Goal: Task Accomplishment & Management: Use online tool/utility

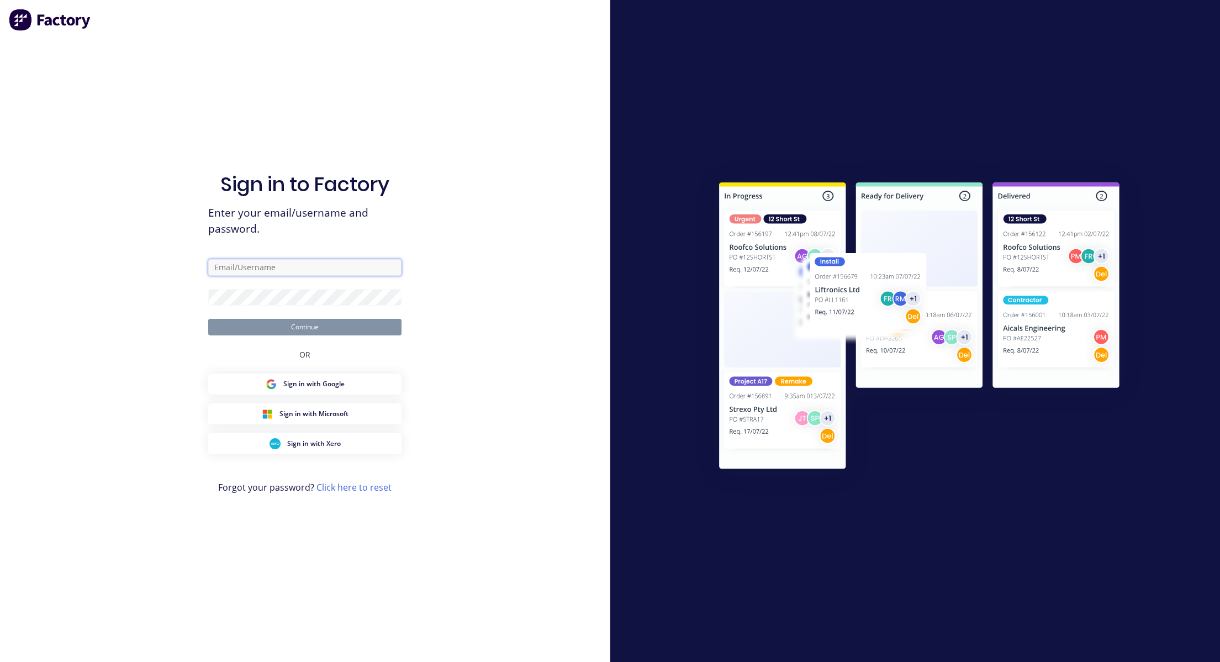
click at [374, 262] on input "text" at bounding box center [304, 267] width 193 height 17
paste input "karmela+default@forktorque.com.au"
type input "karmela+default@forktorque.com.au"
click at [463, 265] on div "Sign in to Factory Enter your email/username and password. karmela+default@fork…" at bounding box center [305, 331] width 610 height 662
click at [297, 286] on form "karmela+default@forktorque.com.au Continue" at bounding box center [304, 297] width 193 height 76
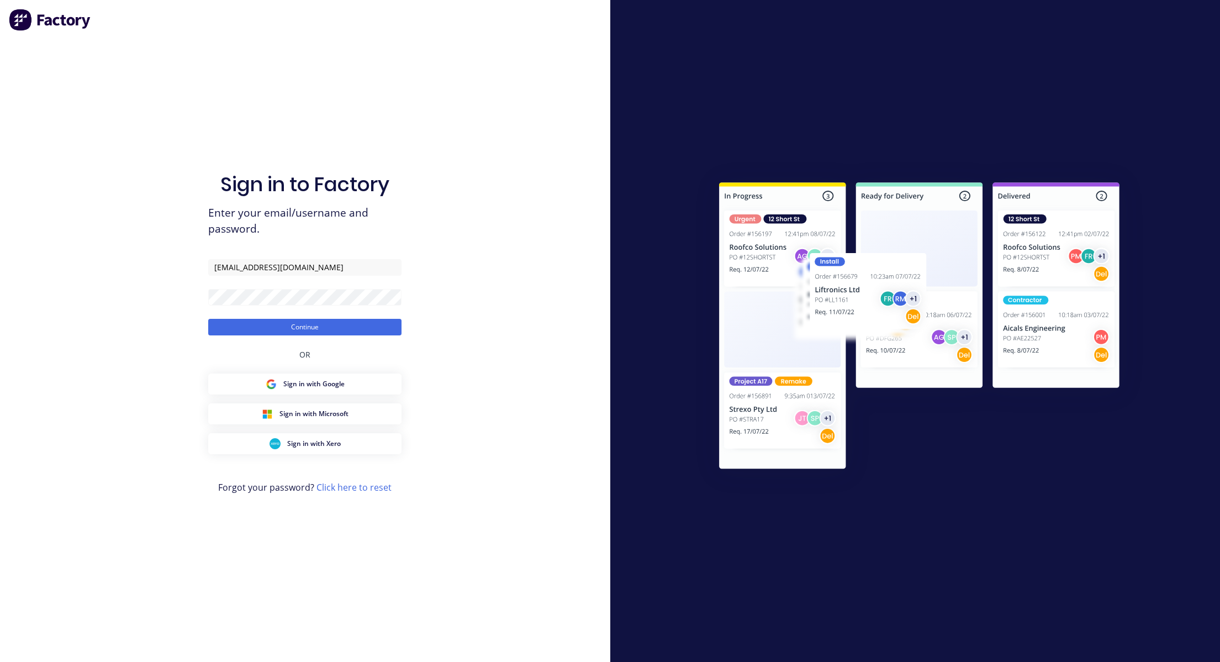
drag, startPoint x: 482, startPoint y: 241, endPoint x: 402, endPoint y: 295, distance: 96.7
click at [482, 240] on div "Sign in to Factory Enter your email/username and password. karmela+default@fork…" at bounding box center [305, 331] width 610 height 662
click at [344, 347] on div "Sign in to Factory Enter your email/username and password. karmela+default@fork…" at bounding box center [304, 342] width 193 height 622
click at [348, 324] on button "Continue" at bounding box center [304, 327] width 193 height 17
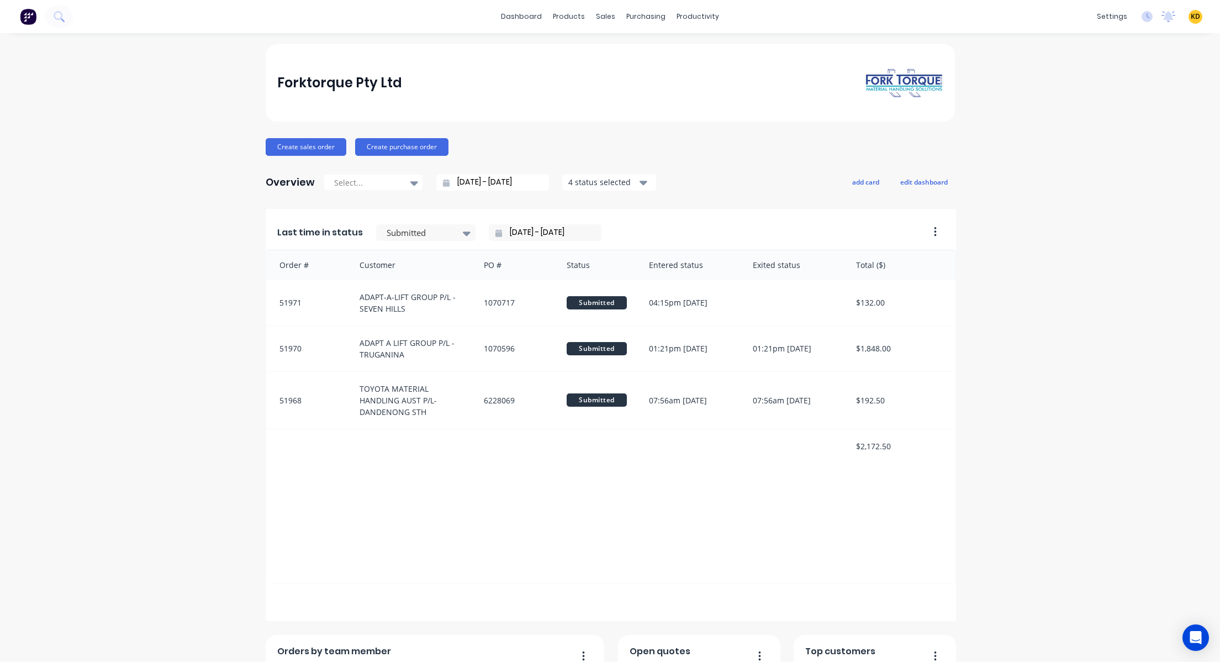
click at [1145, 219] on div "Forktorque Pty Ltd Create sales order Create purchase order Overview Select... …" at bounding box center [610, 474] width 1220 height 860
click at [59, 25] on button at bounding box center [59, 17] width 28 height 22
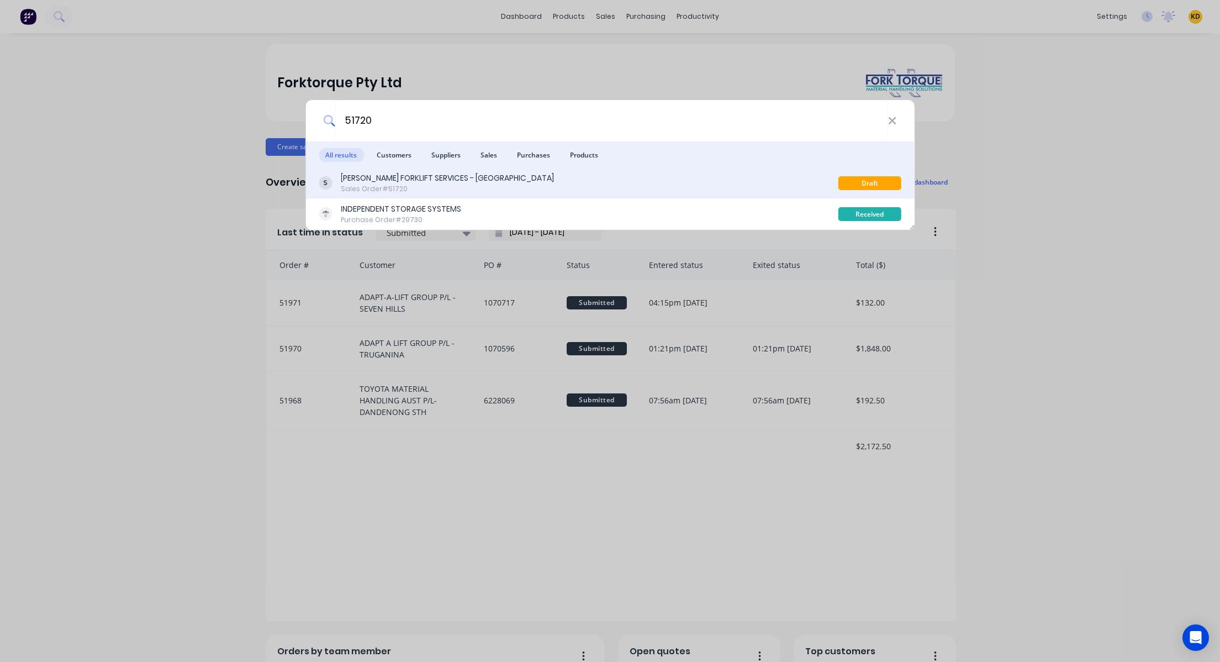
type input "51720"
click at [498, 175] on div "TARA FORKLIFT SERVICES - WETHERILL PARK Sales Order #51720" at bounding box center [578, 183] width 519 height 22
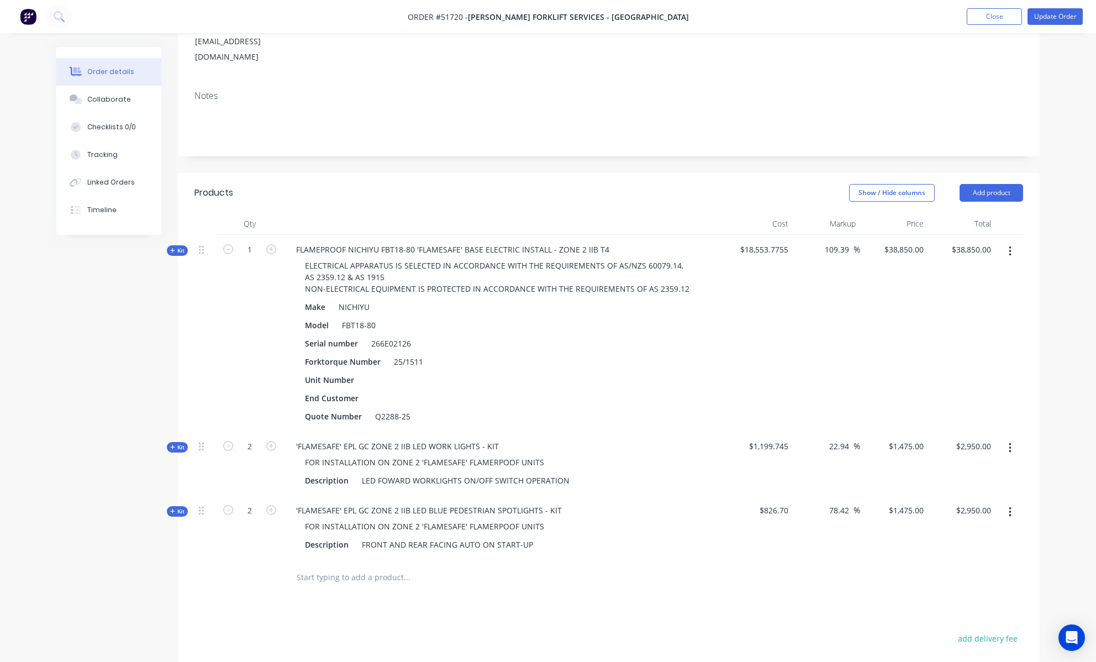
scroll to position [381, 0]
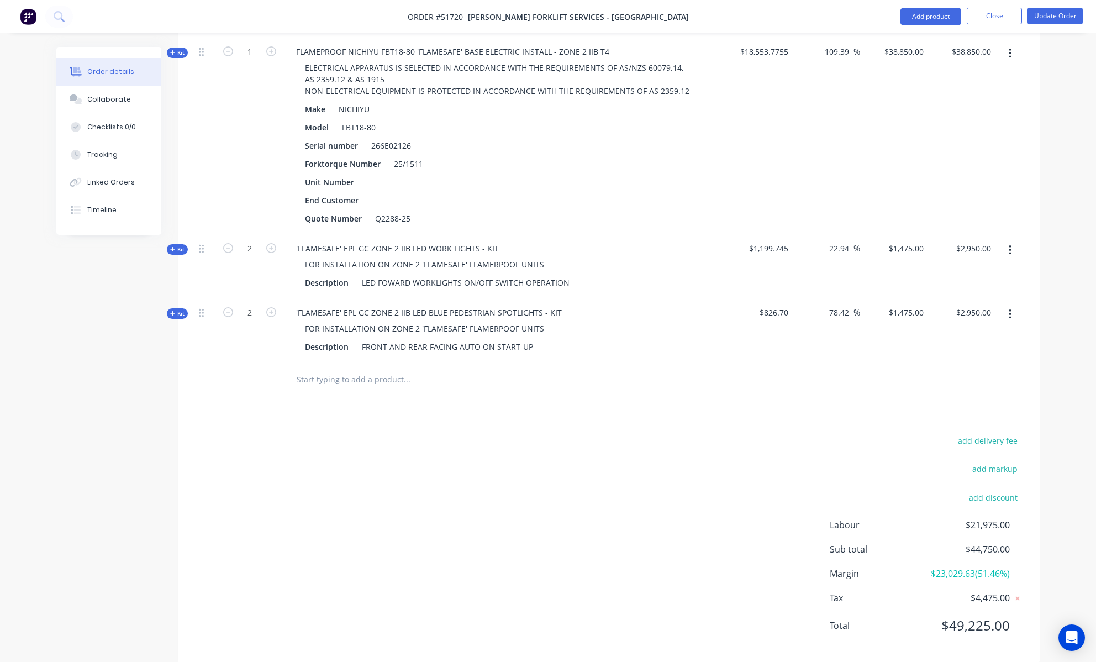
click at [174, 311] on icon at bounding box center [172, 313] width 4 height 4
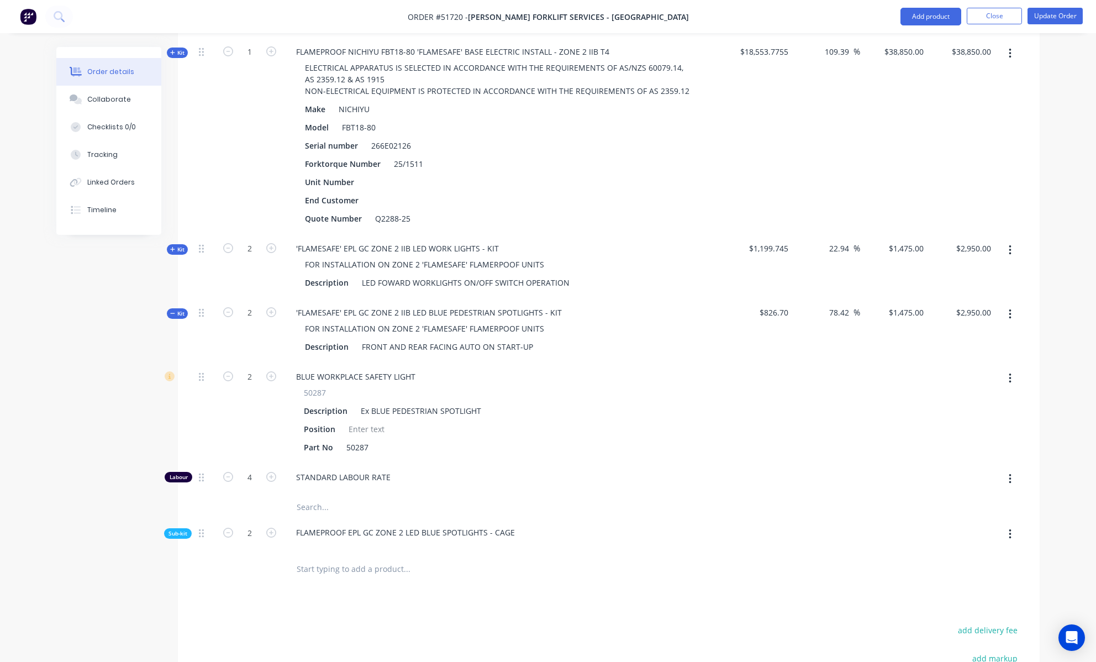
click at [176, 245] on span "Kit" at bounding box center [177, 249] width 14 height 8
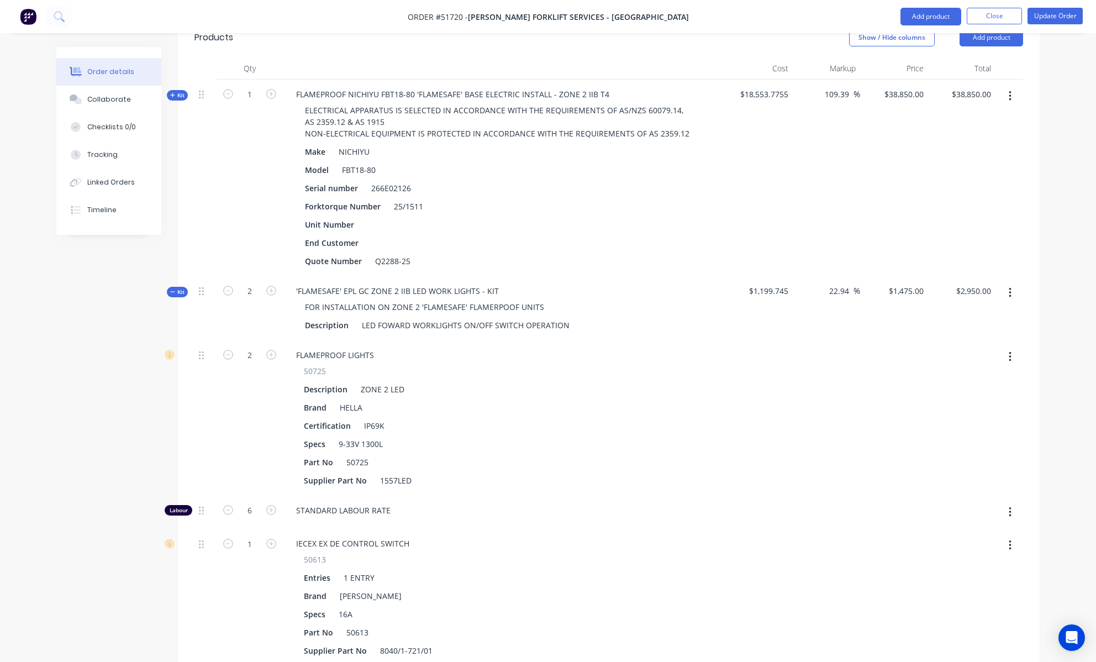
scroll to position [82, 0]
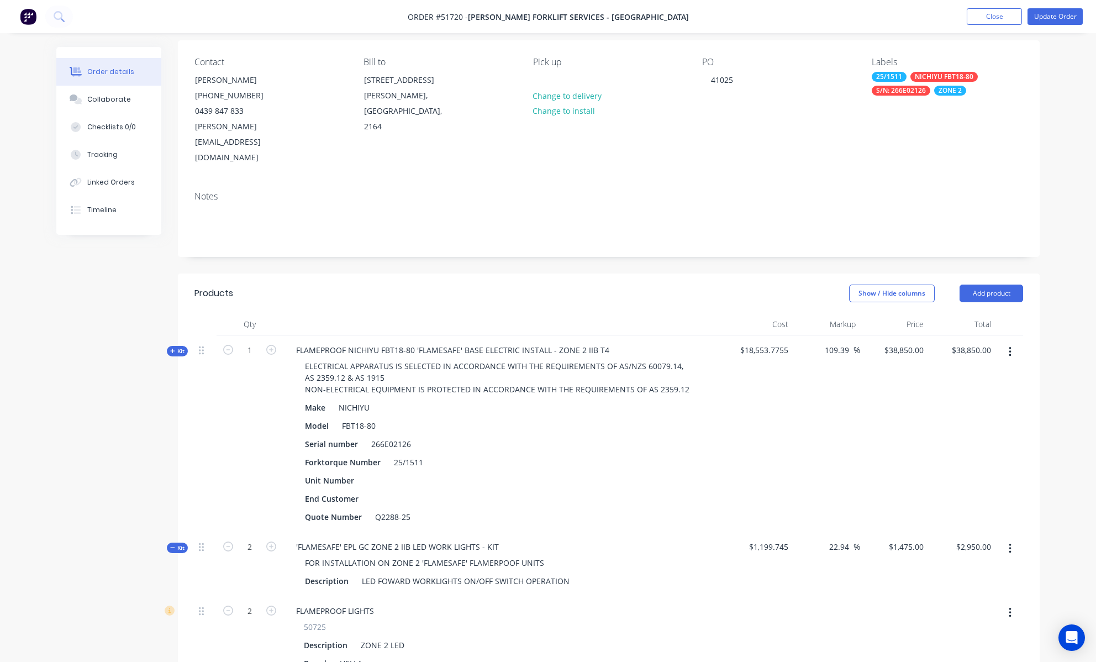
click at [178, 347] on span "Kit" at bounding box center [177, 351] width 14 height 8
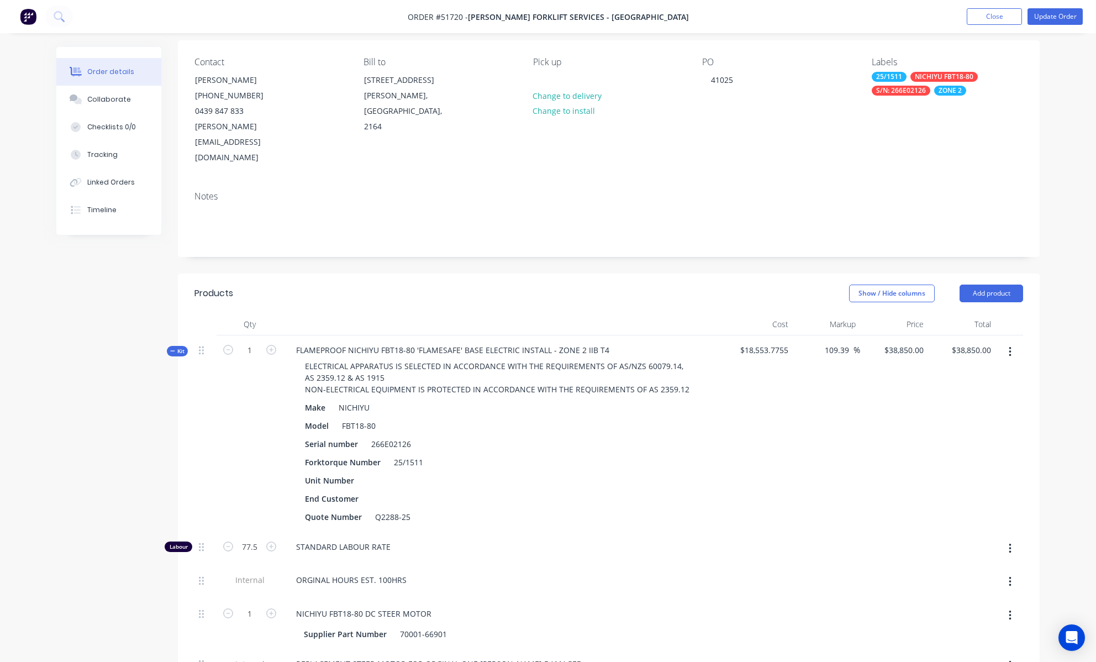
click at [183, 347] on span "Kit" at bounding box center [177, 351] width 14 height 8
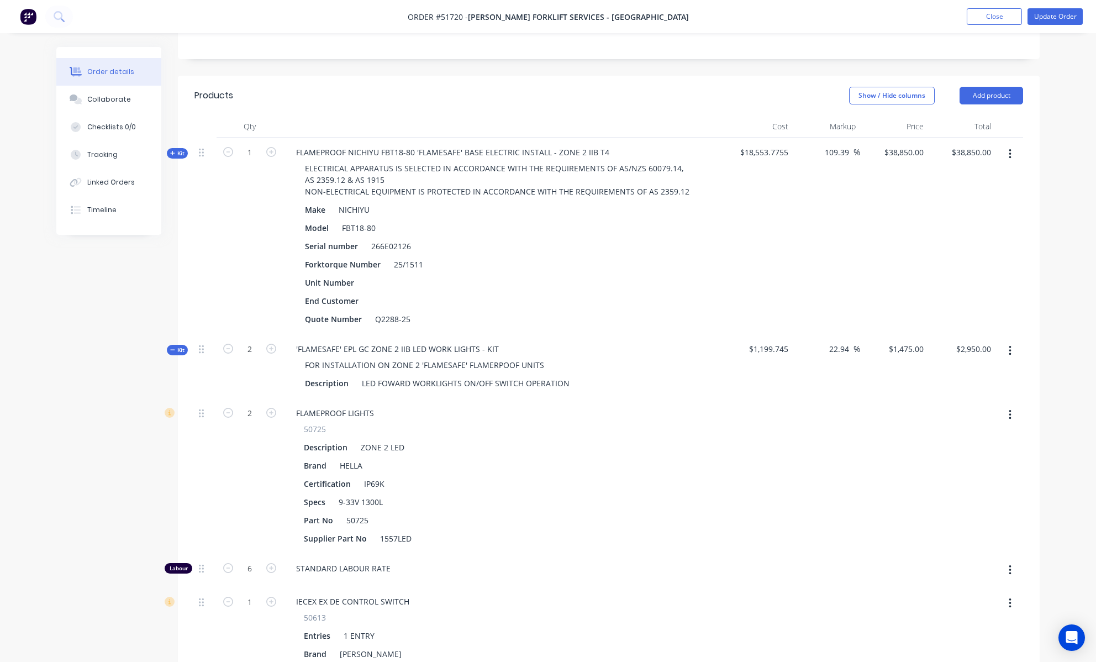
scroll to position [281, 0]
click at [176, 345] on span "Kit" at bounding box center [177, 349] width 14 height 8
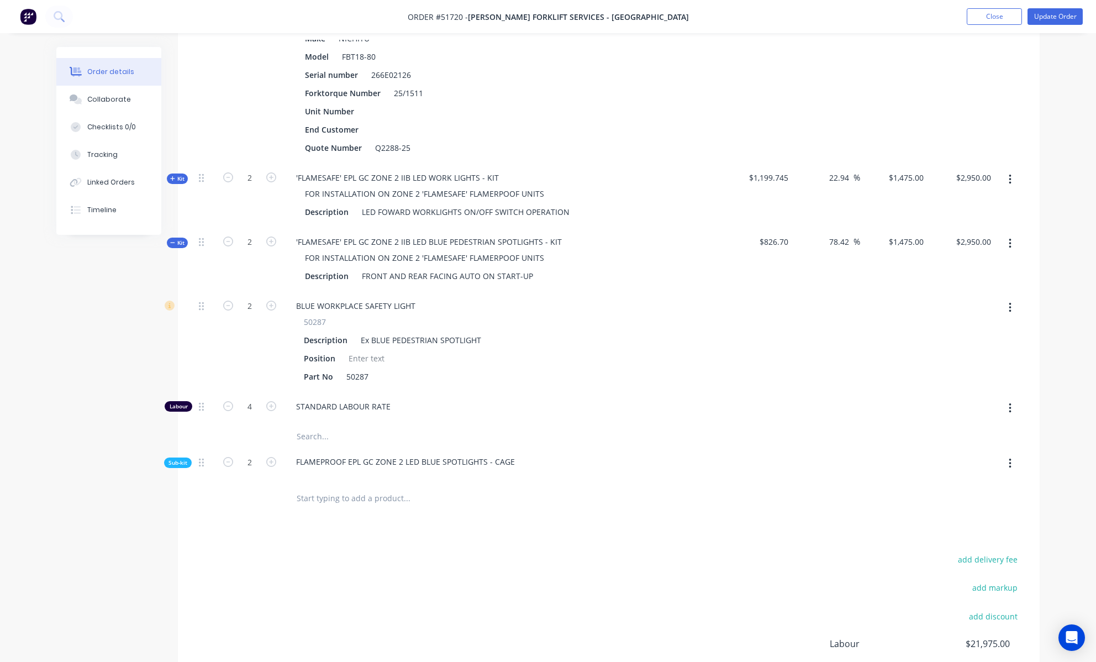
scroll to position [570, 0]
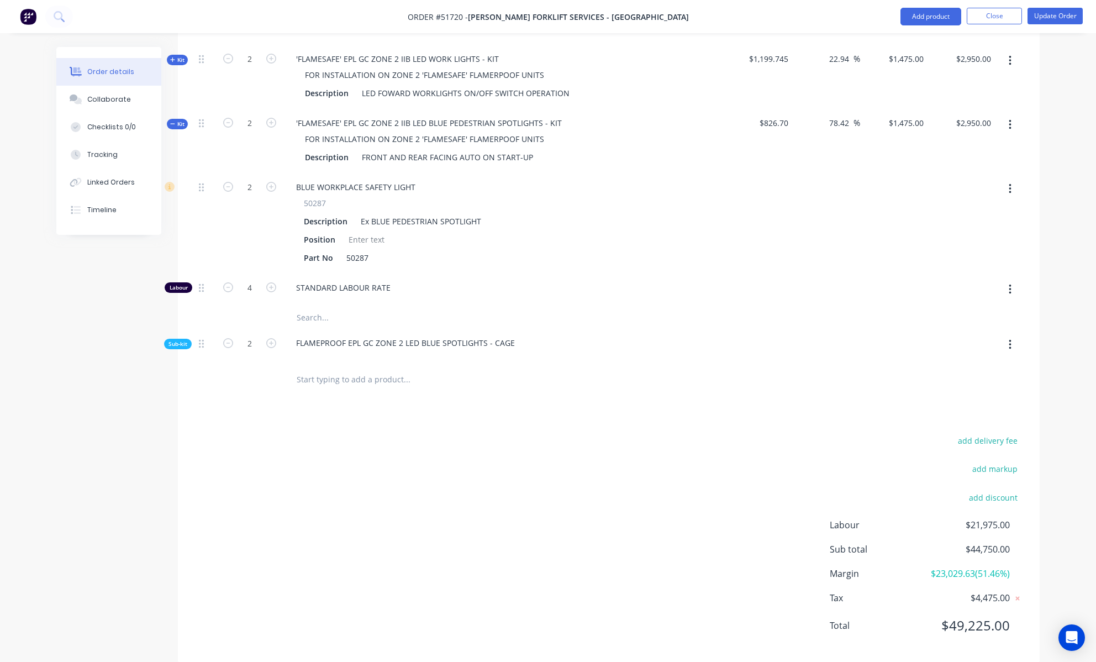
click at [98, 441] on div "Created by Kyle Created 10/04/25 Required 10/04/25 Assigned to Add team member …" at bounding box center [547, 78] width 983 height 1202
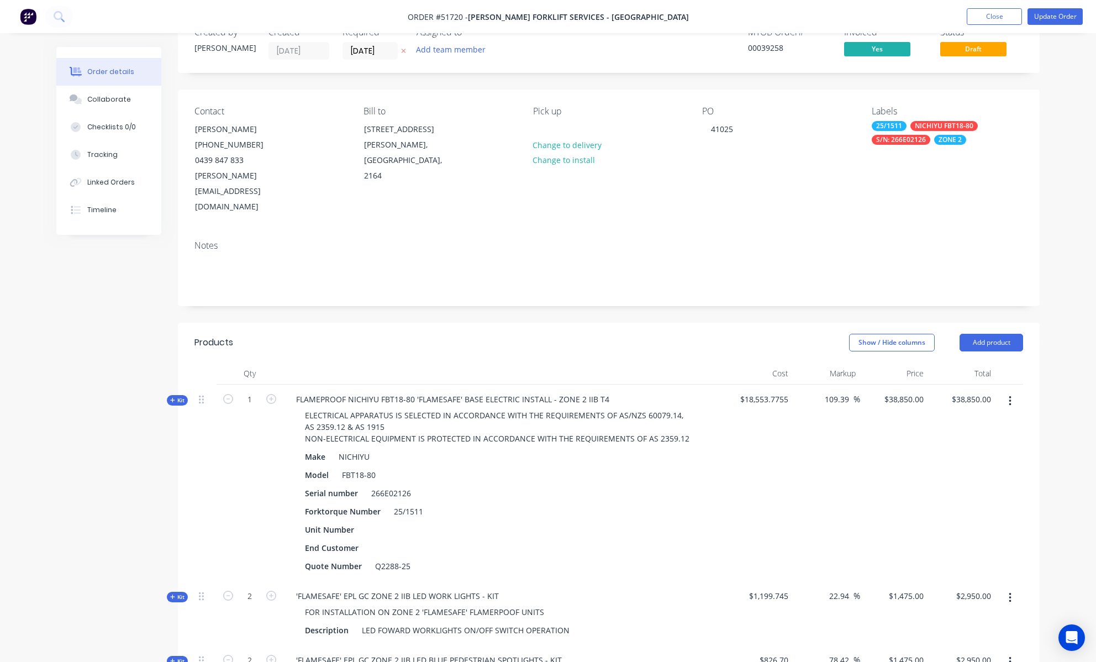
scroll to position [199, 0]
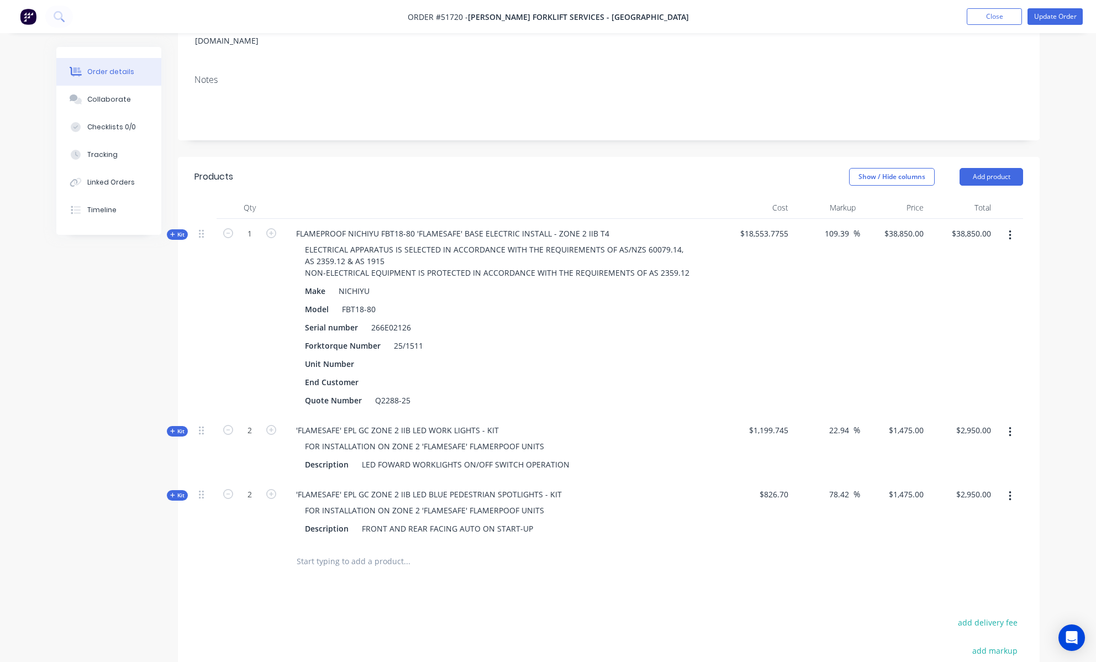
click at [1046, 307] on div "Order details Collaborate Checklists 0/0 Tracking Linked Orders Timeline Order …" at bounding box center [547, 354] width 1005 height 1013
click at [181, 230] on span "Kit" at bounding box center [177, 234] width 14 height 8
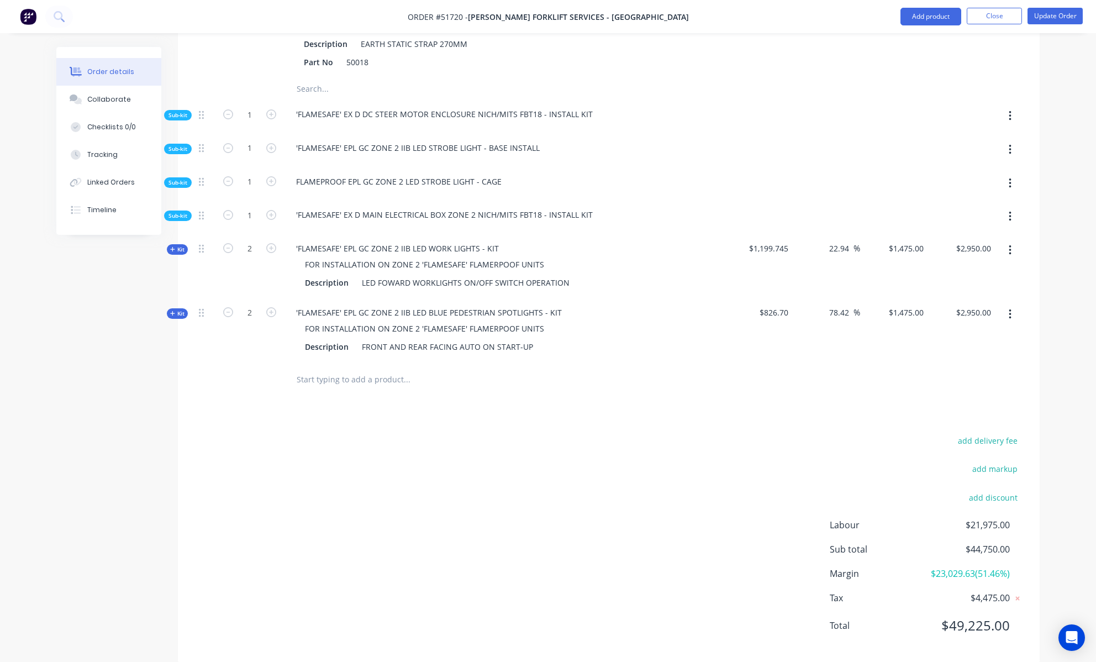
scroll to position [2818, 0]
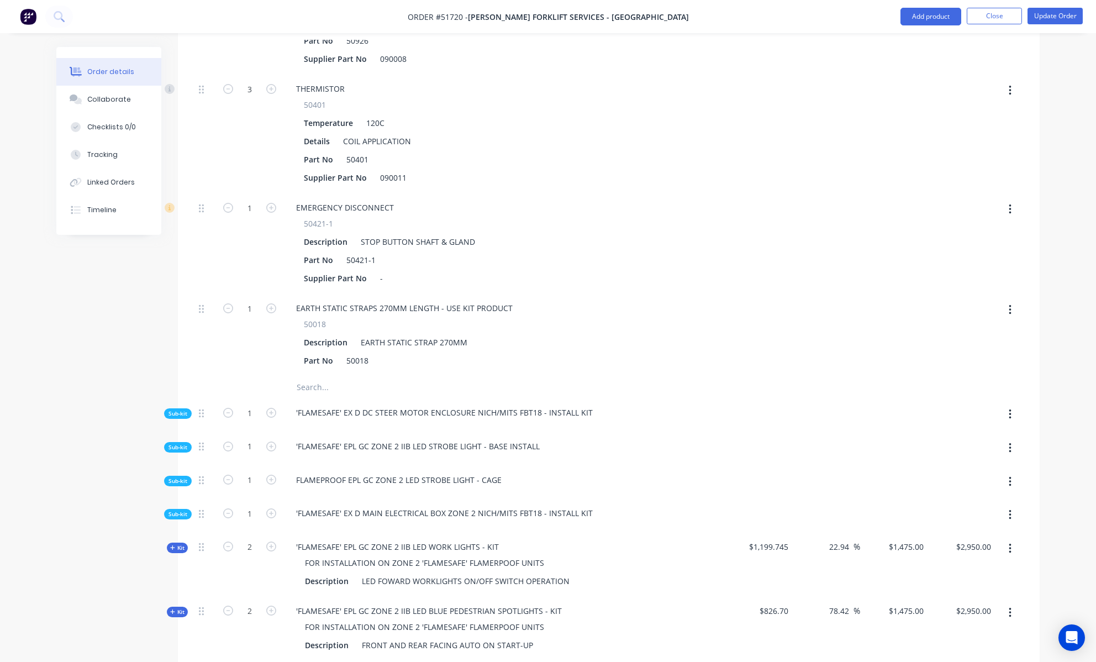
click at [165, 408] on div "Sub-kit" at bounding box center [178, 413] width 28 height 10
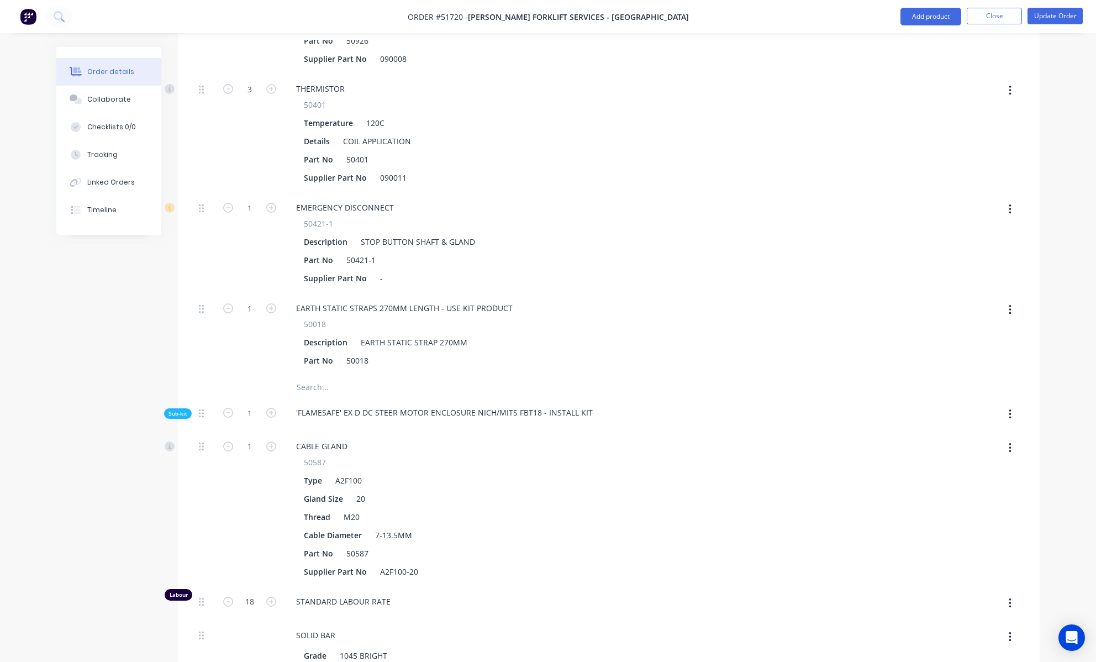
click at [182, 409] on span "Sub-kit" at bounding box center [177, 413] width 19 height 8
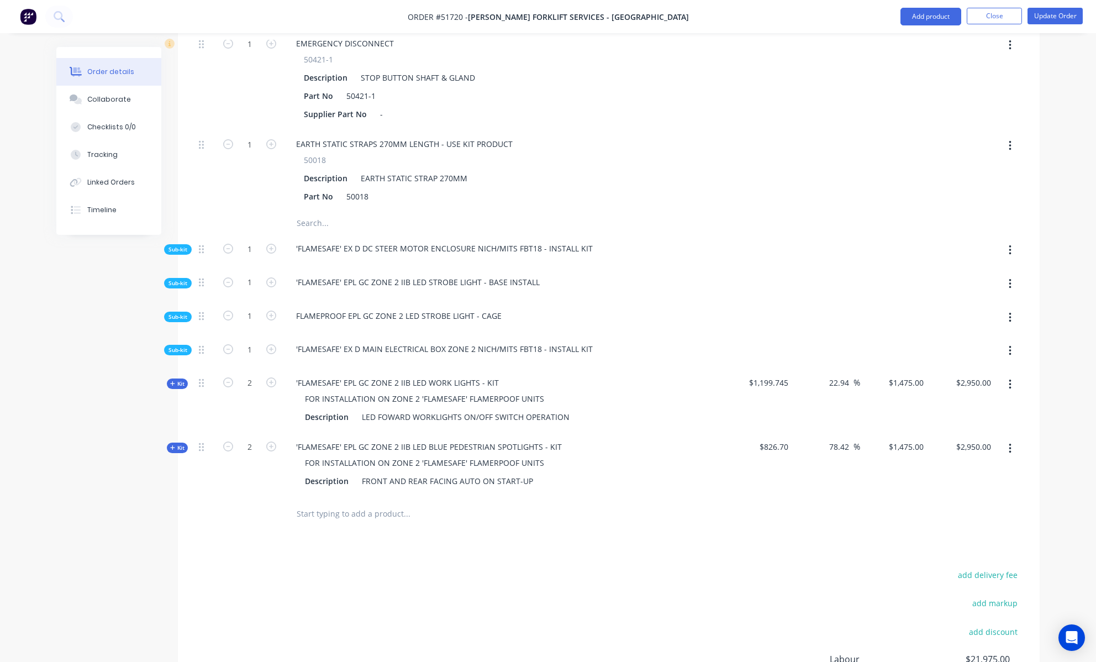
scroll to position [3117, 0]
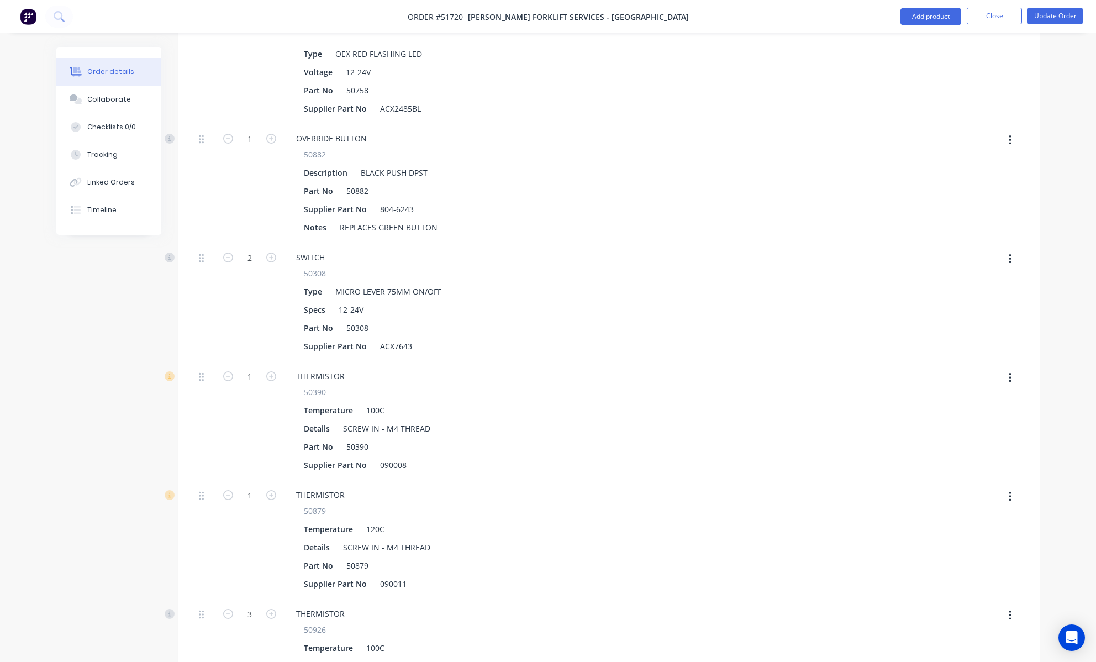
scroll to position [2023, 0]
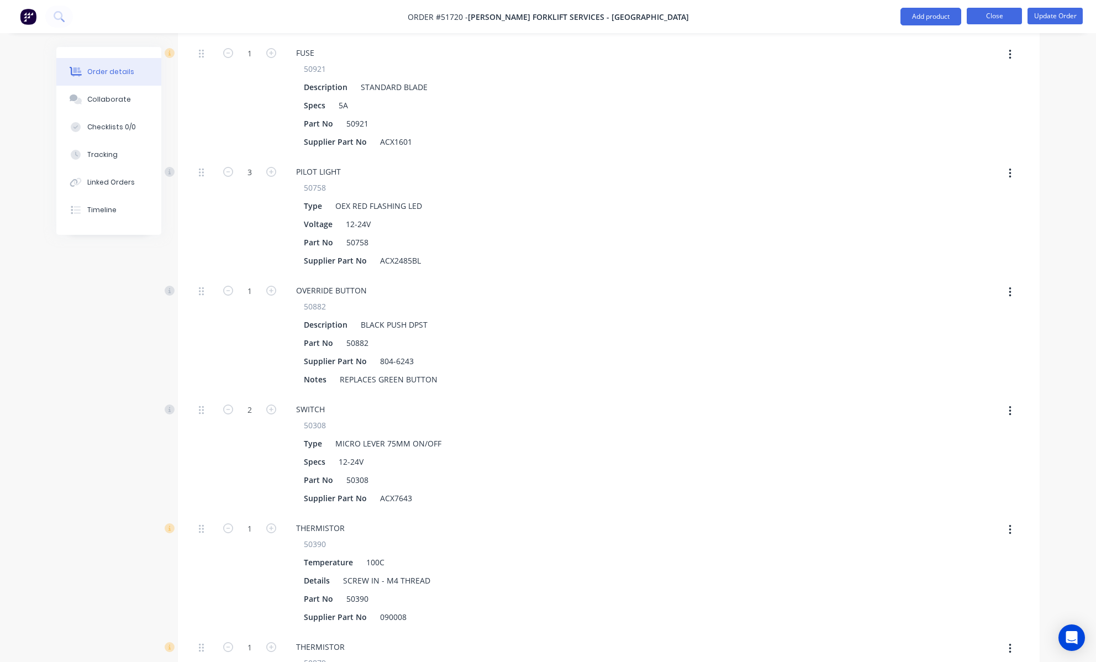
click at [976, 18] on button "Close" at bounding box center [993, 16] width 55 height 17
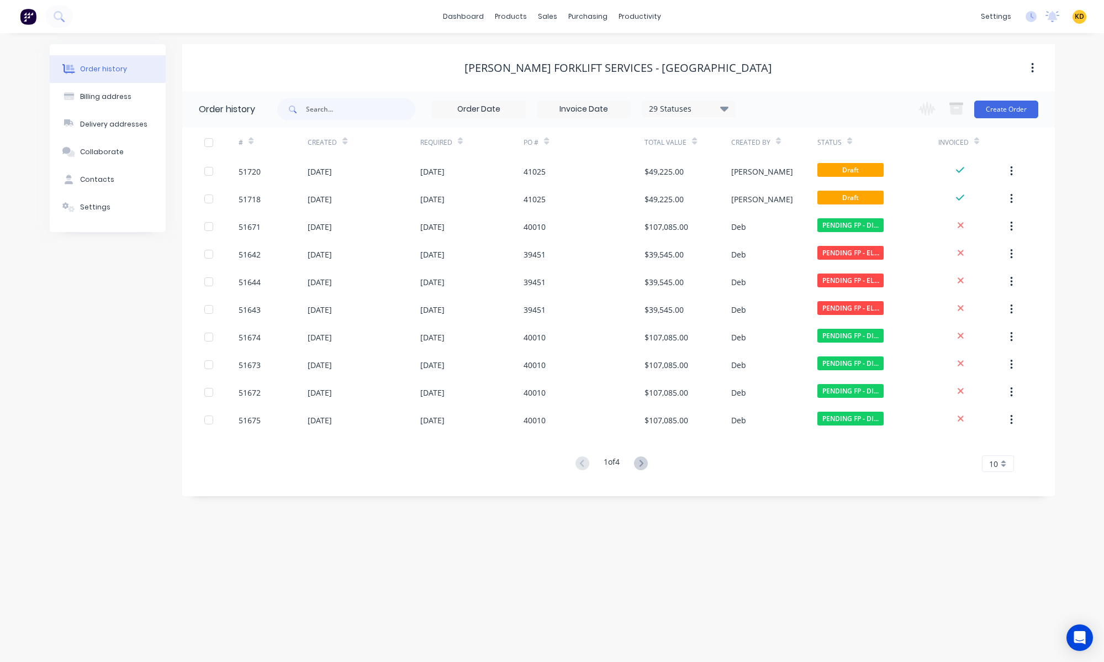
click at [819, 503] on div "Order history Billing address Delivery addresses Collaborate Contacts Settings …" at bounding box center [552, 347] width 1104 height 628
click at [1078, 15] on span "KD" at bounding box center [1079, 17] width 9 height 10
click at [1023, 142] on button "Sign out" at bounding box center [1011, 139] width 146 height 22
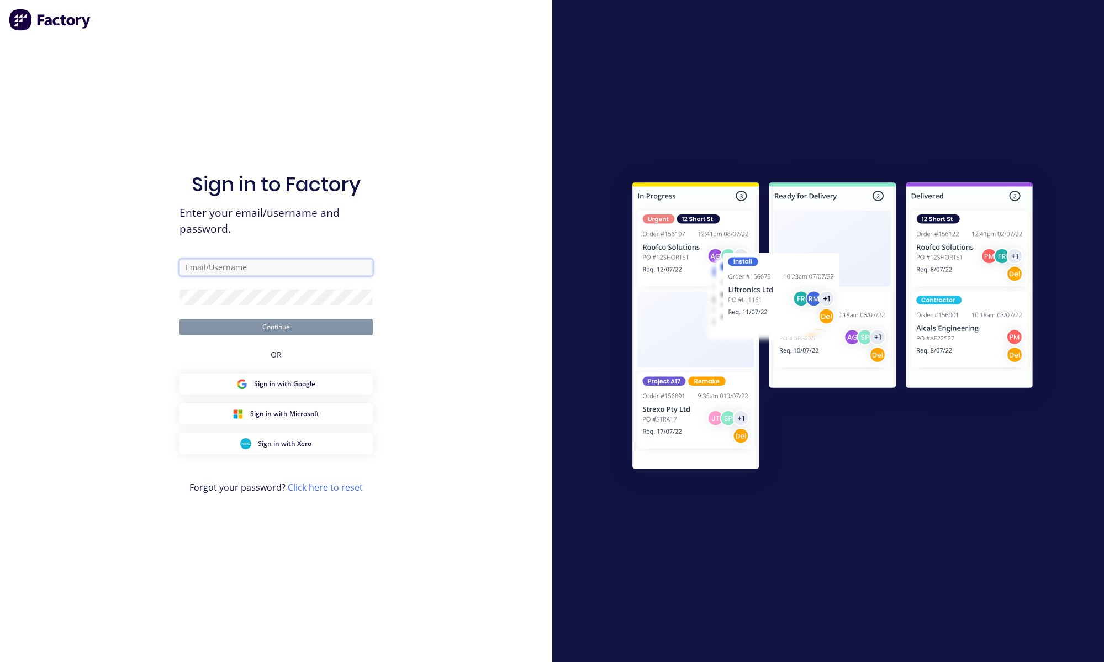
click at [241, 266] on input "text" at bounding box center [275, 267] width 193 height 17
paste input "[EMAIL_ADDRESS][DOMAIN_NAME]"
type input "[EMAIL_ADDRESS][DOMAIN_NAME]"
click at [321, 267] on input "[EMAIL_ADDRESS][DOMAIN_NAME]" at bounding box center [275, 267] width 193 height 17
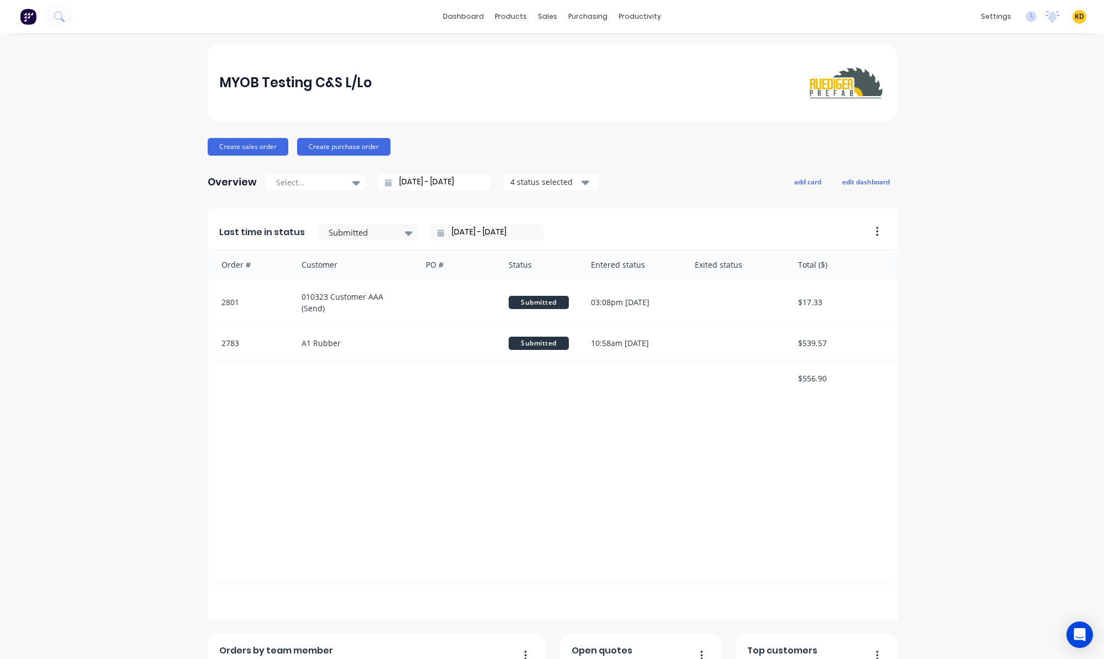
click at [981, 242] on div "MYOB Testing C&S L/Lo Create sales order Create purchase order Overview Select.…" at bounding box center [552, 474] width 1104 height 860
click at [93, 226] on div "MYOB Testing C&S L/Lo Create sales order Create purchase order Overview Select.…" at bounding box center [552, 474] width 1104 height 860
click at [1031, 17] on icon at bounding box center [1032, 16] width 3 height 6
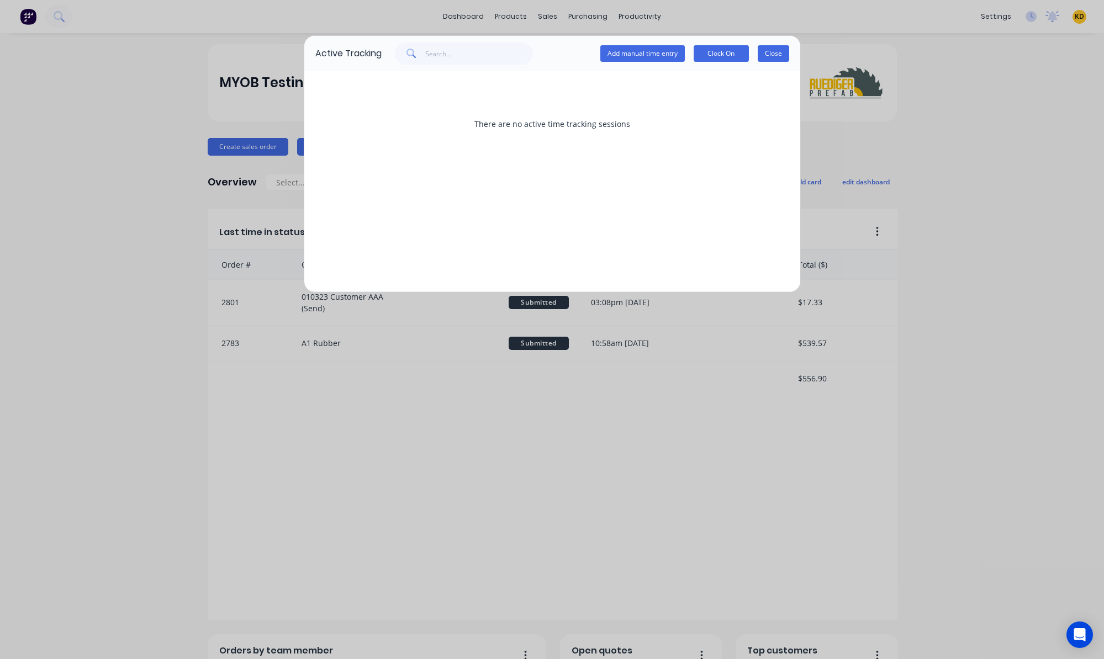
click at [775, 46] on button "Close" at bounding box center [773, 53] width 31 height 17
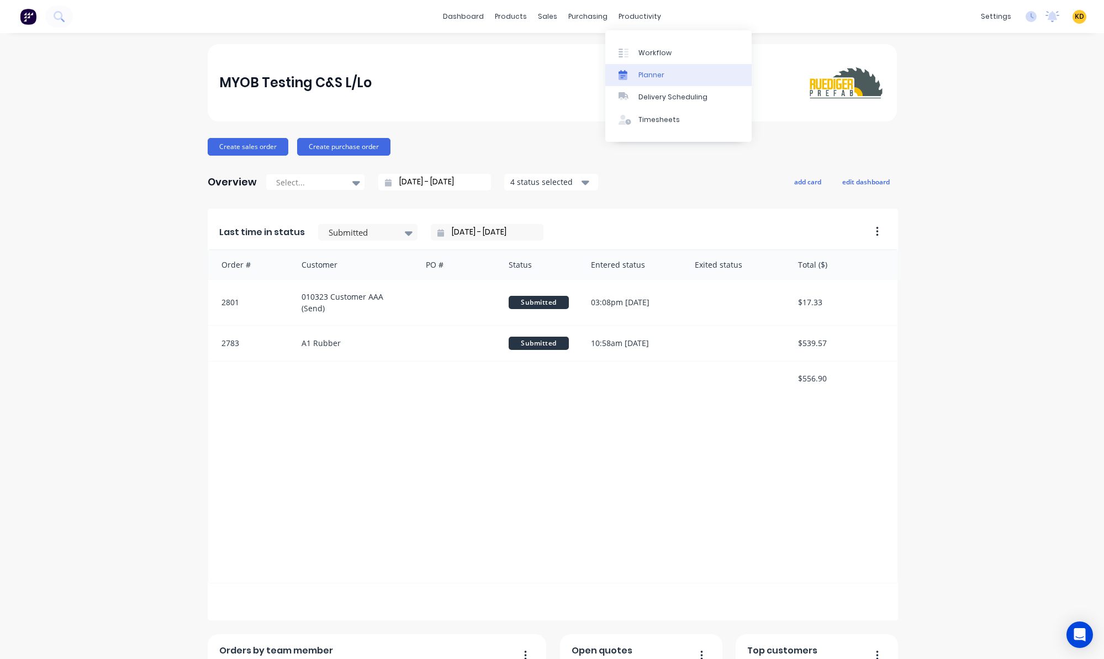
click at [659, 82] on link "Planner" at bounding box center [678, 75] width 146 height 22
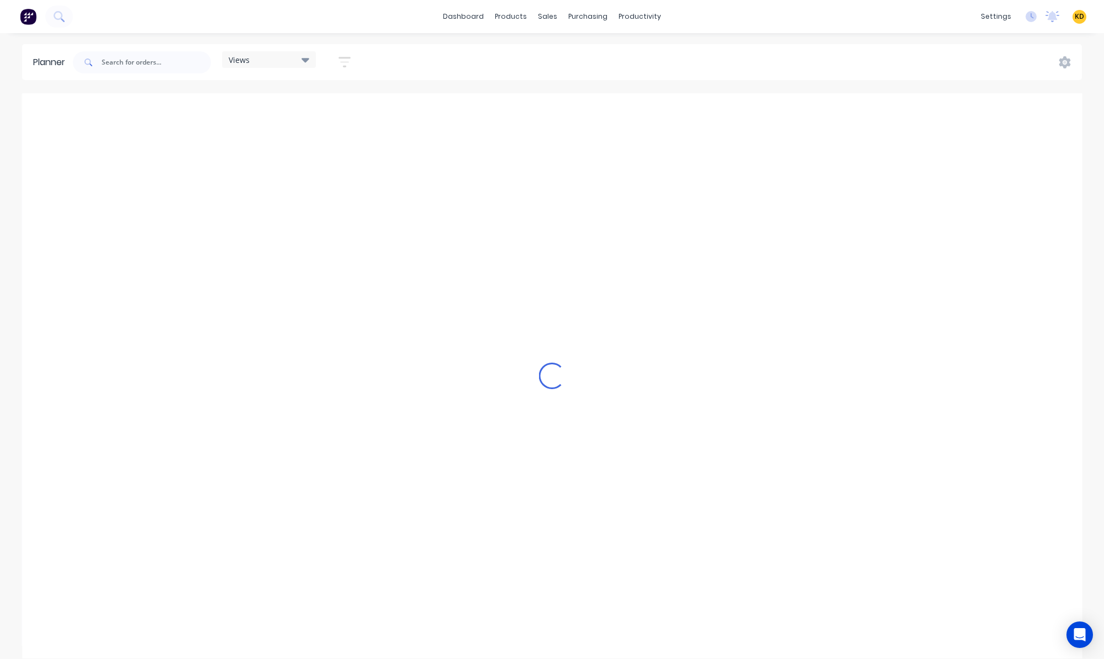
scroll to position [0, 1945]
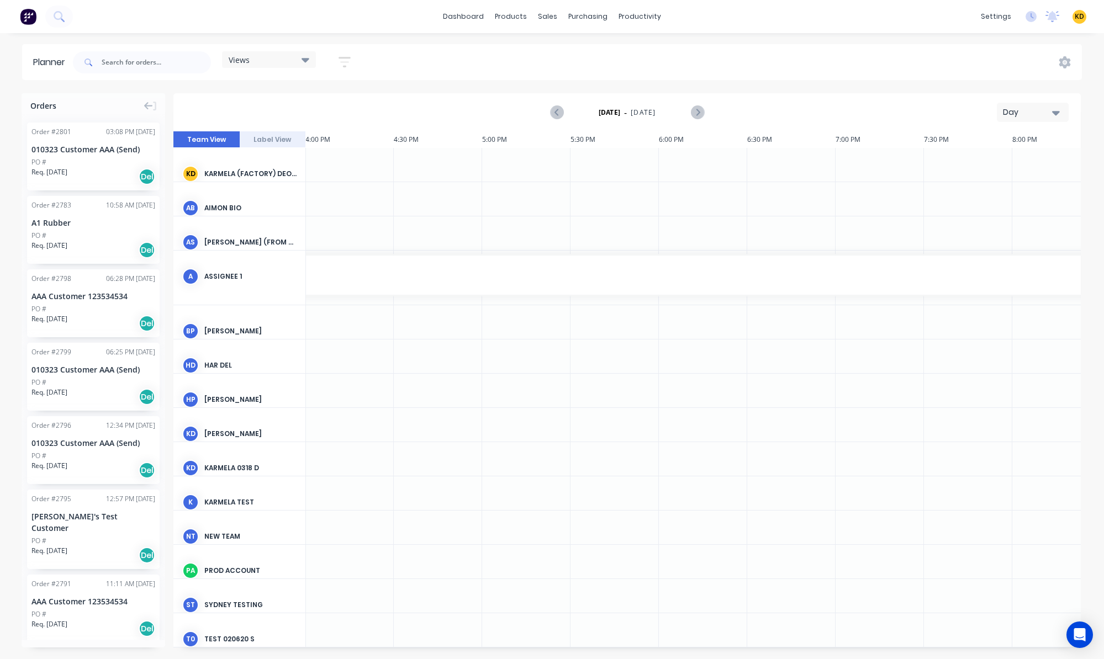
click at [1014, 111] on div "Day" at bounding box center [1028, 113] width 51 height 12
click at [1016, 161] on div "Week" at bounding box center [1012, 164] width 109 height 22
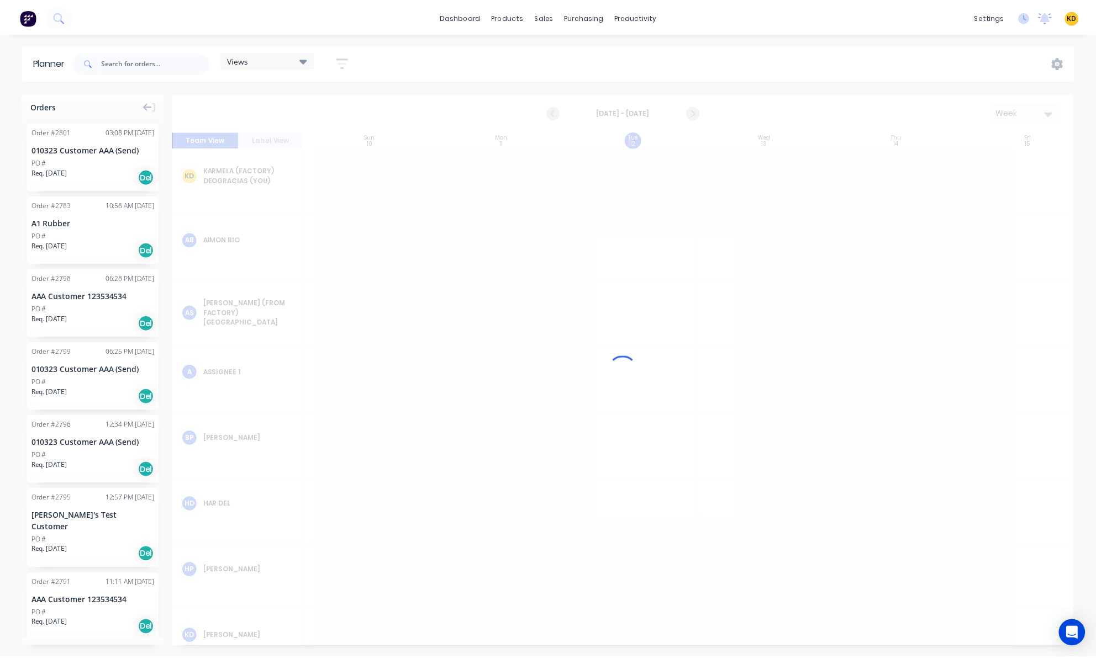
scroll to position [0, 1]
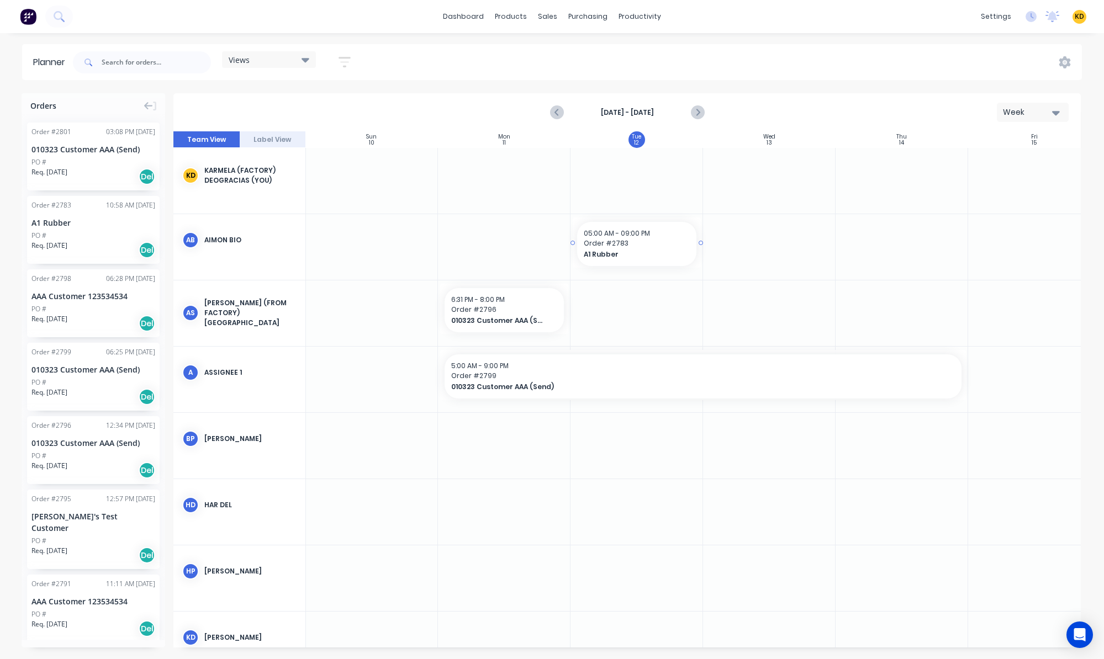
drag, startPoint x: 80, startPoint y: 230, endPoint x: 573, endPoint y: 236, distance: 492.7
drag, startPoint x: 90, startPoint y: 456, endPoint x: 821, endPoint y: 477, distance: 731.5
drag, startPoint x: 704, startPoint y: 441, endPoint x: 339, endPoint y: 442, distance: 365.6
click at [487, 442] on span "Order # 2796" at bounding box center [571, 442] width 504 height 10
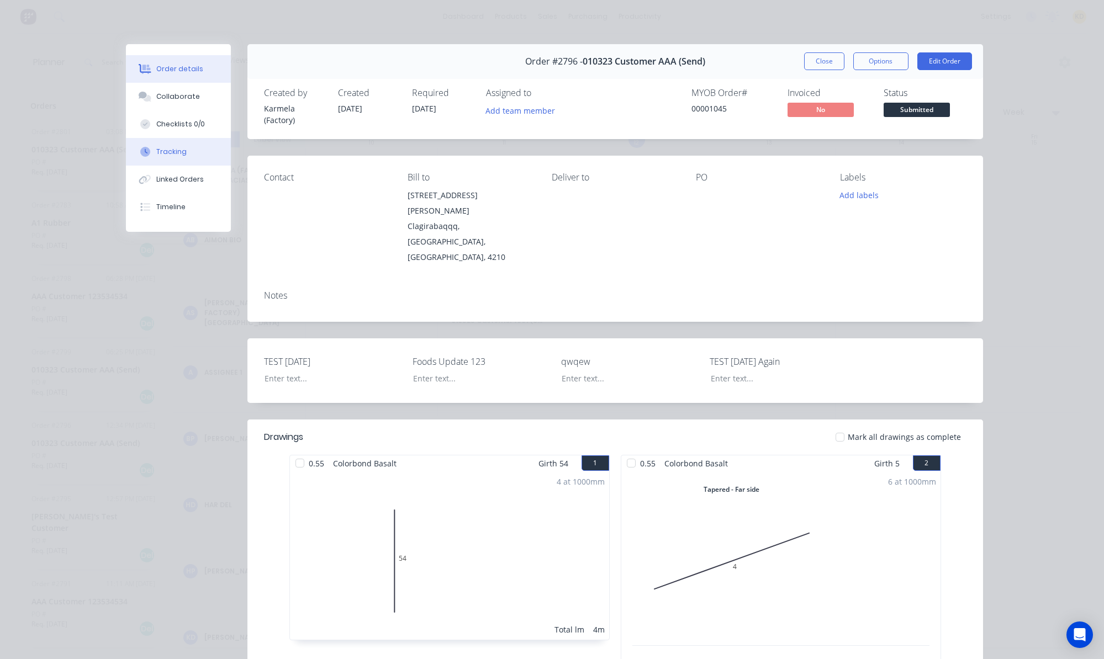
click at [187, 144] on button "Tracking" at bounding box center [178, 152] width 105 height 28
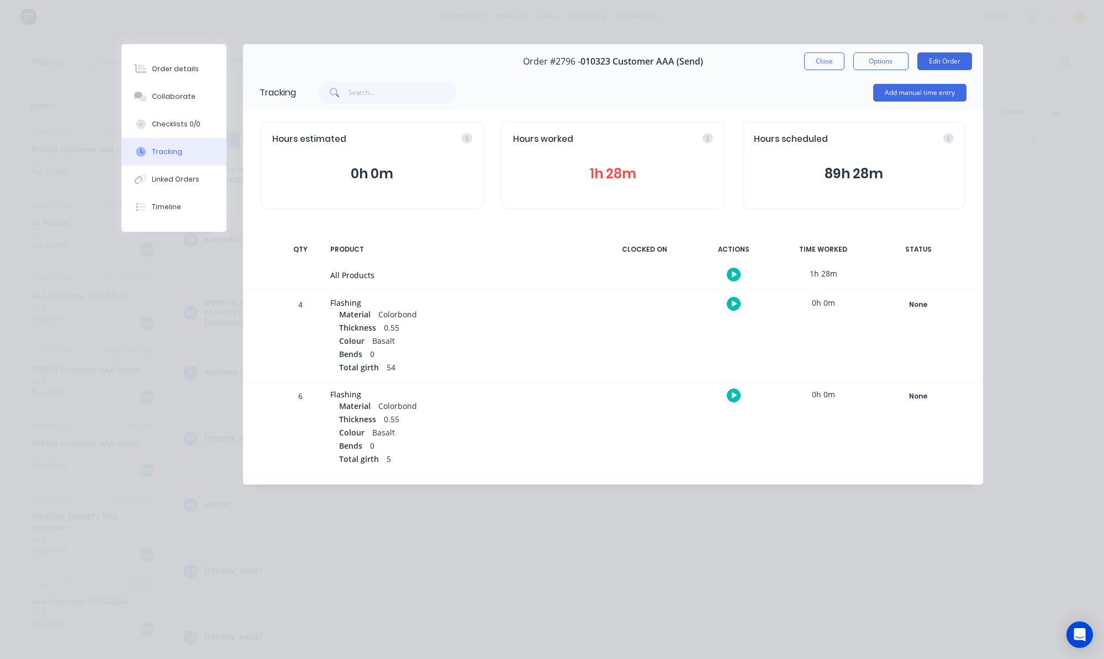
click at [599, 177] on button "1h 28m" at bounding box center [613, 173] width 200 height 21
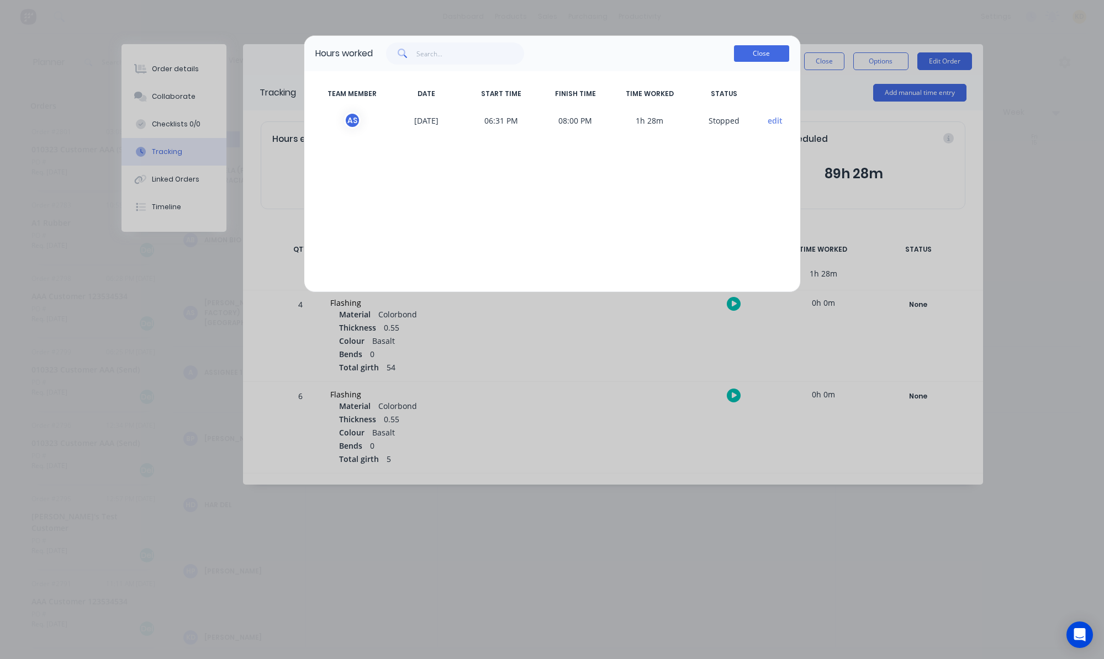
click at [765, 50] on button "Close" at bounding box center [761, 53] width 55 height 17
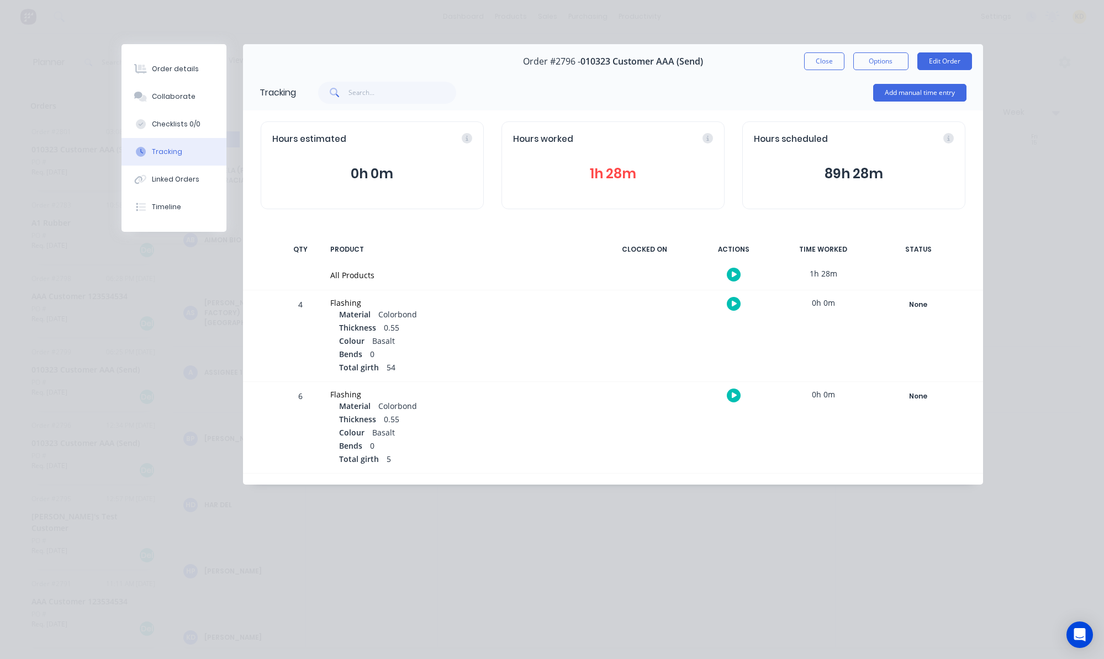
click at [853, 178] on button "89h 28m" at bounding box center [854, 173] width 200 height 21
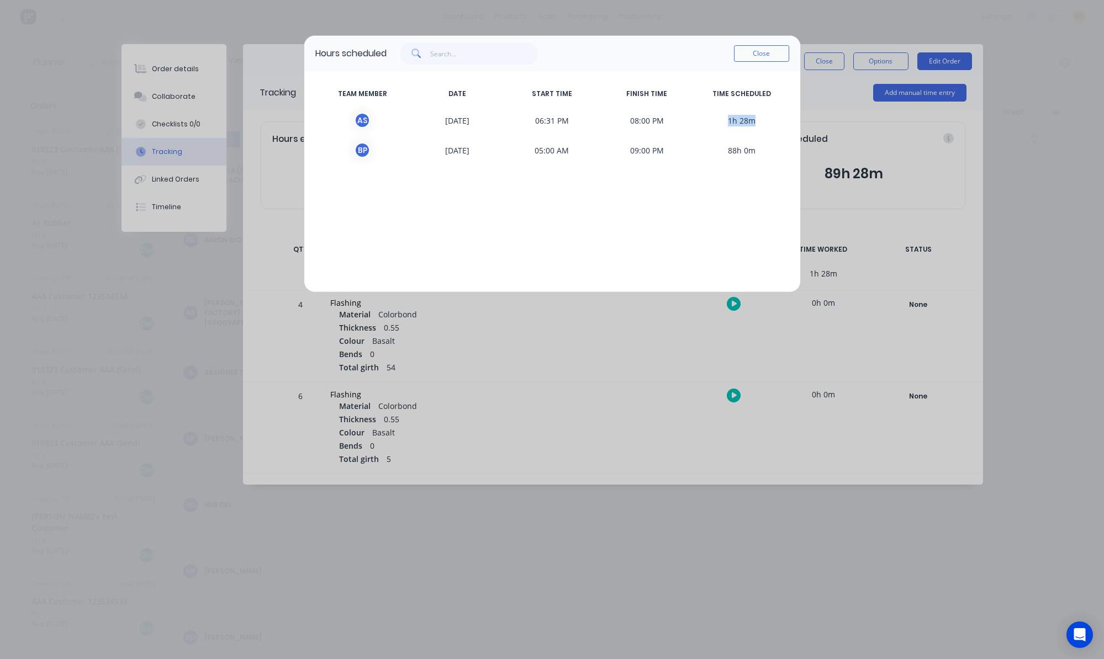
drag, startPoint x: 729, startPoint y: 125, endPoint x: 760, endPoint y: 125, distance: 31.5
click at [760, 125] on span "1h 28m" at bounding box center [741, 120] width 95 height 17
drag, startPoint x: 740, startPoint y: 149, endPoint x: 767, endPoint y: 151, distance: 27.2
click at [766, 151] on span "88h 0m" at bounding box center [741, 150] width 95 height 17
click at [763, 55] on button "Close" at bounding box center [761, 53] width 55 height 17
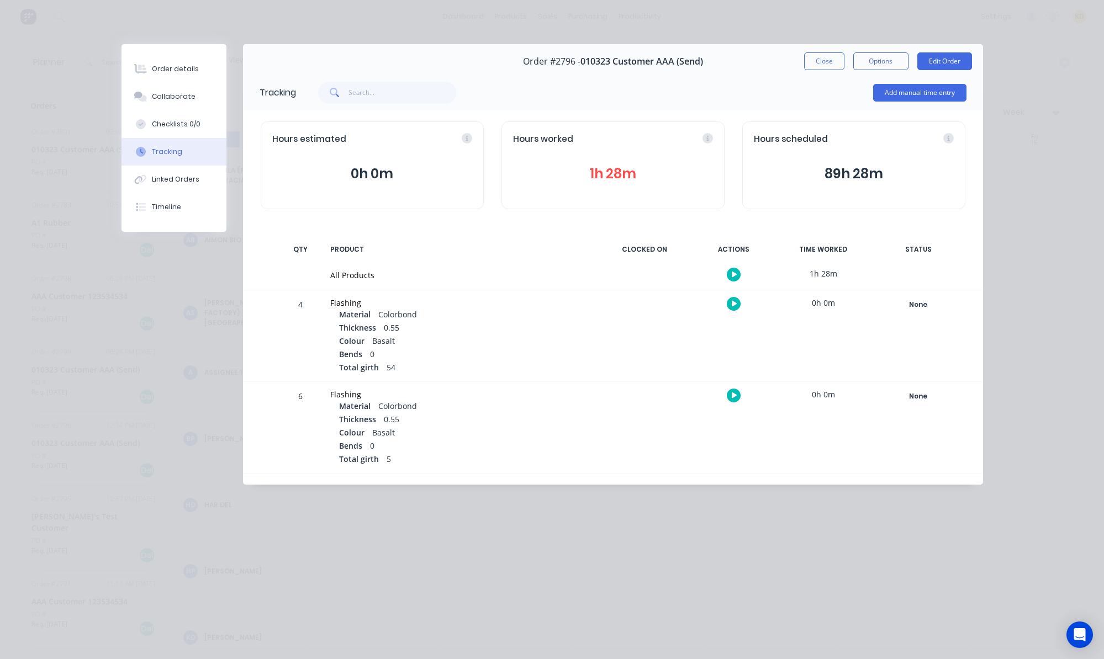
click at [736, 276] on icon "button" at bounding box center [735, 274] width 6 height 7
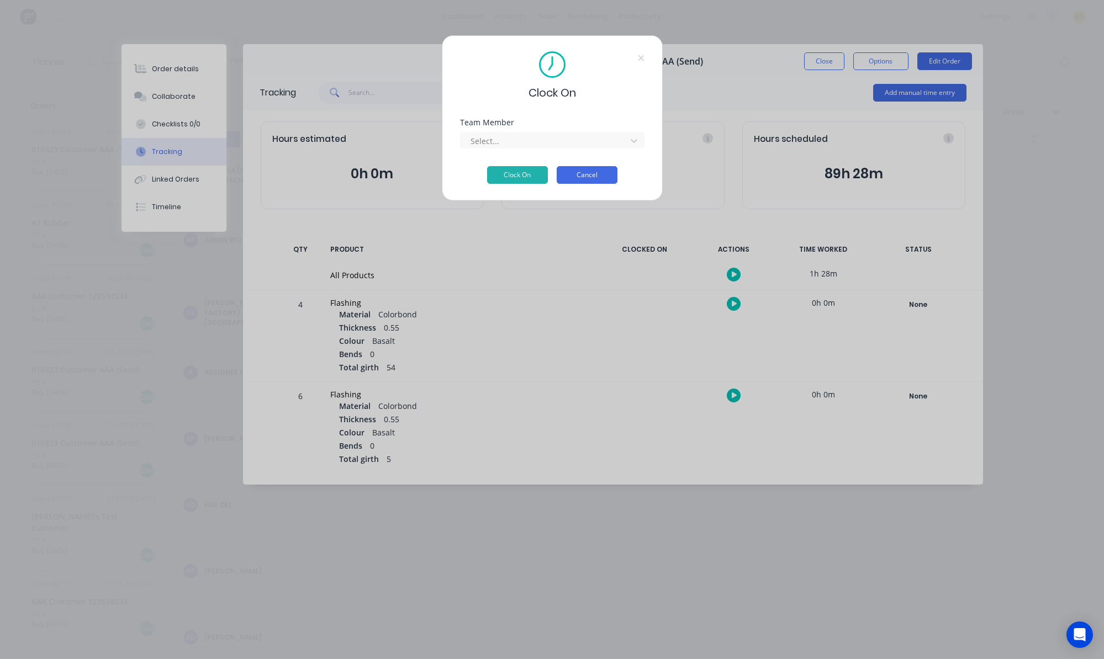
click at [602, 177] on button "Cancel" at bounding box center [587, 175] width 61 height 18
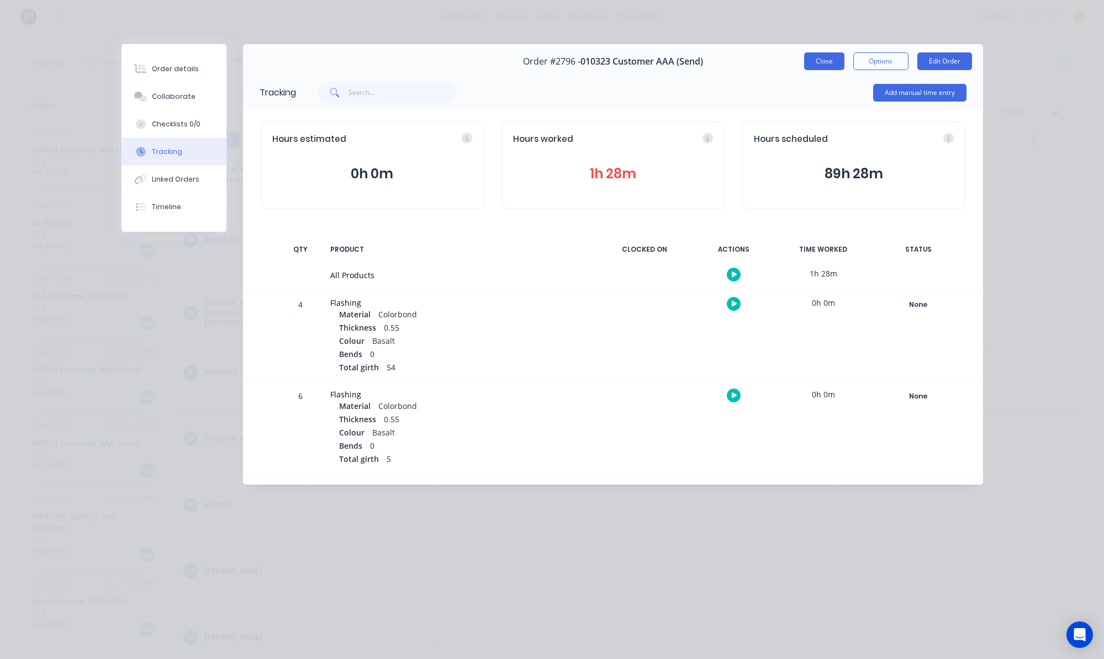
click at [810, 59] on button "Close" at bounding box center [824, 61] width 40 height 18
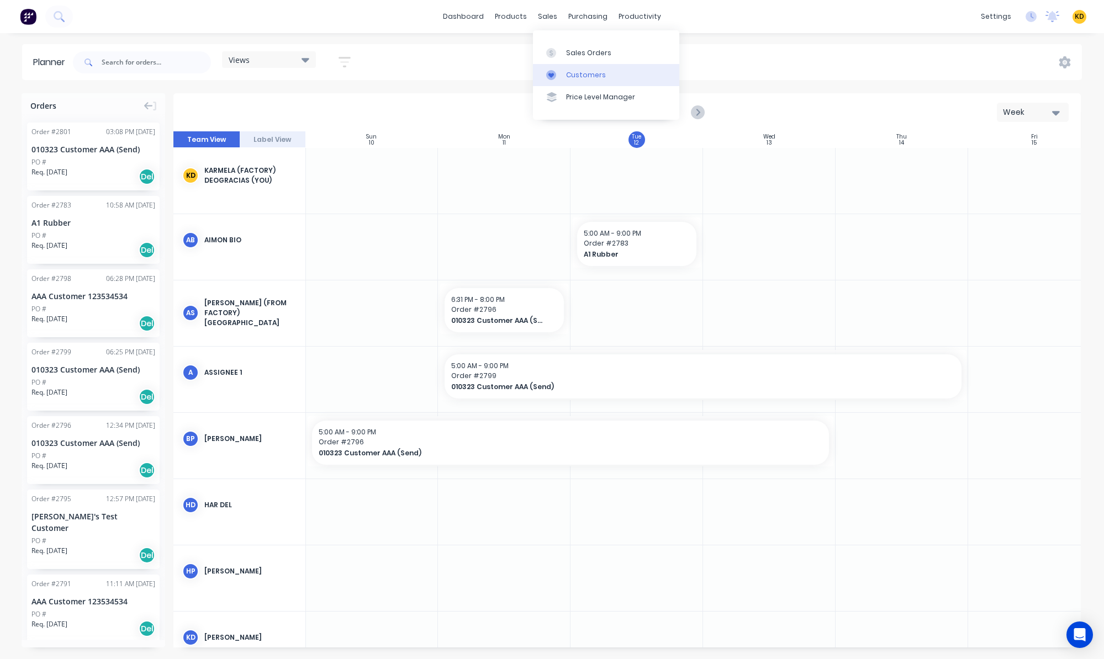
click at [575, 78] on div "Customers" at bounding box center [586, 75] width 40 height 10
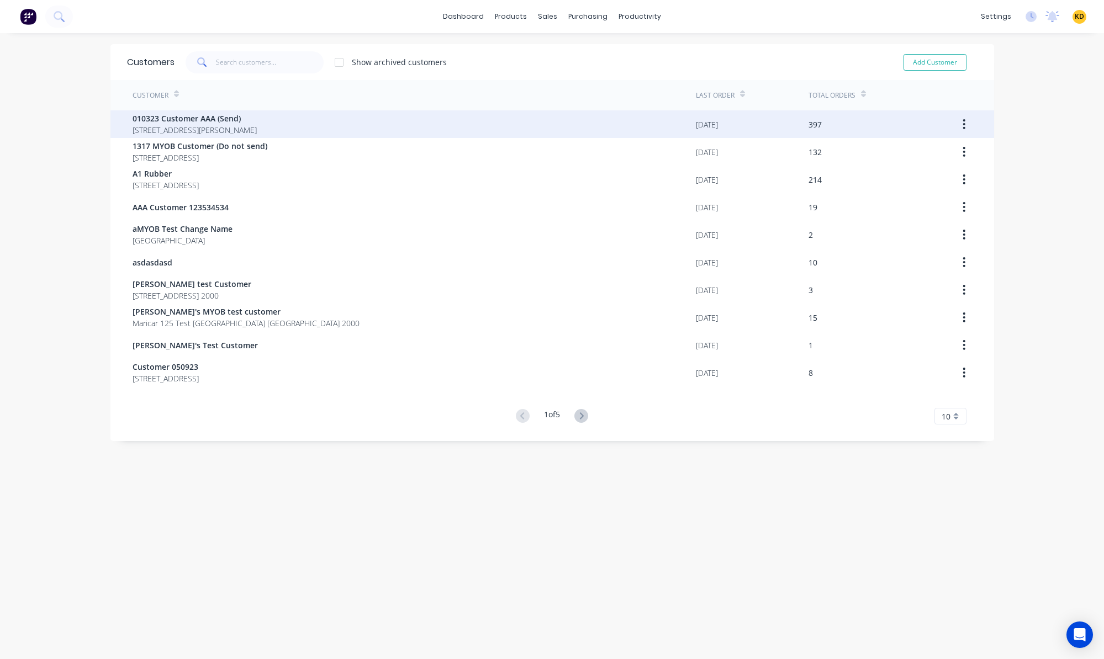
click at [219, 135] on span "[STREET_ADDRESS][PERSON_NAME]" at bounding box center [195, 130] width 124 height 12
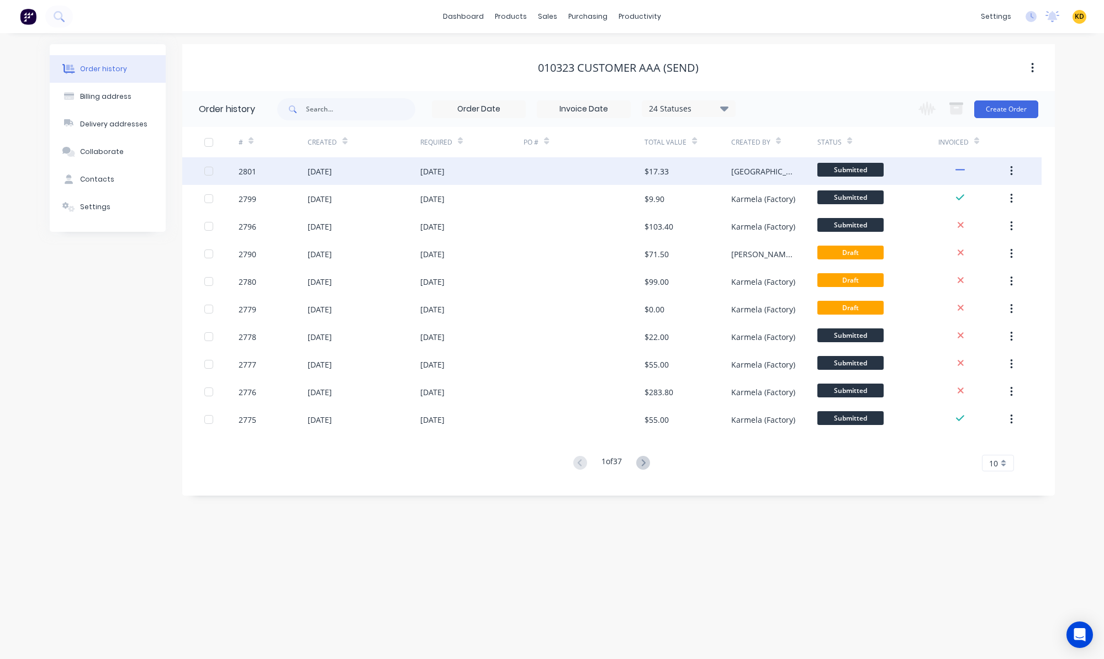
click at [466, 175] on div "[DATE]" at bounding box center [472, 171] width 104 height 28
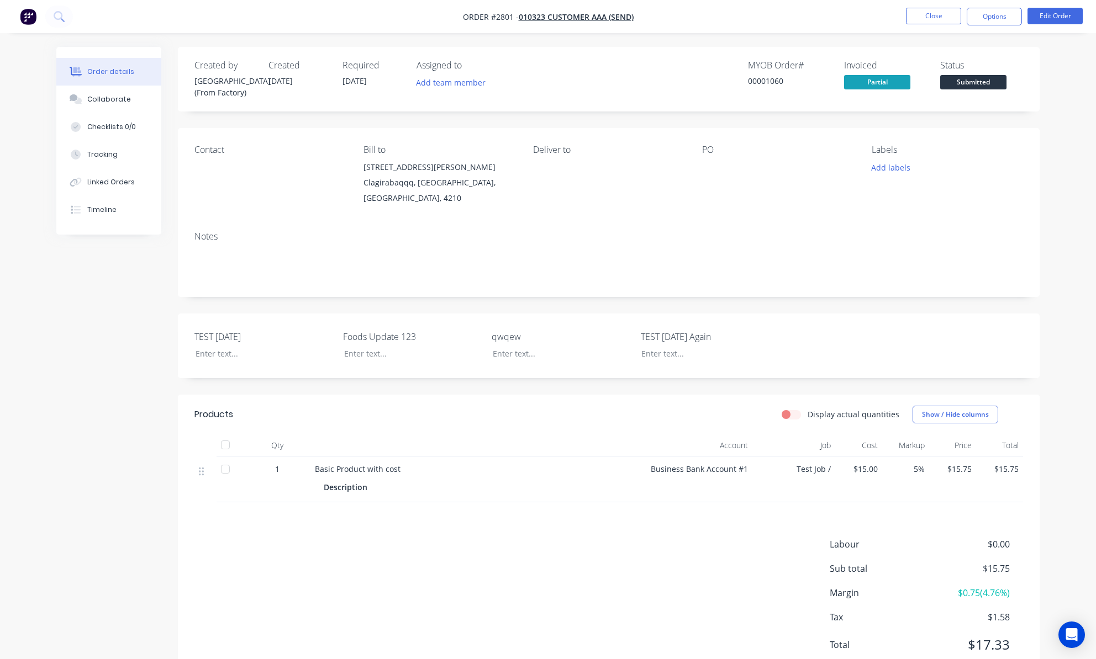
scroll to position [40, 0]
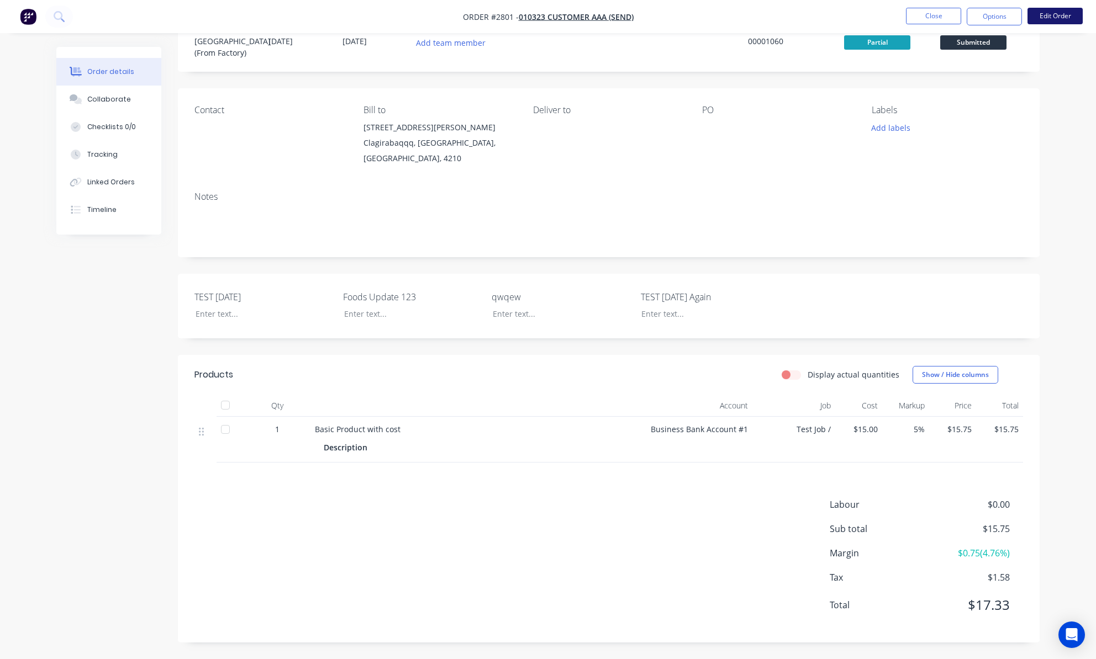
click at [1072, 17] on button "Edit Order" at bounding box center [1054, 16] width 55 height 17
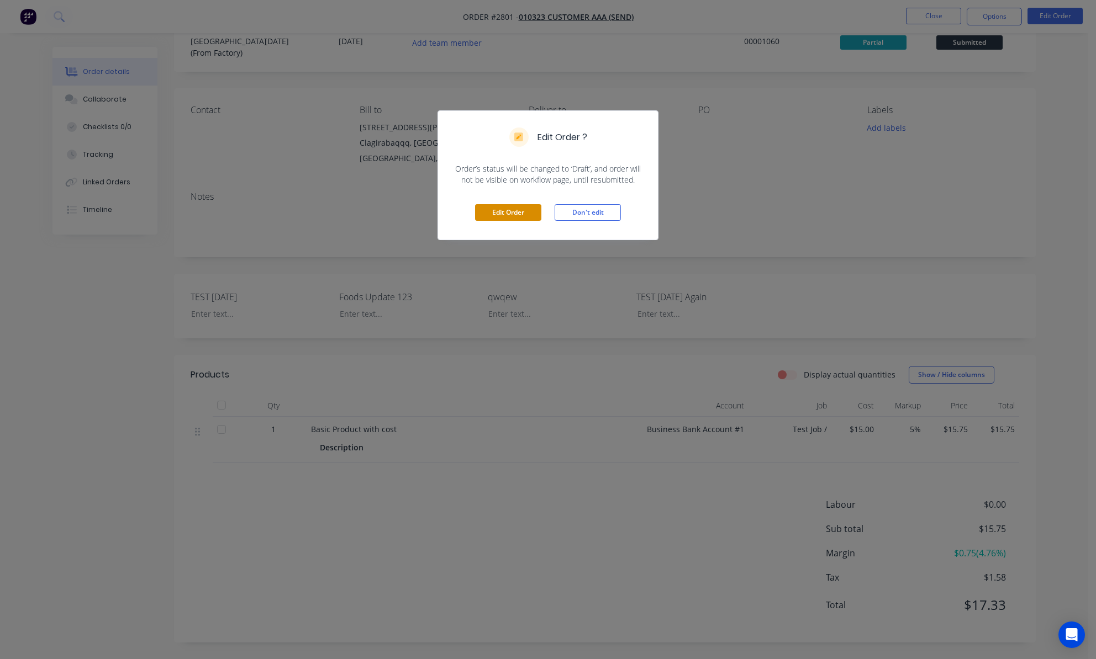
click at [493, 215] on button "Edit Order" at bounding box center [508, 212] width 66 height 17
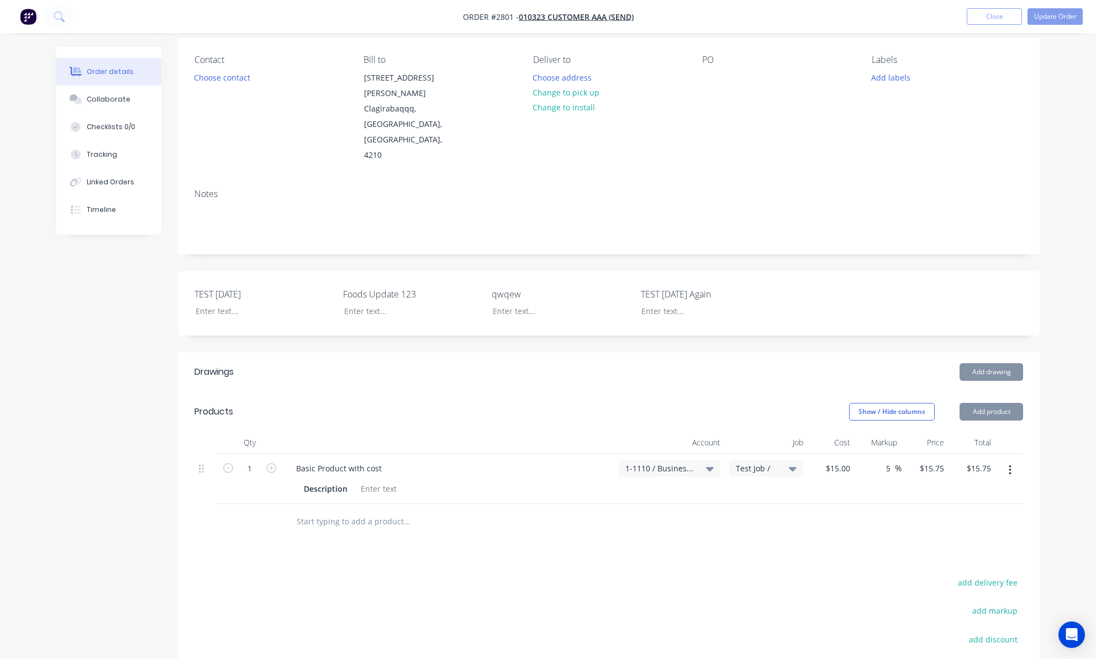
scroll to position [221, 0]
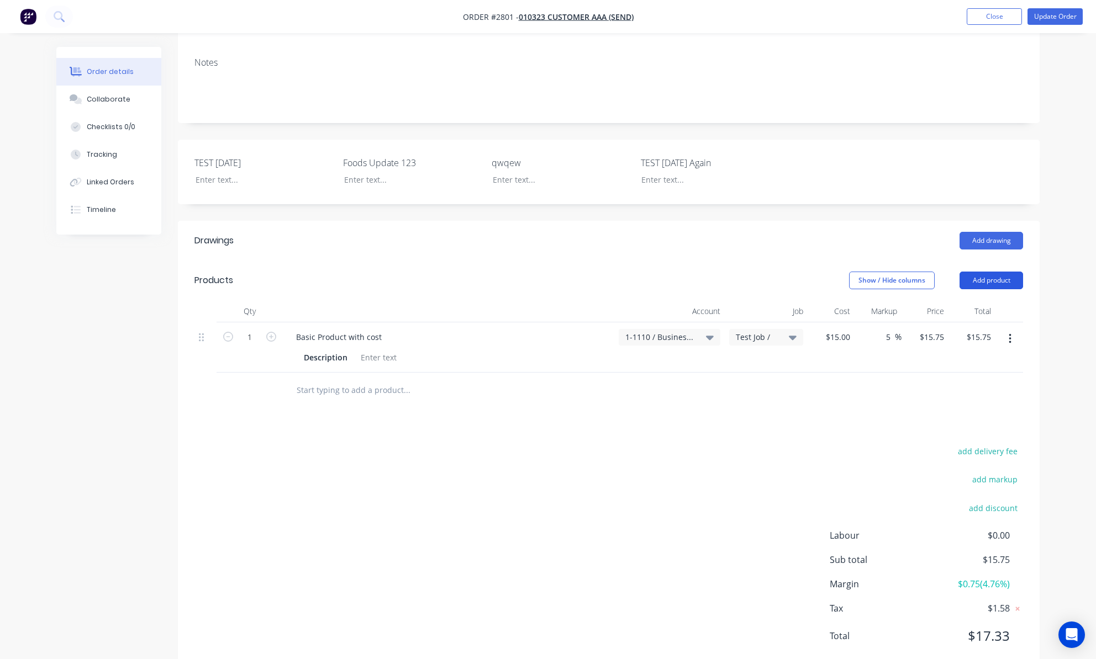
click at [980, 272] on button "Add product" at bounding box center [991, 281] width 64 height 18
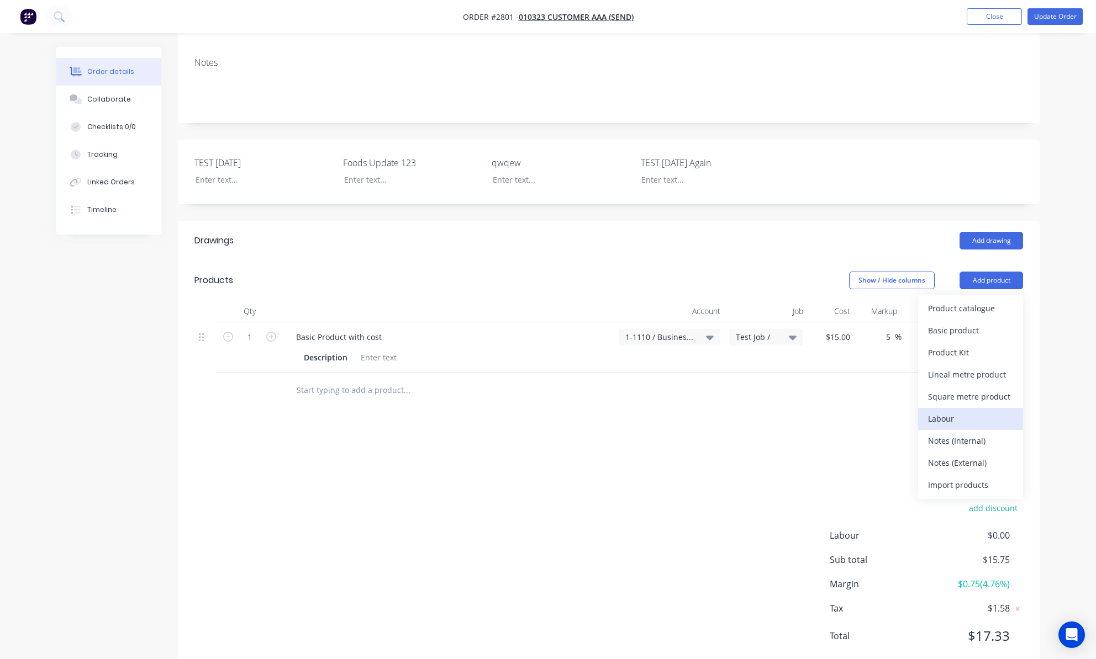
click at [971, 411] on div "Labour" at bounding box center [970, 419] width 85 height 16
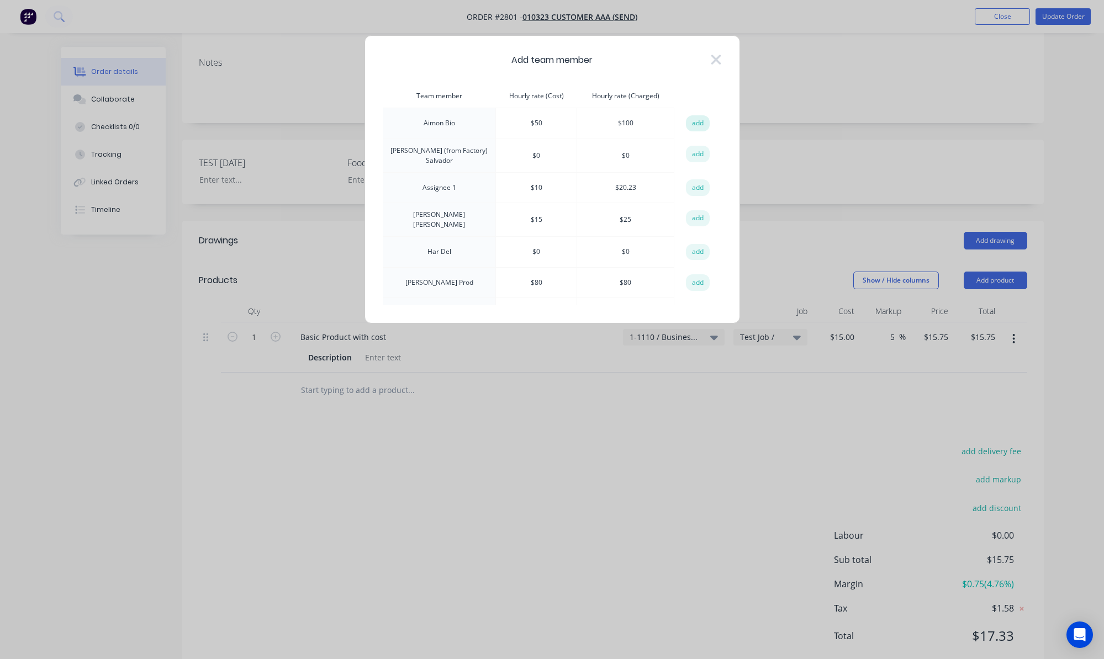
click at [690, 124] on button "add" at bounding box center [698, 123] width 24 height 17
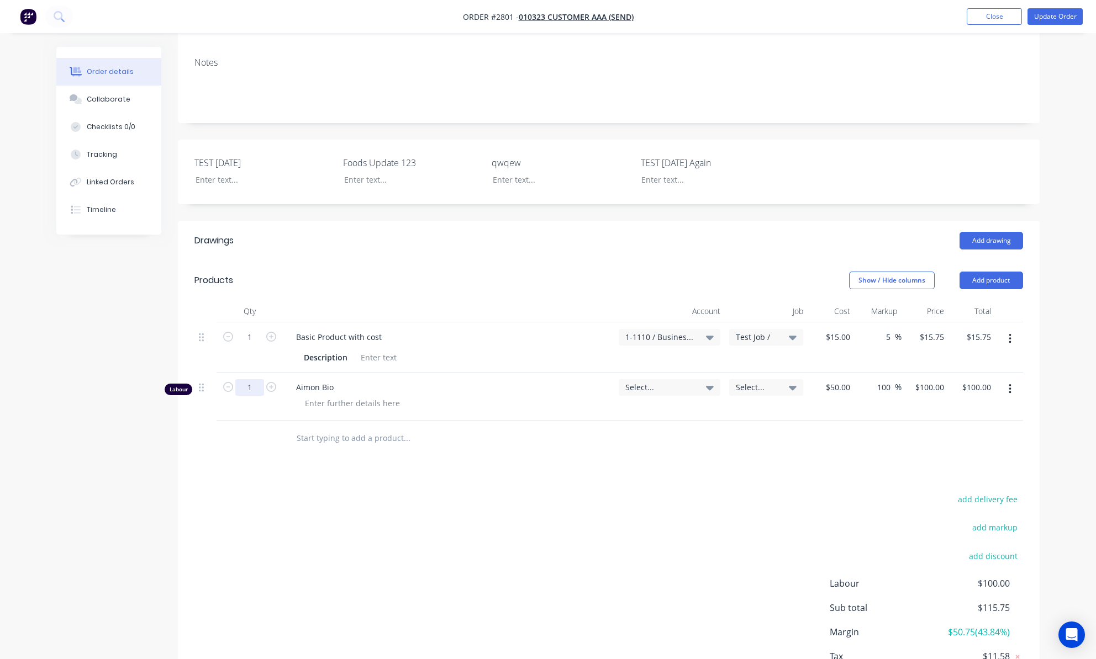
click at [256, 346] on input "1" at bounding box center [249, 337] width 29 height 17
type input "45"
type input "$4,500.00"
click at [382, 492] on div "add delivery fee add markup add discount Labour $100.00 Sub total $115.75 Margi…" at bounding box center [608, 598] width 828 height 213
click at [107, 147] on button "Tracking" at bounding box center [108, 155] width 105 height 28
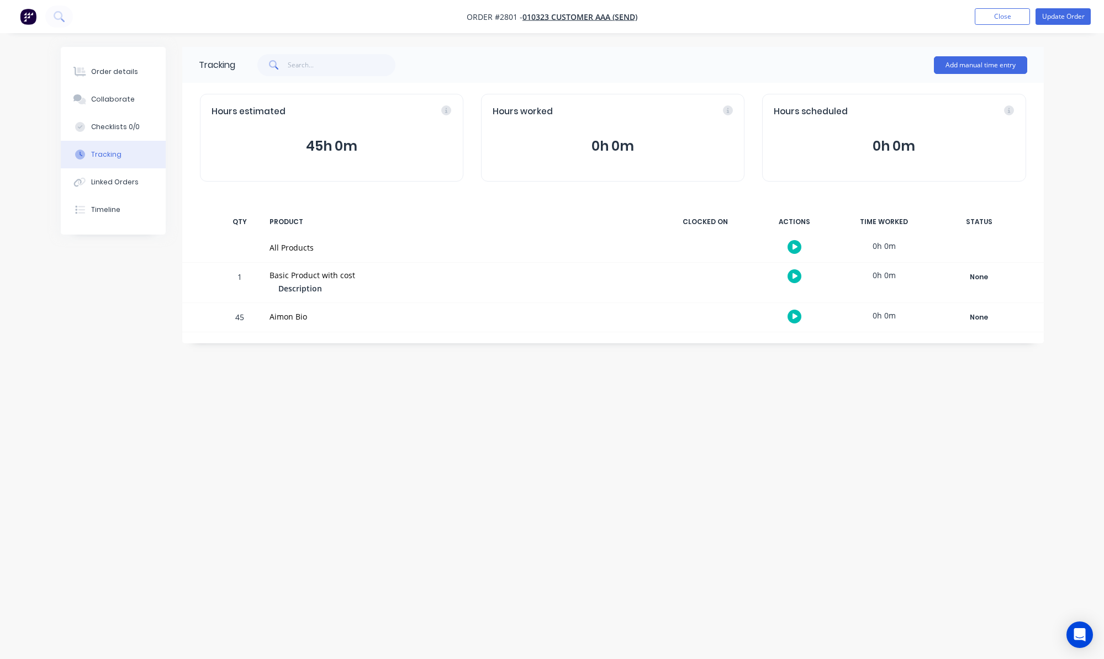
click at [360, 137] on button "45h 0m" at bounding box center [332, 146] width 240 height 21
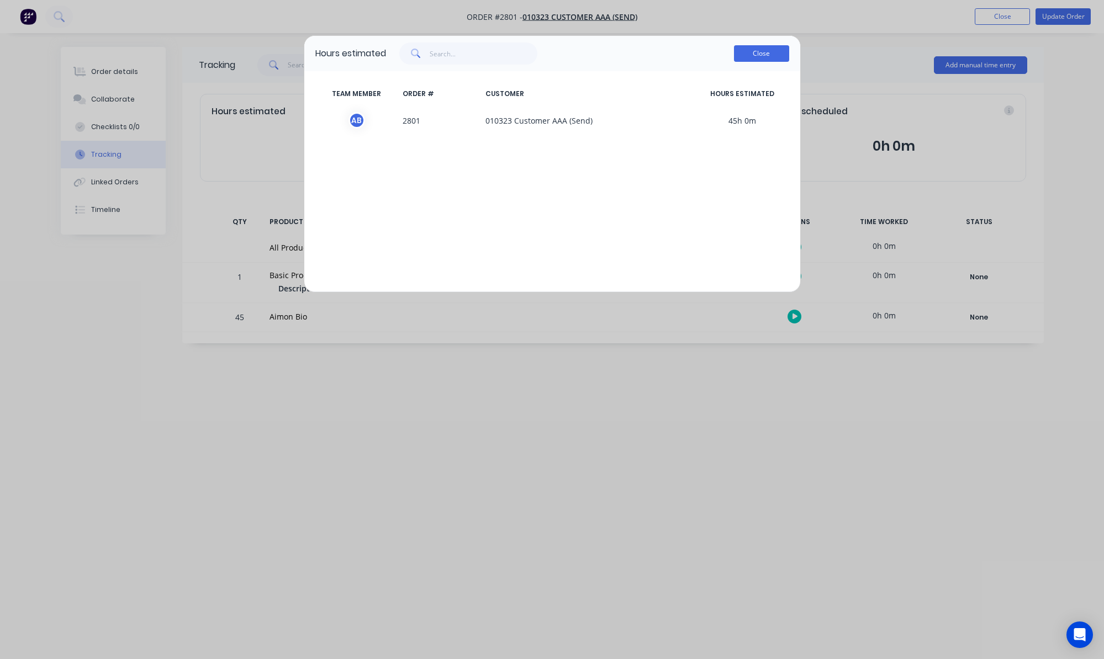
click at [767, 56] on button "Close" at bounding box center [761, 53] width 55 height 17
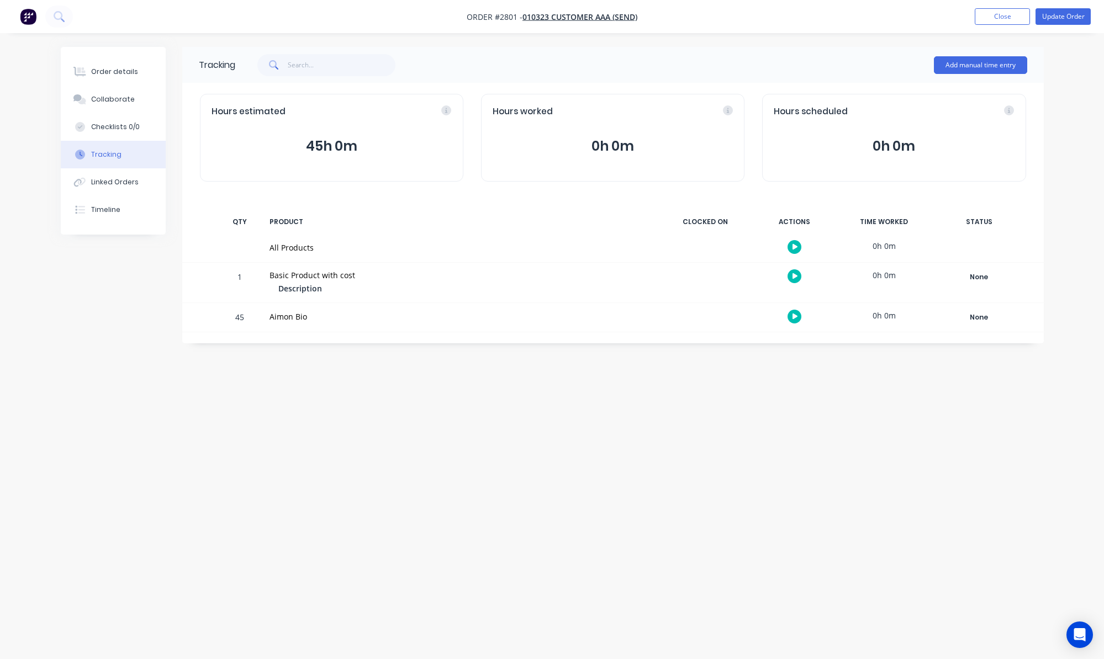
click at [621, 152] on button "0h 0m" at bounding box center [613, 146] width 240 height 21
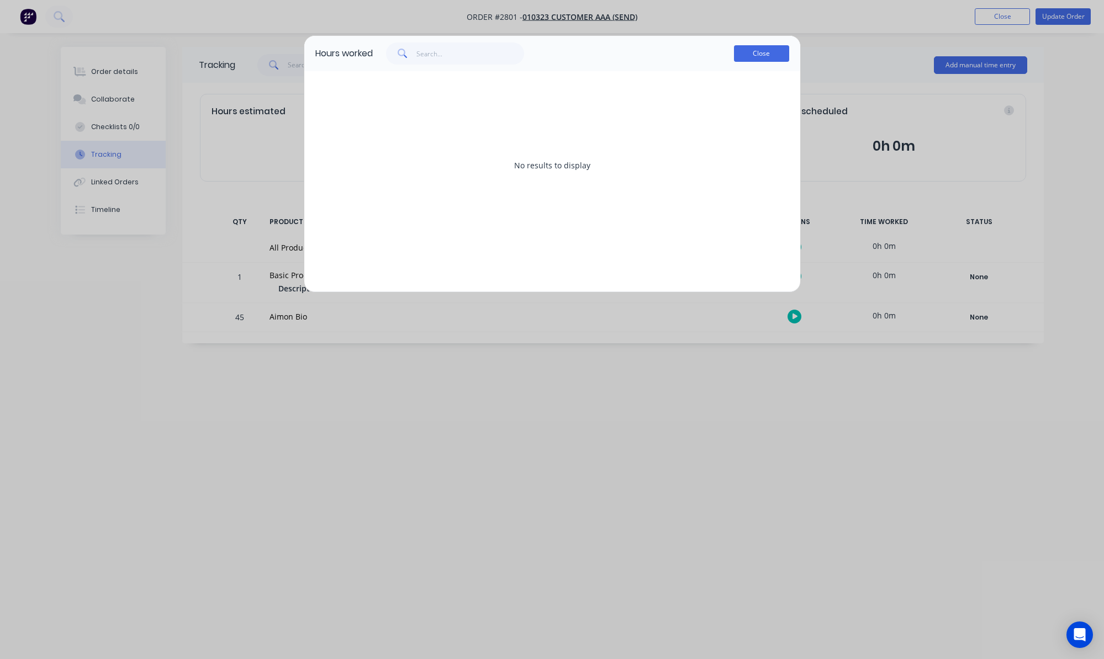
click at [780, 59] on button "Close" at bounding box center [761, 53] width 55 height 17
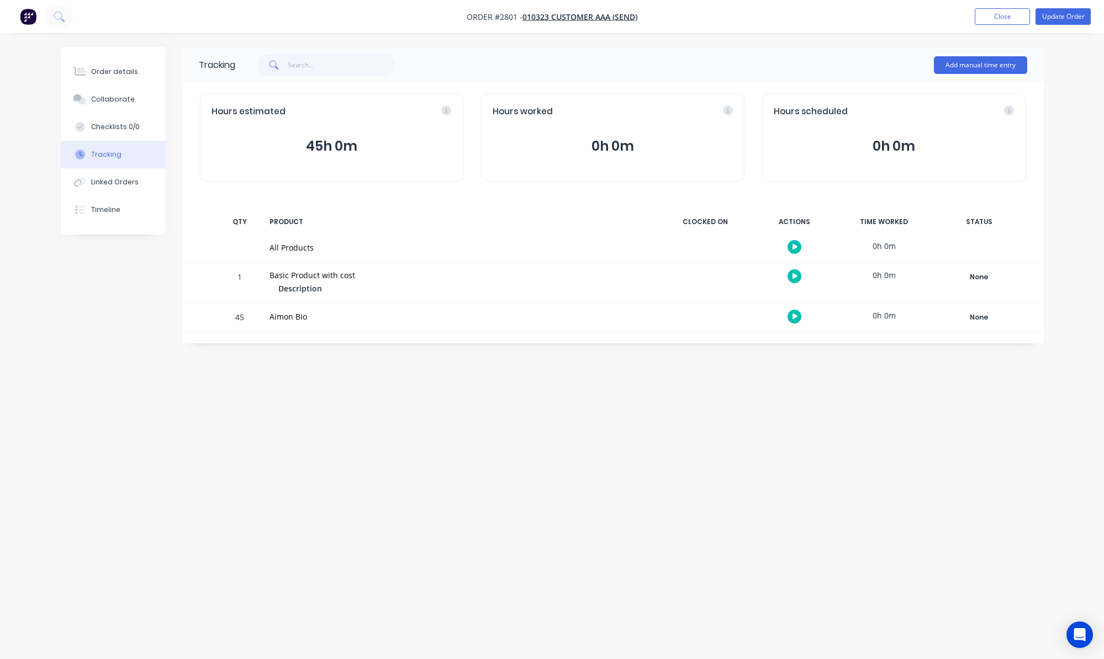
click at [793, 244] on icon "button" at bounding box center [796, 247] width 6 height 6
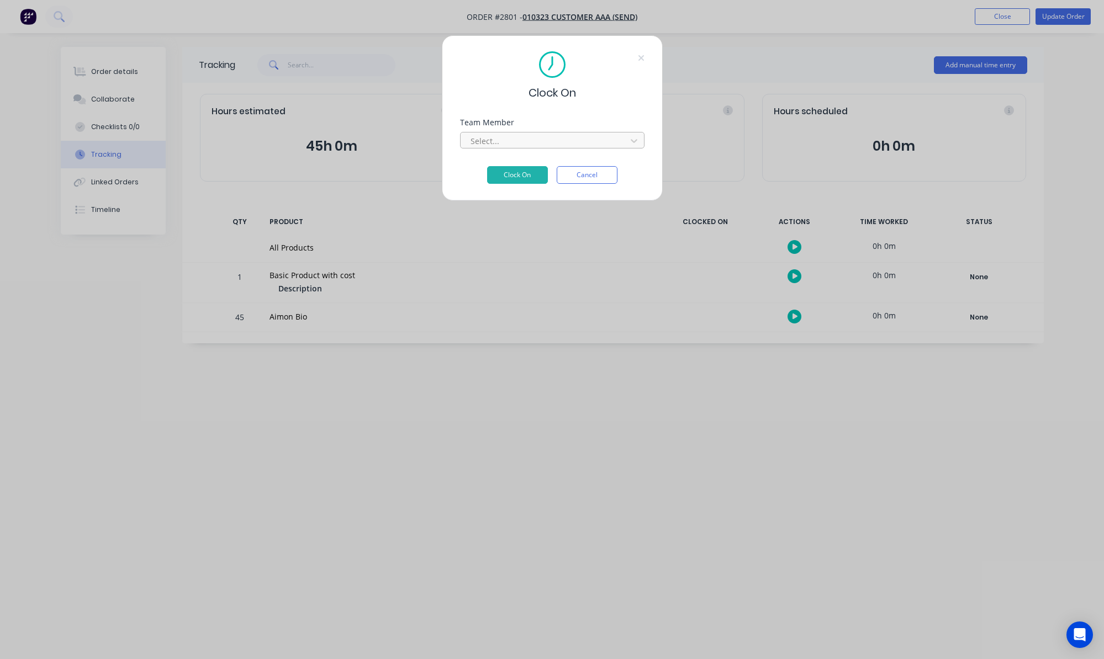
click at [523, 140] on div at bounding box center [544, 141] width 151 height 14
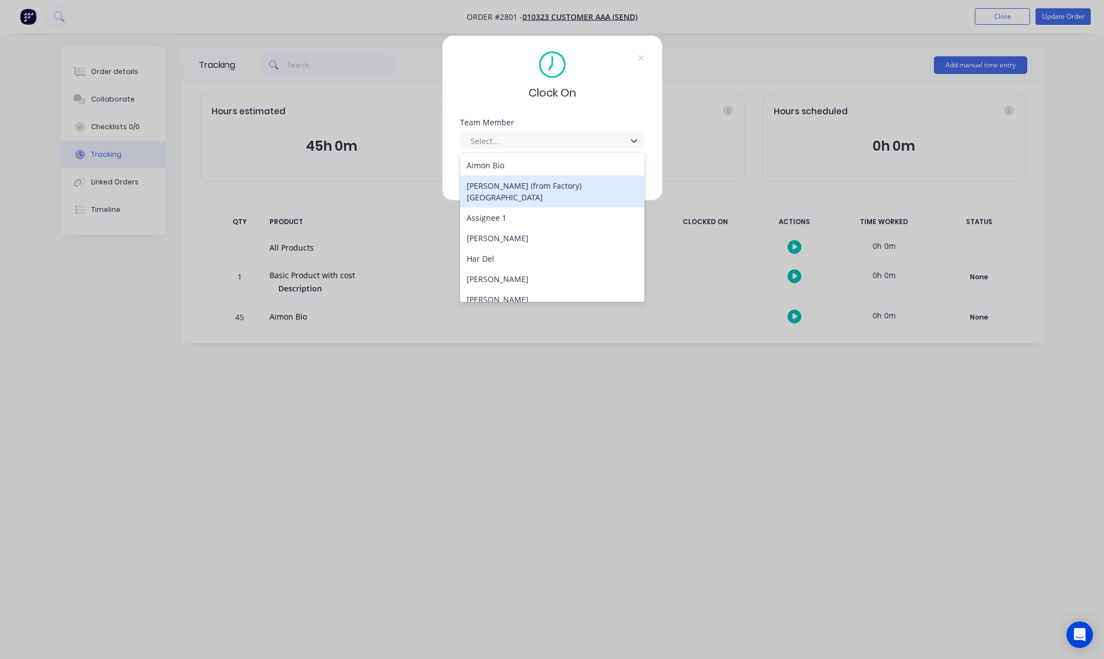
click at [517, 184] on div "[PERSON_NAME] (from Factory) [GEOGRAPHIC_DATA]" at bounding box center [552, 192] width 184 height 32
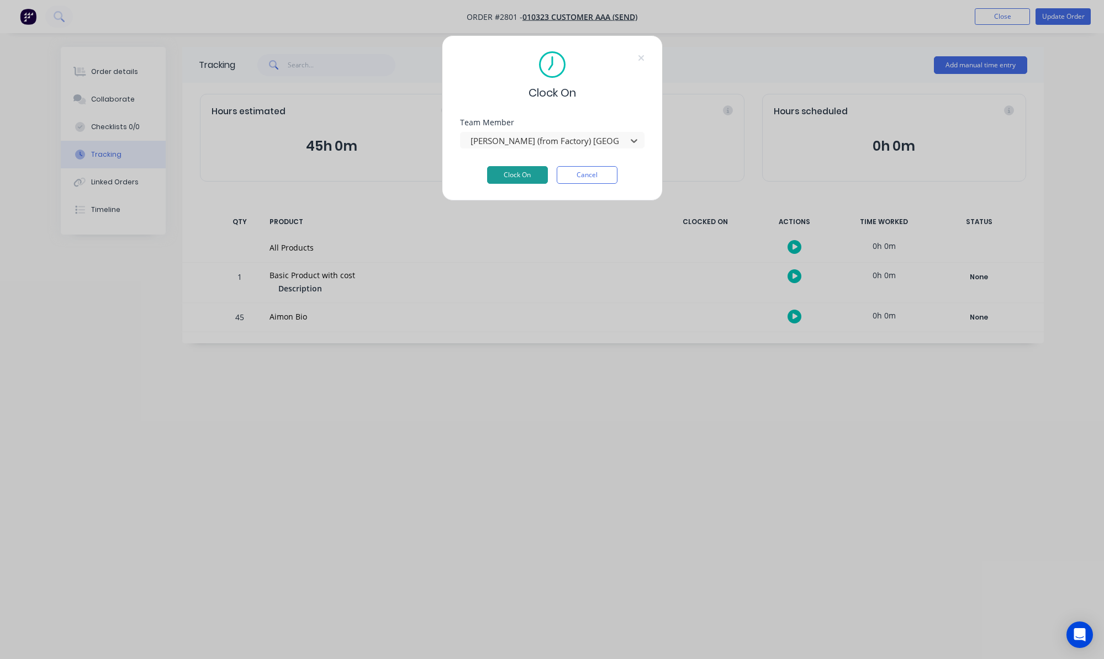
click at [529, 175] on button "Clock On" at bounding box center [517, 175] width 61 height 18
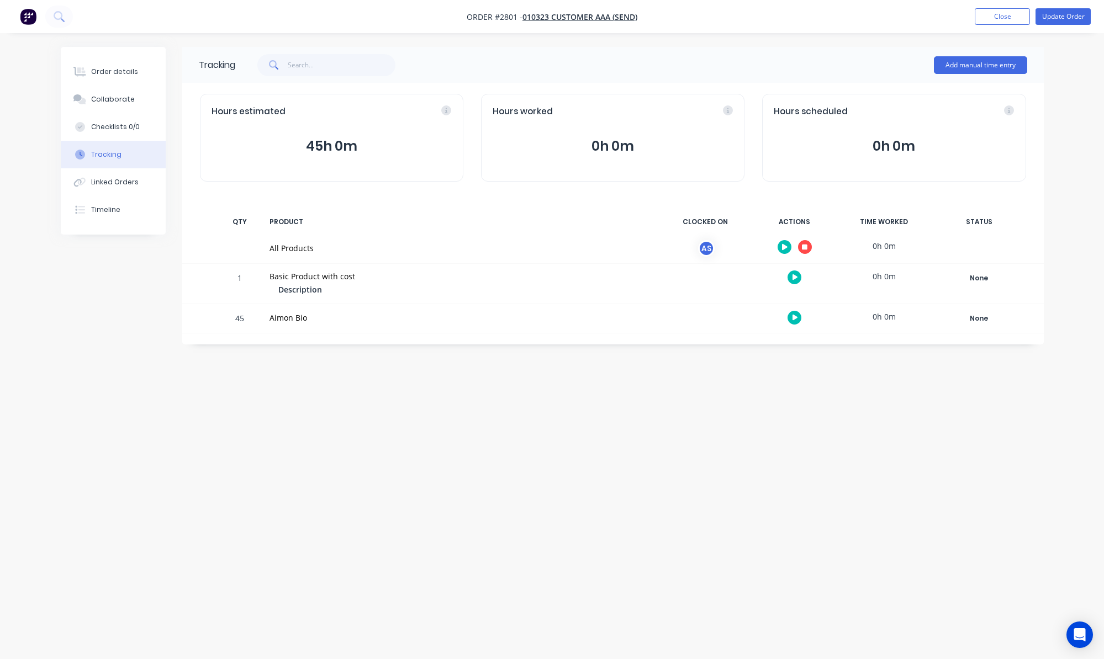
click at [645, 428] on div "Tracking Add manual time entry Hours estimated 45h 0m Hours worked 0h 0m Hours …" at bounding box center [552, 309] width 983 height 524
click at [606, 146] on button "0h 0m" at bounding box center [613, 146] width 240 height 21
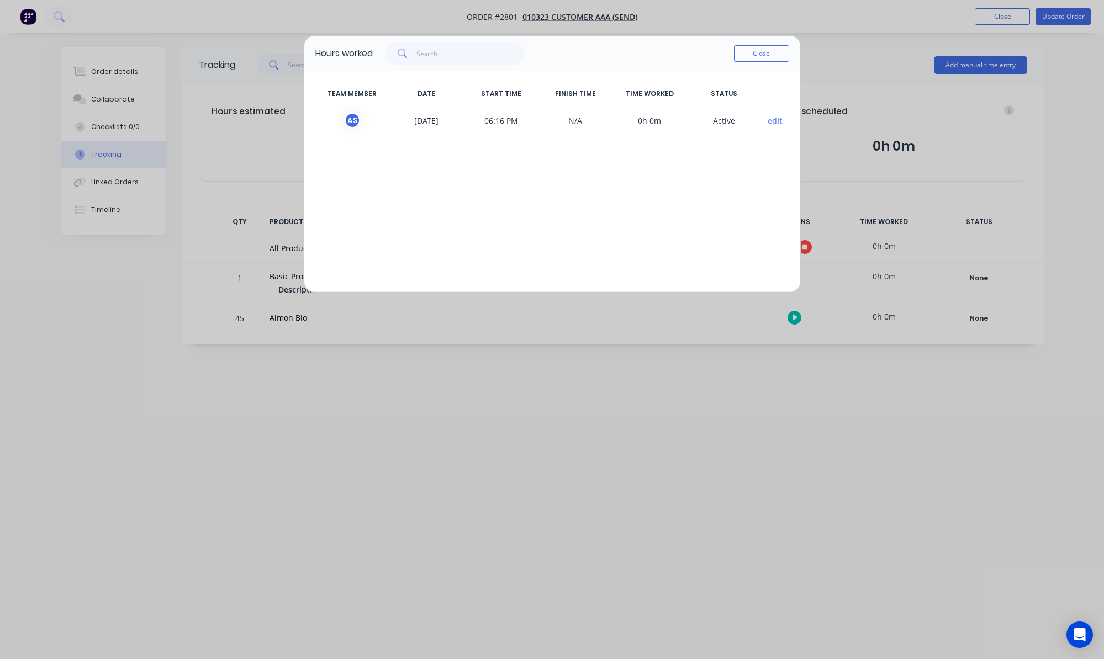
click at [780, 120] on button "edit" at bounding box center [775, 121] width 15 height 12
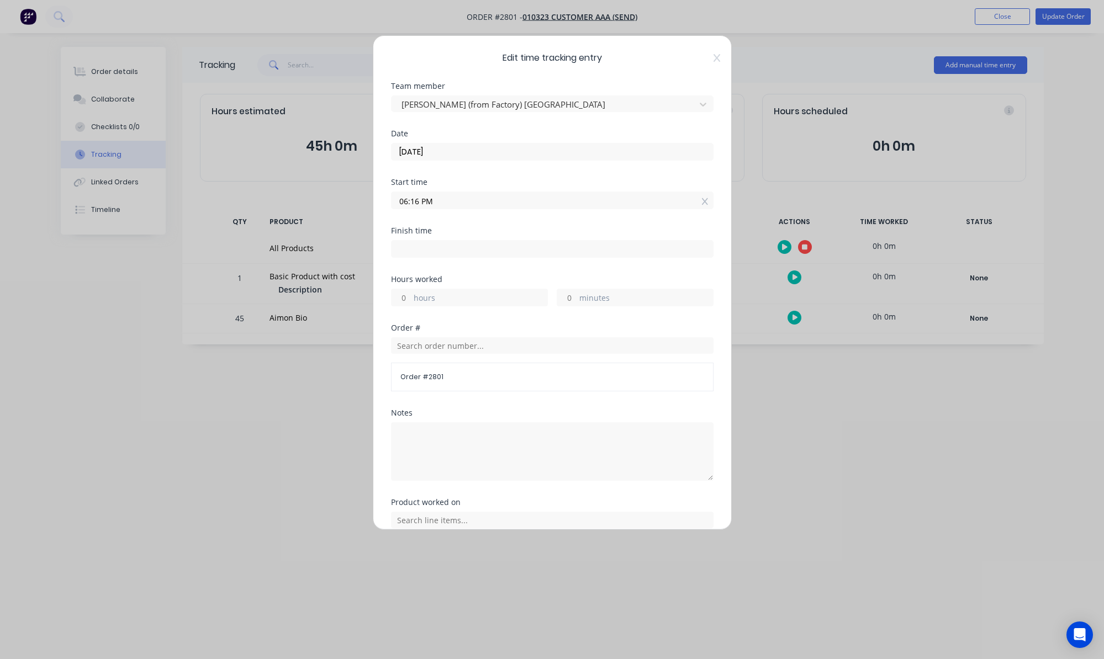
drag, startPoint x: 406, startPoint y: 203, endPoint x: 400, endPoint y: 203, distance: 5.6
click at [400, 203] on input "06:16 PM" at bounding box center [552, 200] width 321 height 17
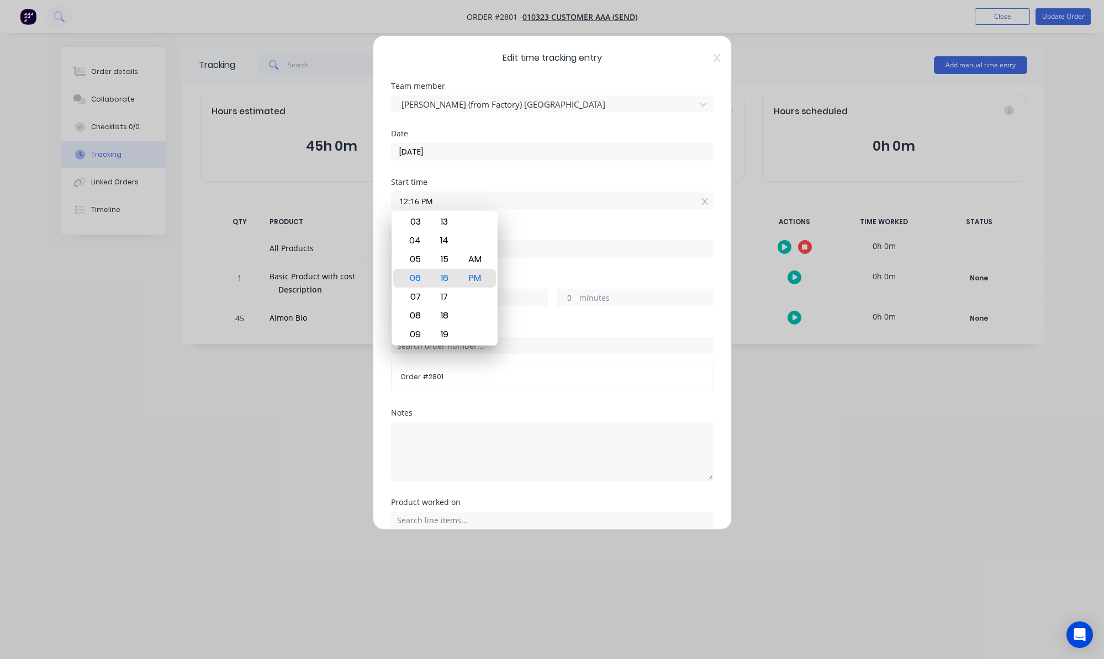
type input "12:16 PM"
click at [649, 394] on div "Order # Order # 2801" at bounding box center [552, 366] width 323 height 85
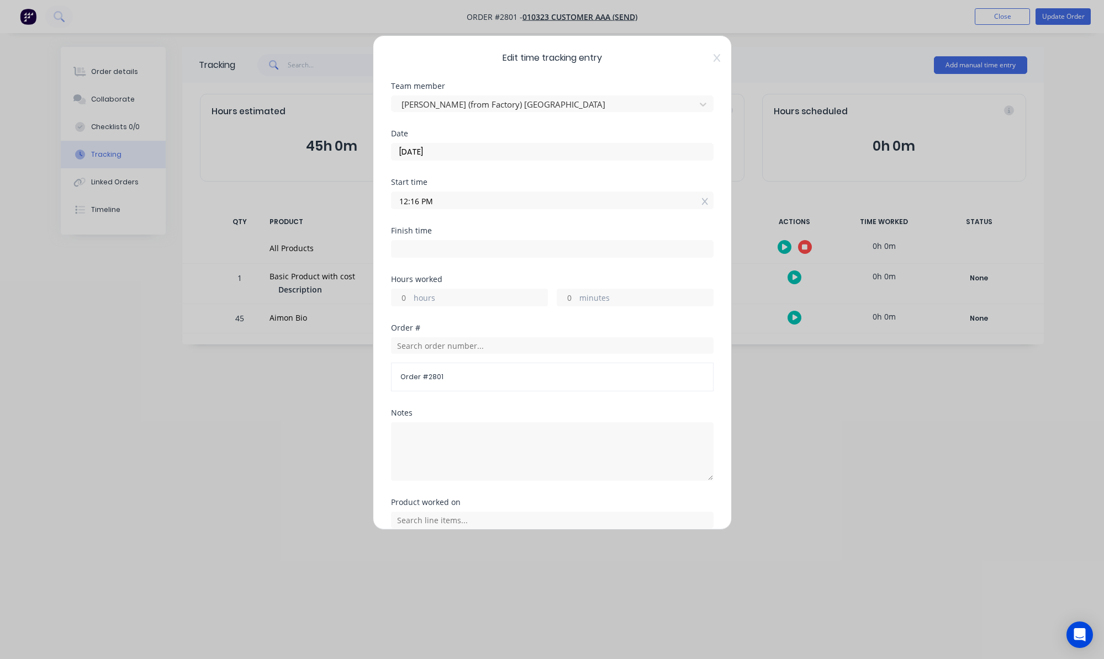
scroll to position [87, 0]
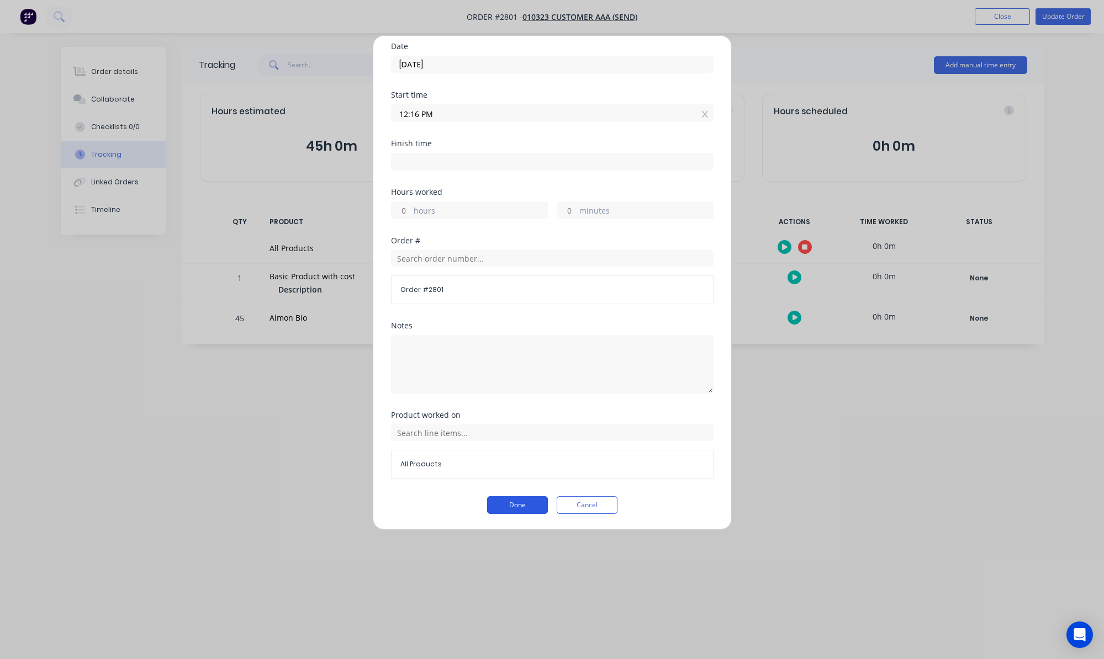
click at [516, 504] on button "Done" at bounding box center [517, 505] width 61 height 18
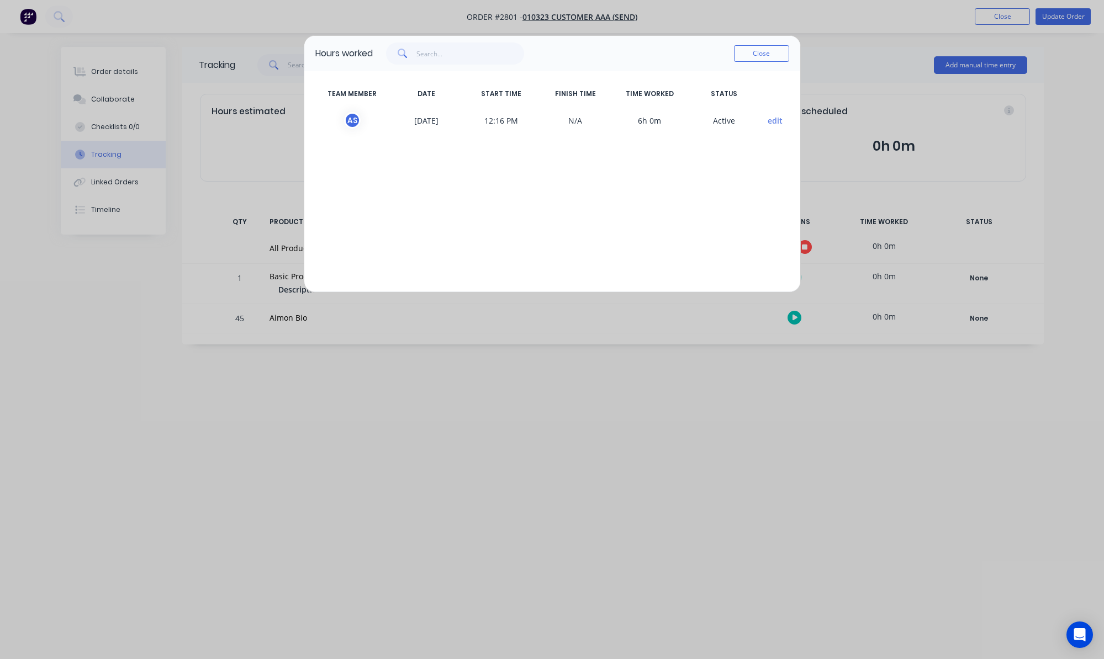
drag, startPoint x: 757, startPoint y: 55, endPoint x: 774, endPoint y: 142, distance: 89.0
click at [757, 55] on button "Close" at bounding box center [761, 53] width 55 height 17
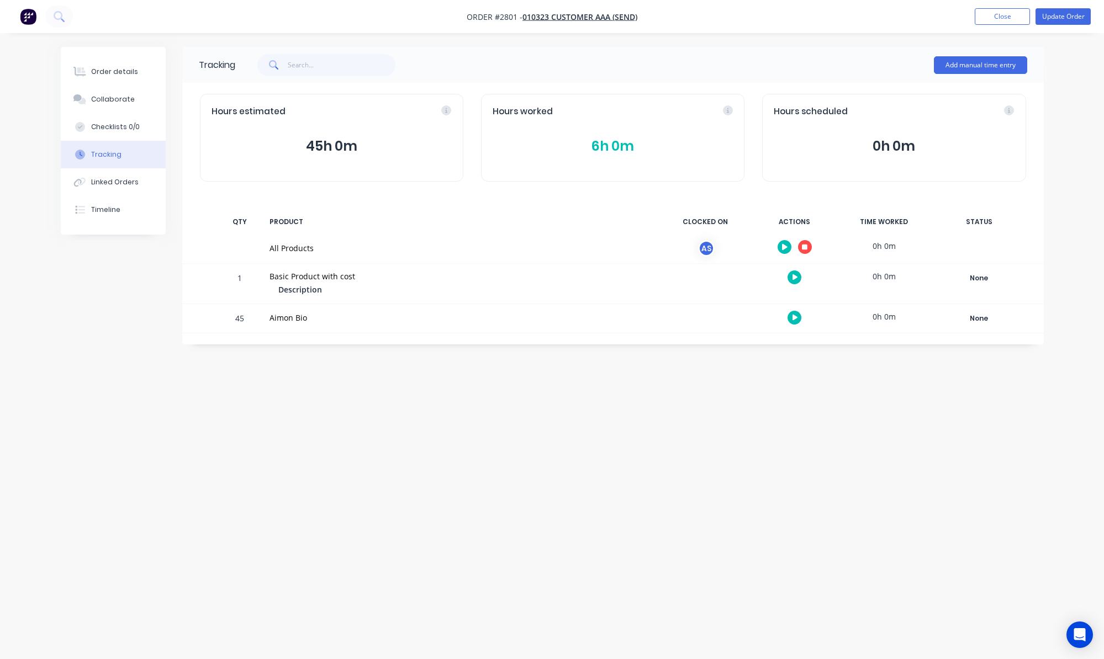
click at [626, 150] on button "6h 0m" at bounding box center [613, 146] width 240 height 21
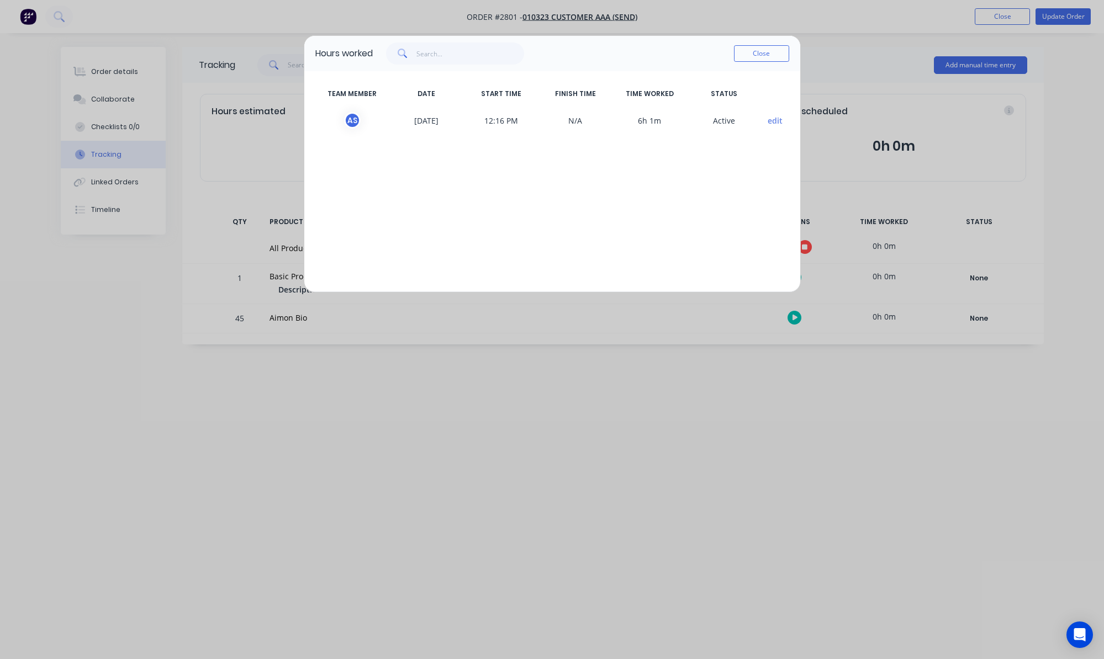
click at [770, 124] on button "edit" at bounding box center [775, 121] width 15 height 12
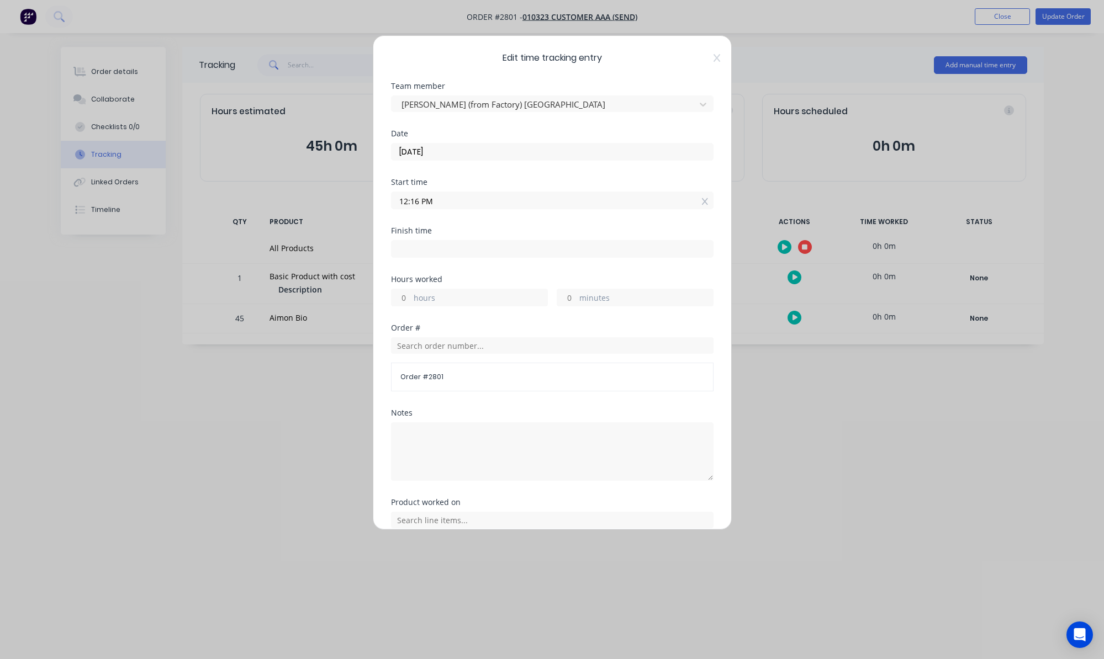
click at [425, 203] on input "12:16 PM" at bounding box center [552, 200] width 321 height 17
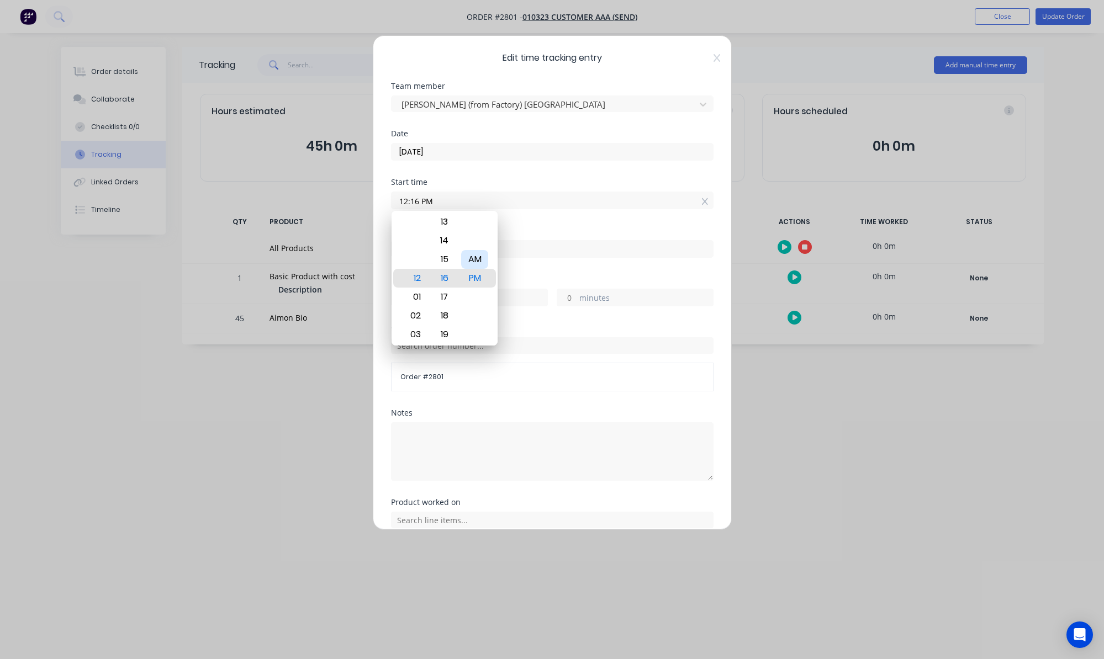
click at [477, 265] on div "AM" at bounding box center [474, 259] width 27 height 19
click at [403, 202] on input "12:16 AM" at bounding box center [552, 200] width 321 height 17
click at [466, 184] on div "Start time" at bounding box center [552, 182] width 323 height 8
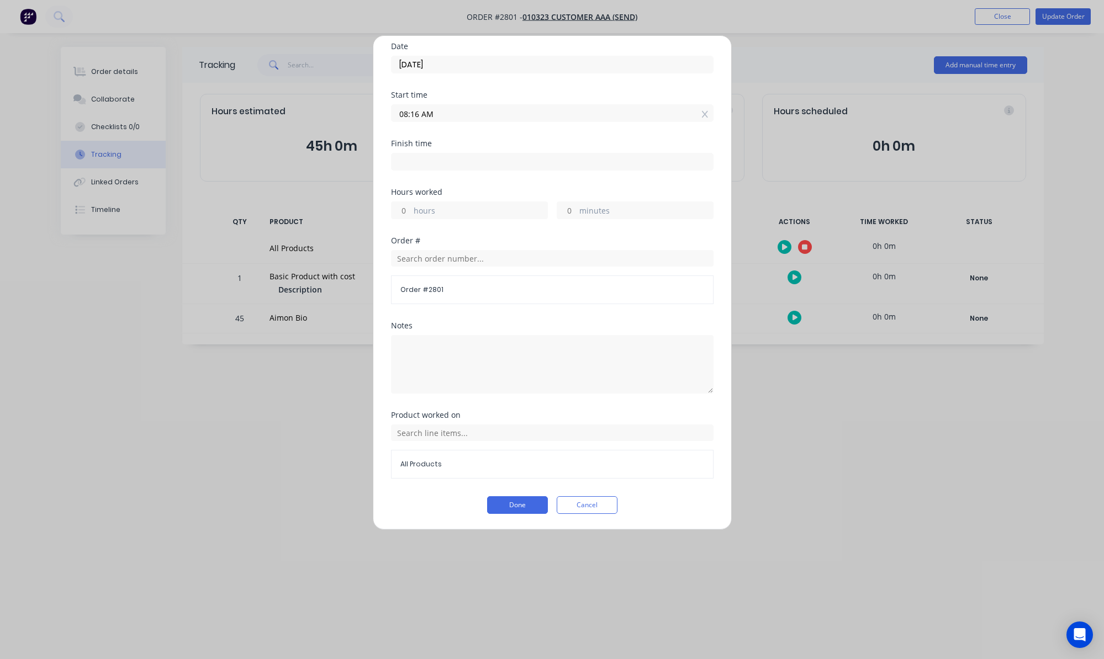
click at [509, 516] on div "Edit time tracking entry Team member [PERSON_NAME] (from Factory) [GEOGRAPHIC_D…" at bounding box center [552, 282] width 359 height 495
click at [508, 505] on button "Done" at bounding box center [517, 505] width 61 height 18
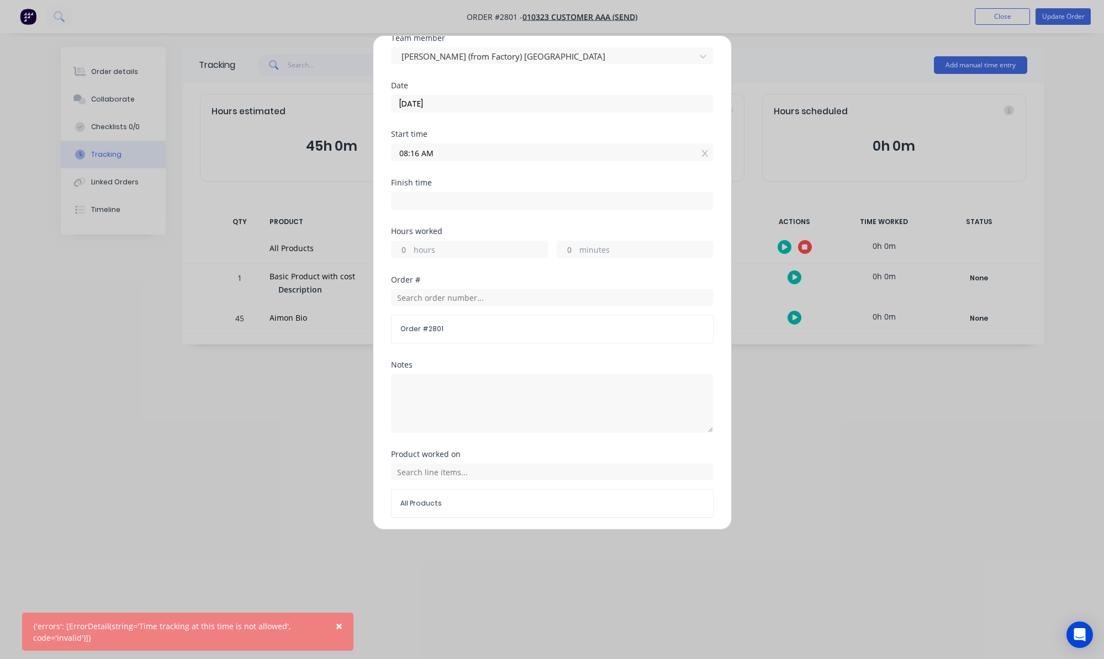
scroll to position [0, 0]
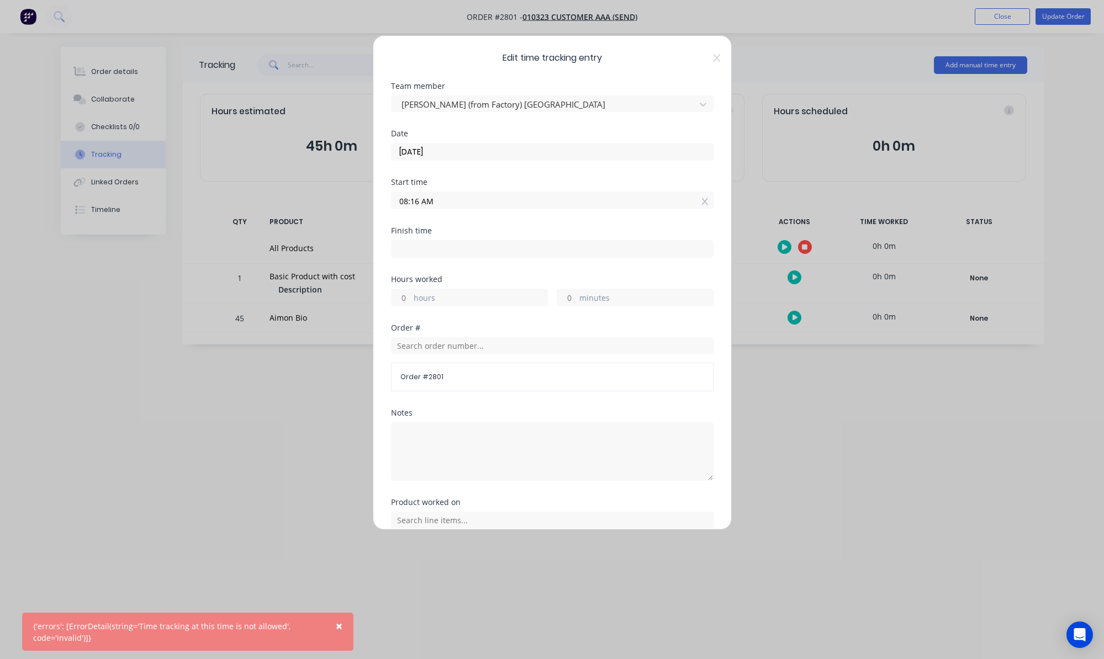
click at [409, 197] on input "08:16 AM" at bounding box center [552, 200] width 321 height 17
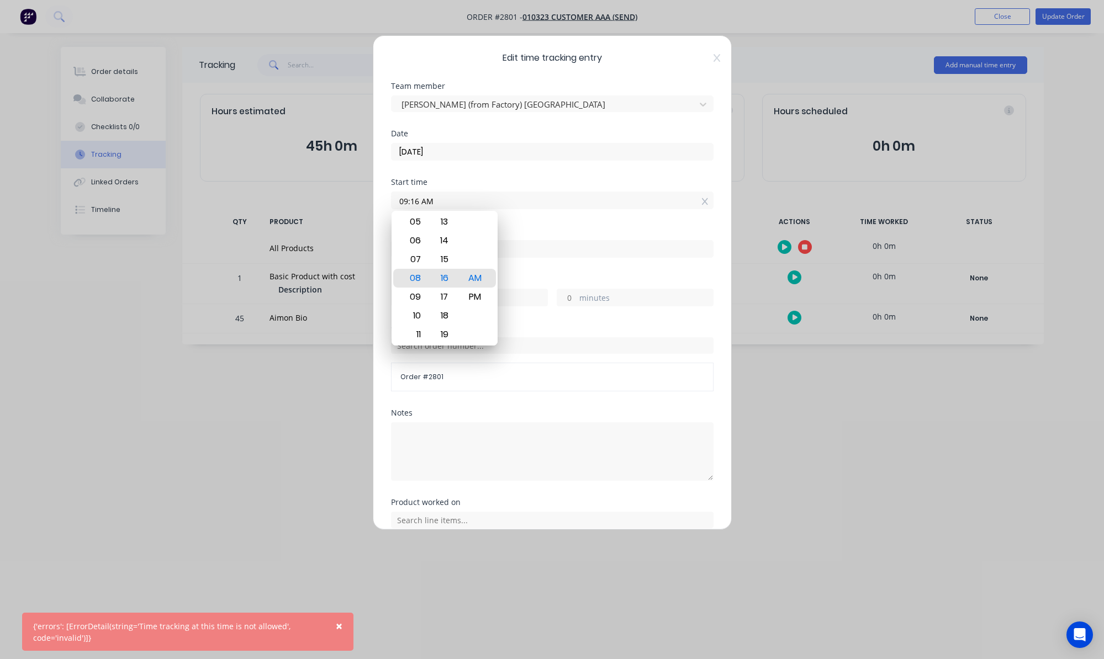
type input "09:16 AM"
click at [456, 171] on div "Date [DATE]" at bounding box center [552, 154] width 323 height 49
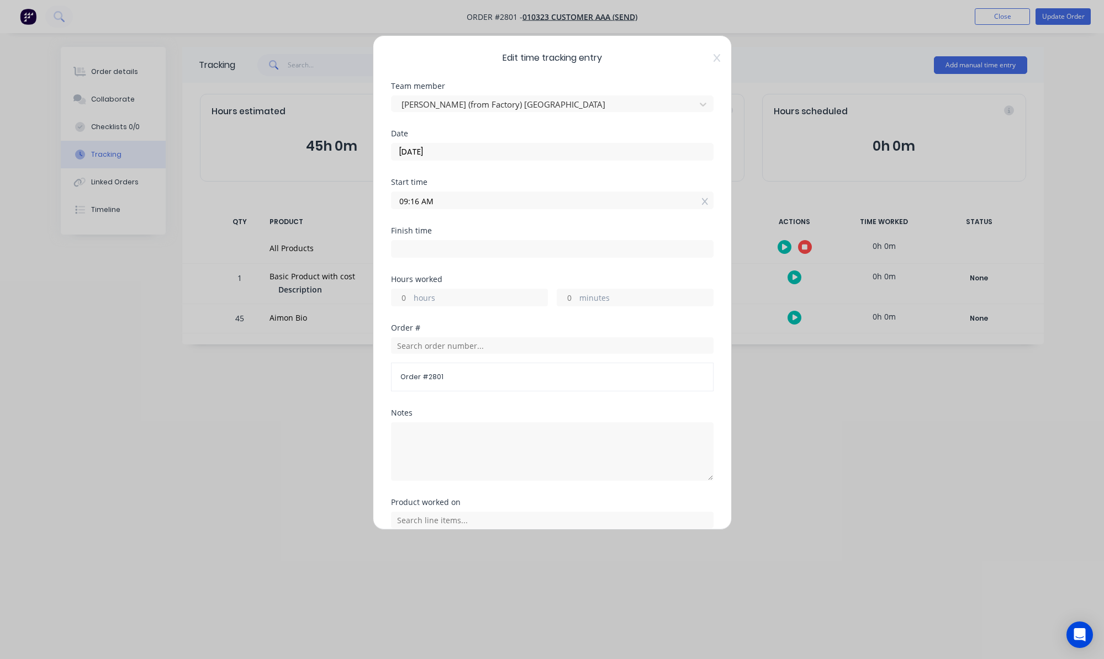
click at [705, 63] on div "Edit time tracking entry Team member [PERSON_NAME] (from Factory) [GEOGRAPHIC_D…" at bounding box center [552, 282] width 359 height 495
click at [713, 59] on icon at bounding box center [716, 58] width 7 height 8
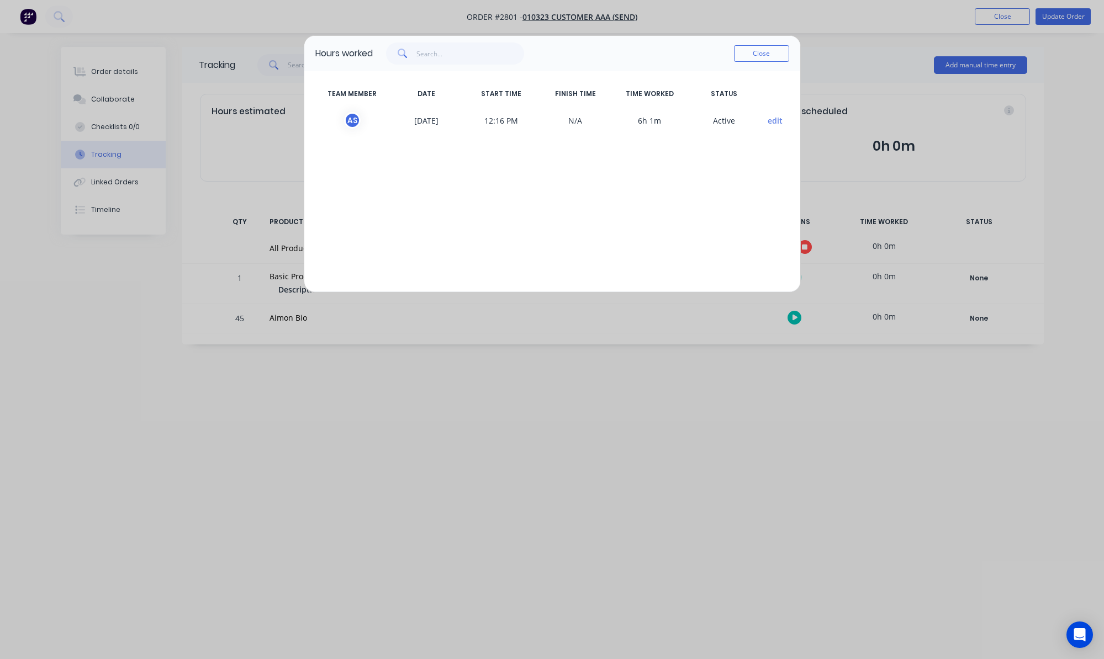
click at [775, 115] on button "edit" at bounding box center [775, 121] width 15 height 12
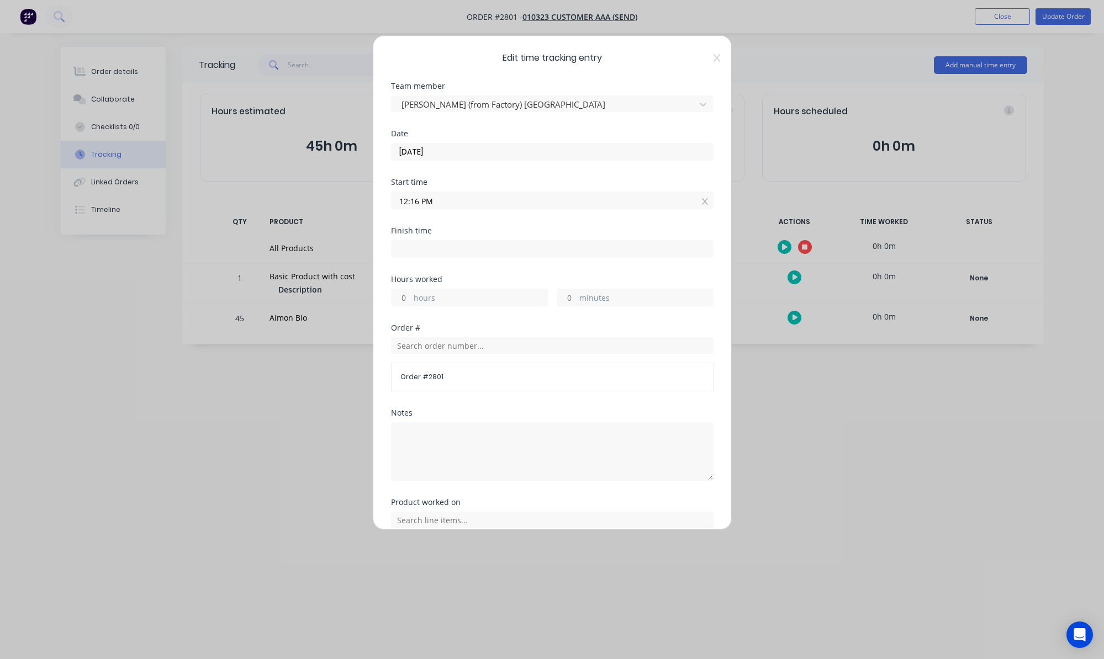
click at [409, 198] on input "12:16 PM" at bounding box center [552, 200] width 321 height 17
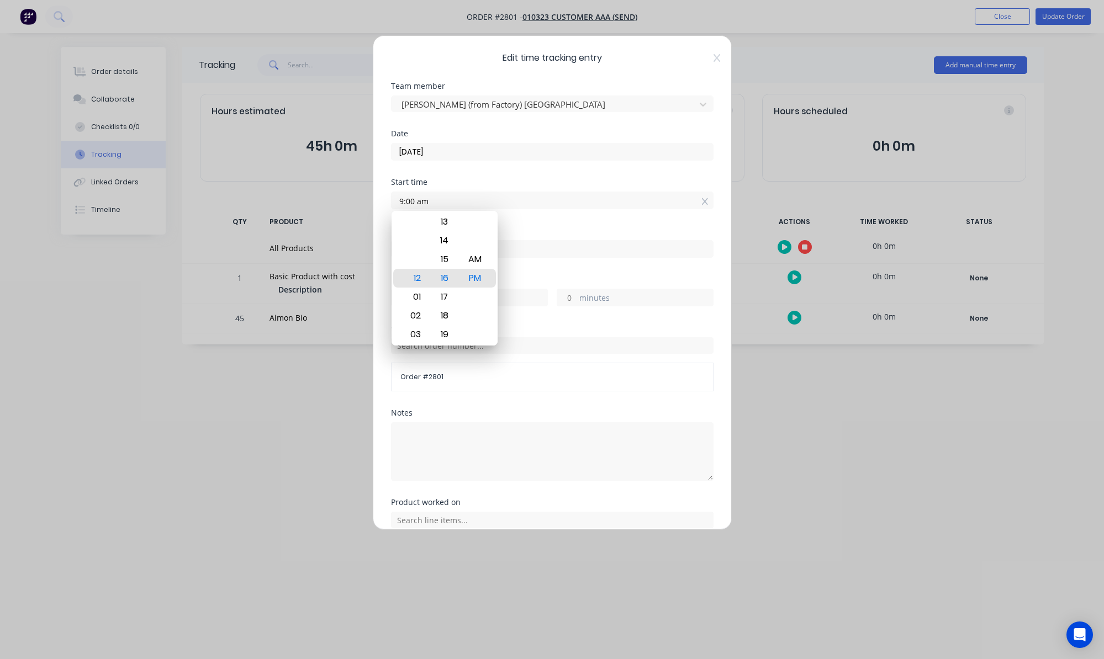
type input "09:00 AM"
click at [562, 178] on div "Start time" at bounding box center [552, 182] width 323 height 8
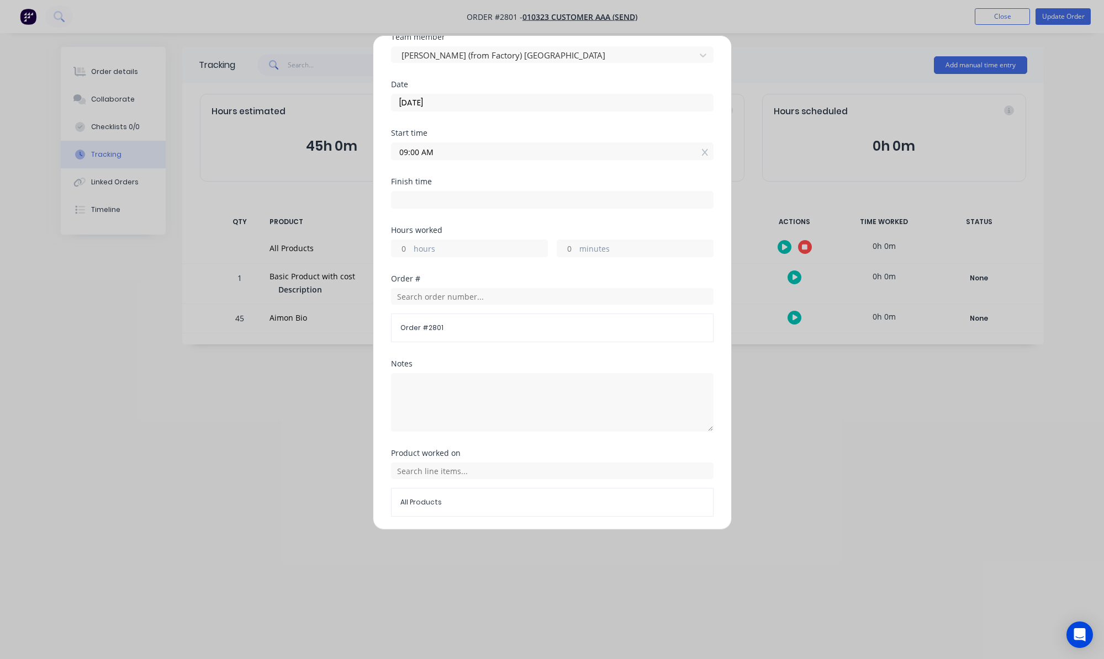
scroll to position [87, 0]
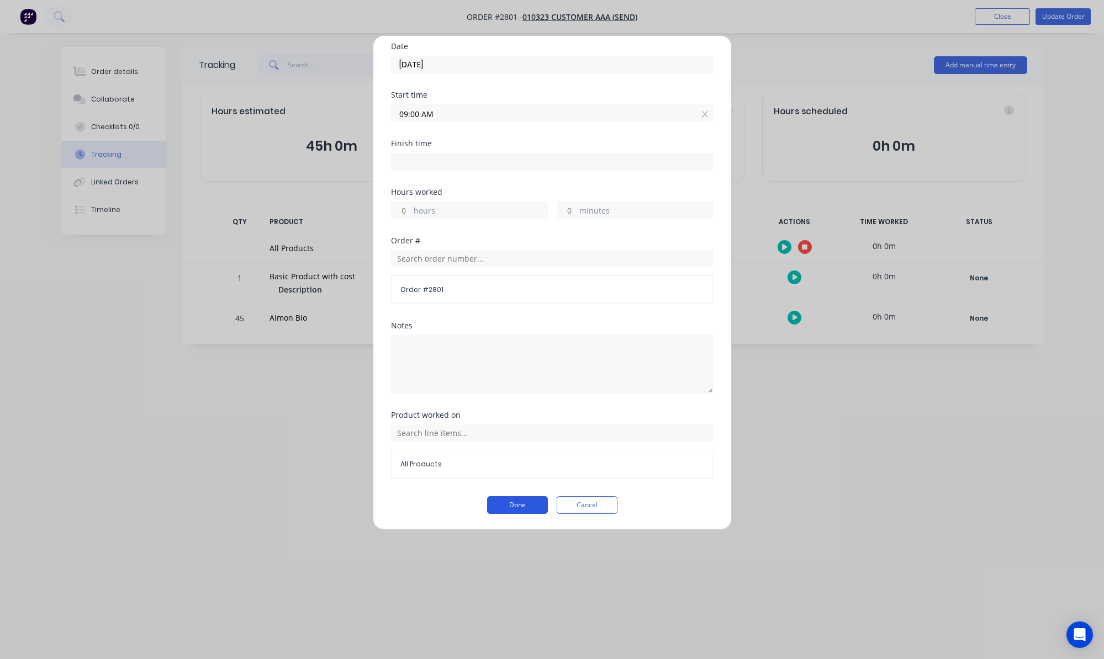
click at [515, 508] on button "Done" at bounding box center [517, 505] width 61 height 18
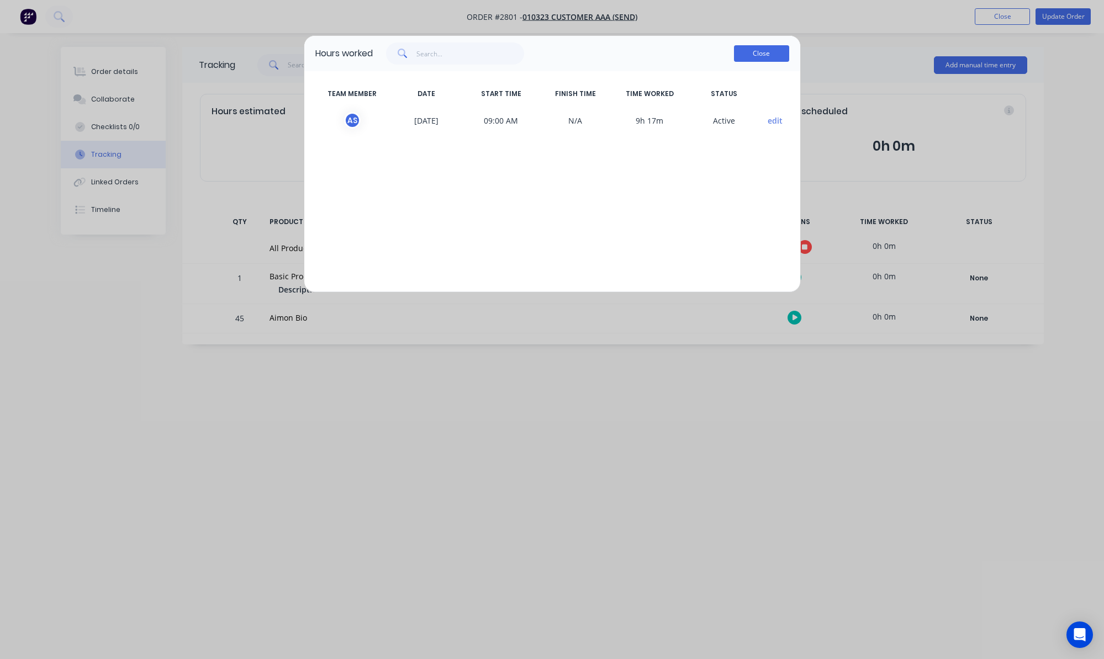
click at [758, 56] on button "Close" at bounding box center [761, 53] width 55 height 17
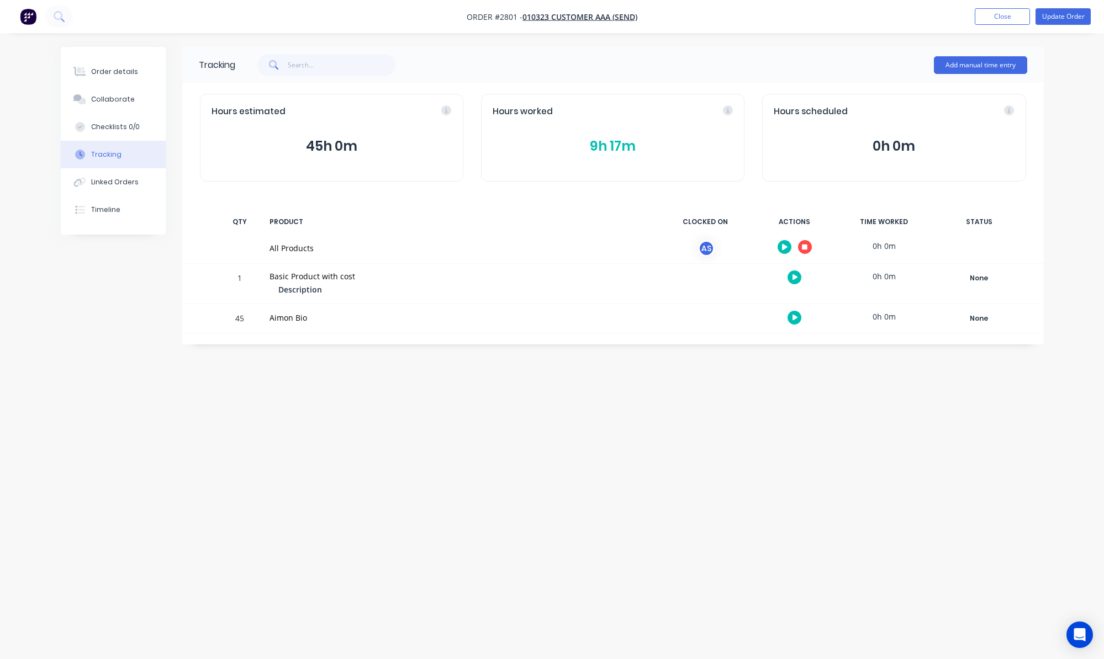
click at [694, 468] on div "Tracking Add manual time entry Hours estimated 45h 0m Hours worked 9h 17m Hours…" at bounding box center [552, 309] width 983 height 524
click at [614, 129] on div "Hours worked 9h 17m" at bounding box center [612, 138] width 263 height 88
click at [606, 141] on button "9h 17m" at bounding box center [613, 146] width 240 height 21
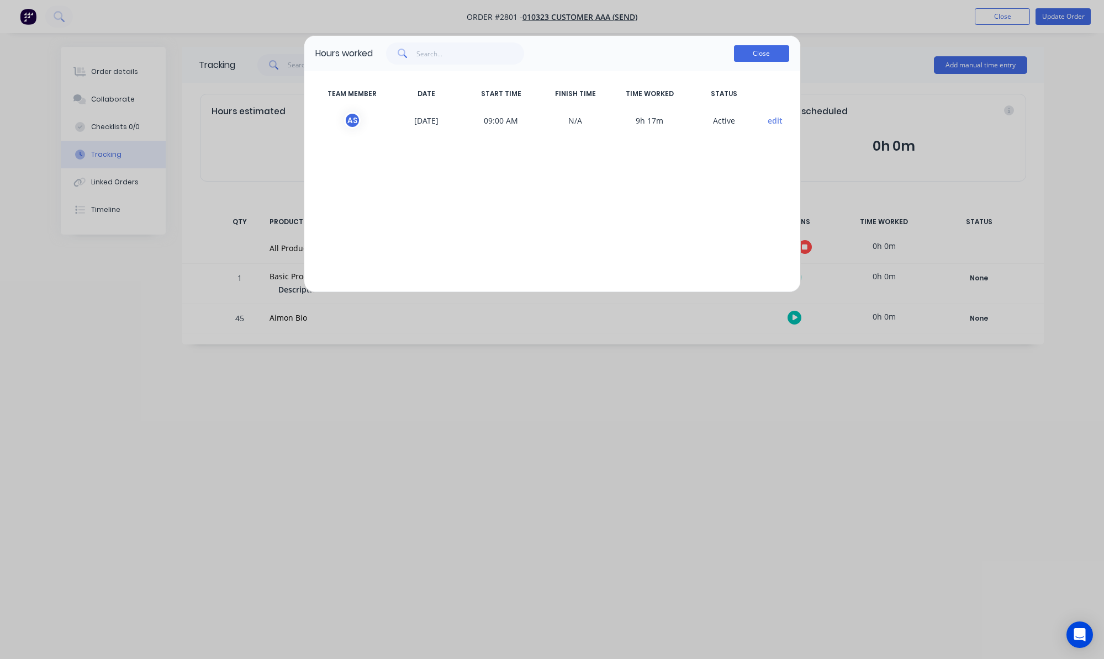
click at [758, 55] on button "Close" at bounding box center [761, 53] width 55 height 17
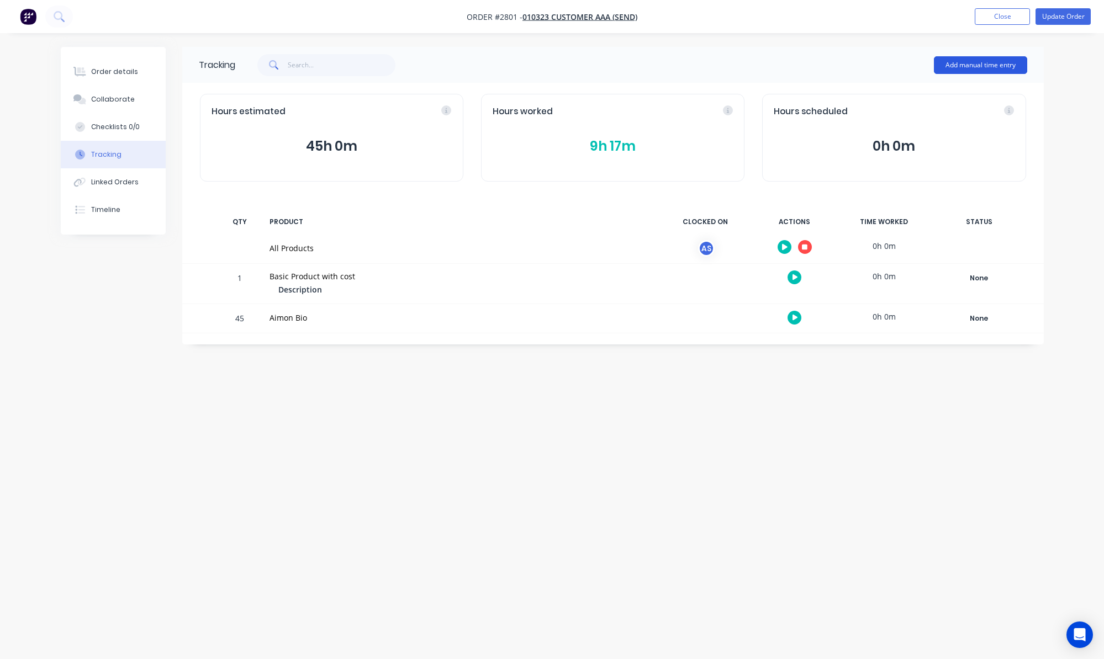
click at [978, 71] on button "Add manual time entry" at bounding box center [980, 65] width 93 height 18
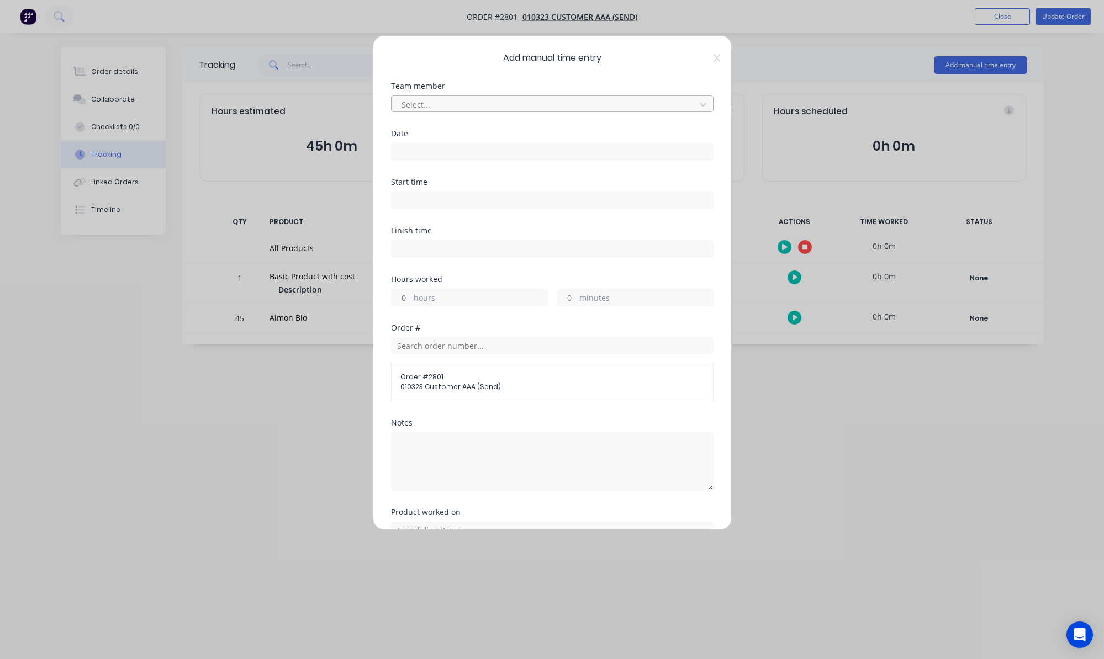
click at [425, 98] on div at bounding box center [544, 105] width 289 height 14
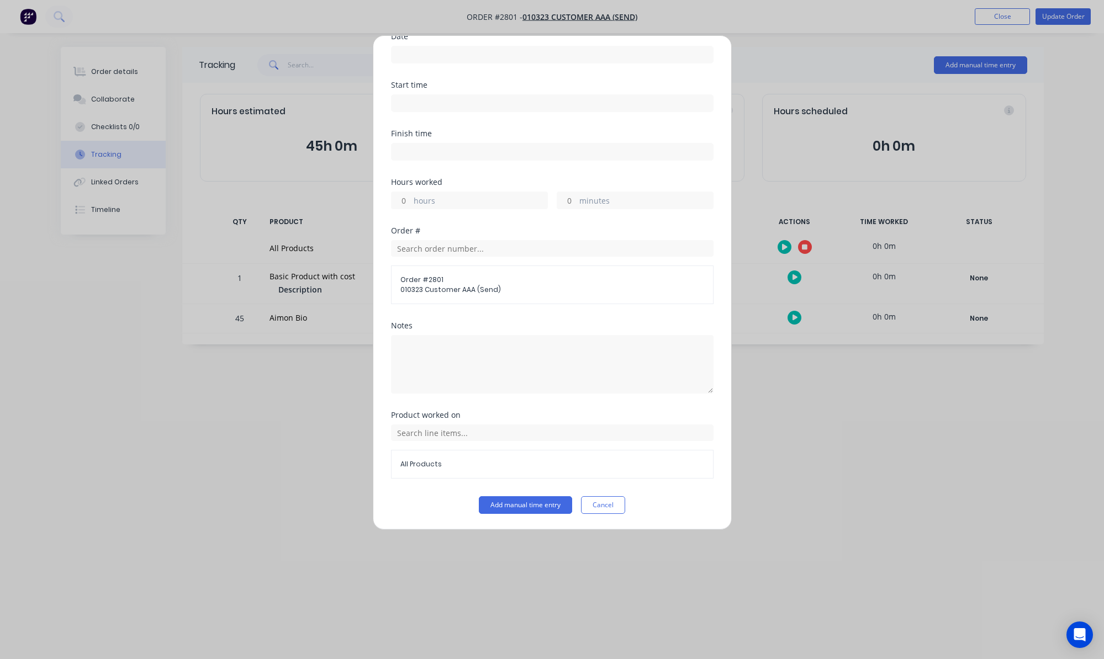
click at [479, 114] on div "Start time" at bounding box center [552, 105] width 323 height 49
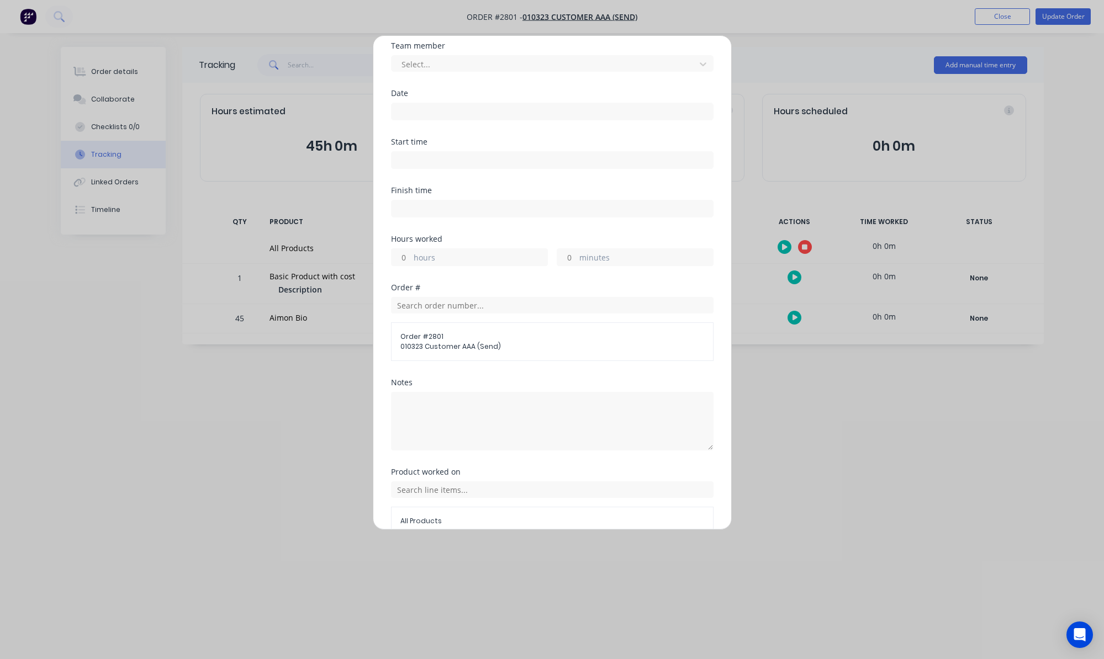
scroll to position [0, 0]
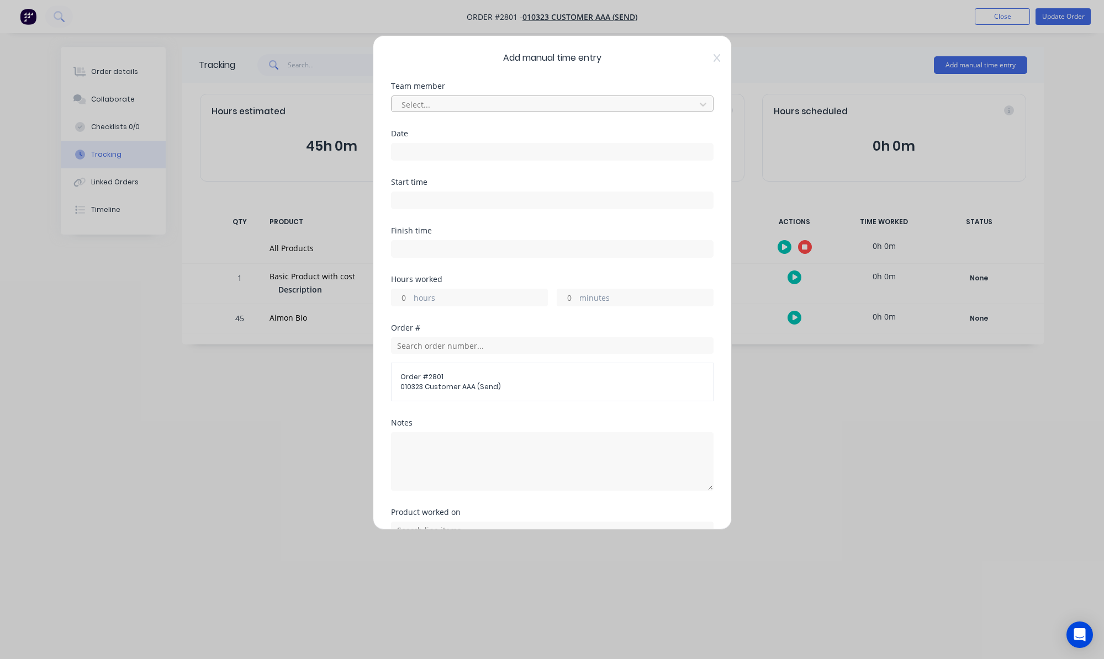
click at [461, 99] on div at bounding box center [544, 105] width 289 height 14
click at [414, 345] on input "text" at bounding box center [552, 345] width 323 height 17
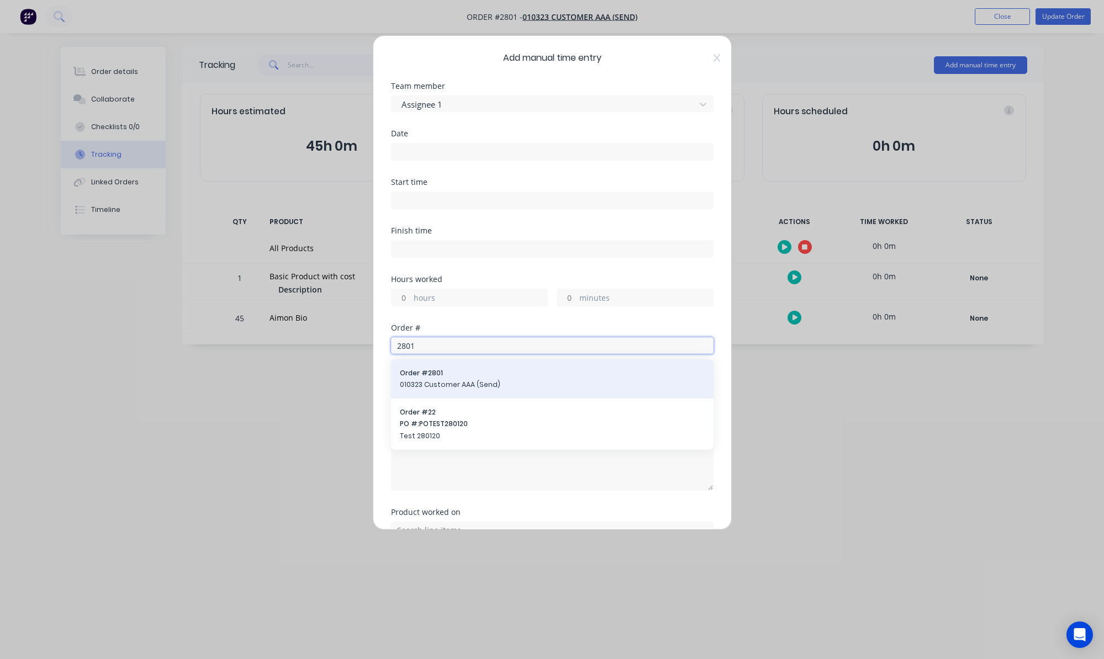
type input "2801"
click at [458, 383] on span "010323 Customer AAA (Send)" at bounding box center [552, 385] width 305 height 10
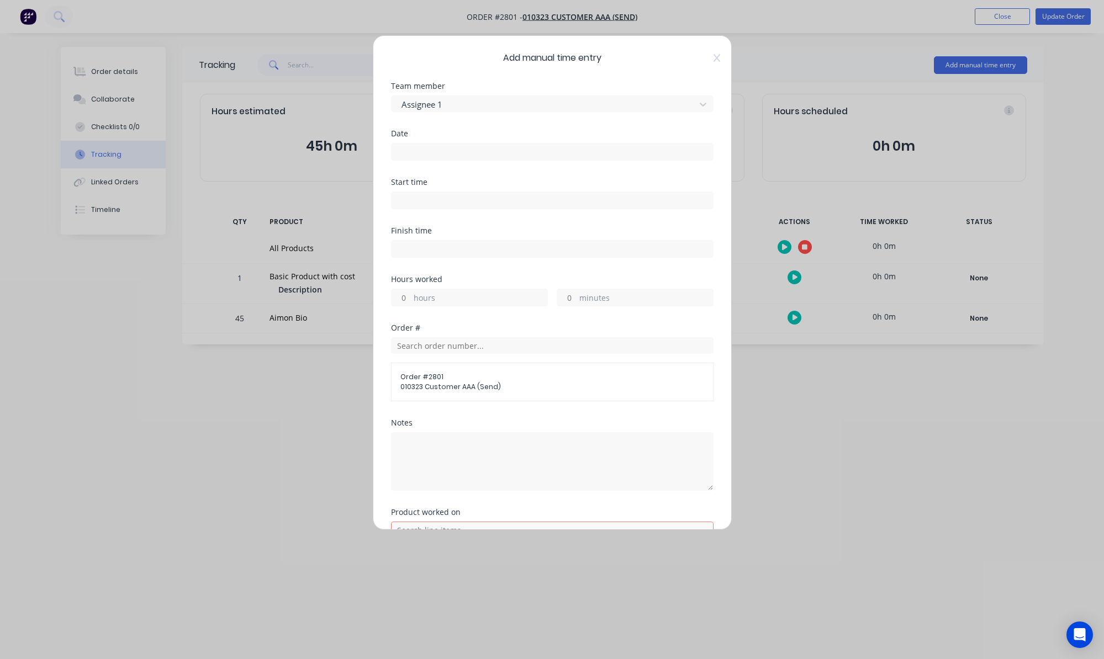
click at [415, 160] on div "Date" at bounding box center [552, 154] width 323 height 49
click at [415, 156] on label at bounding box center [552, 152] width 323 height 18
click at [415, 156] on input at bounding box center [552, 152] width 321 height 17
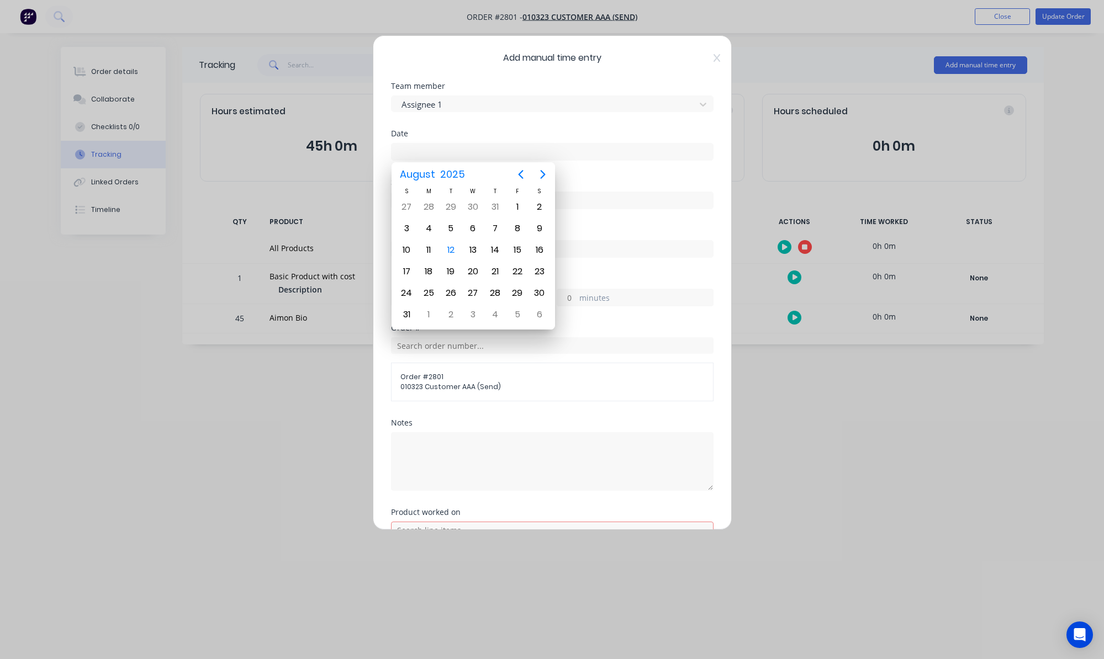
click at [415, 155] on input at bounding box center [552, 152] width 321 height 17
click at [449, 246] on div "12" at bounding box center [450, 250] width 17 height 17
type input "[DATE]"
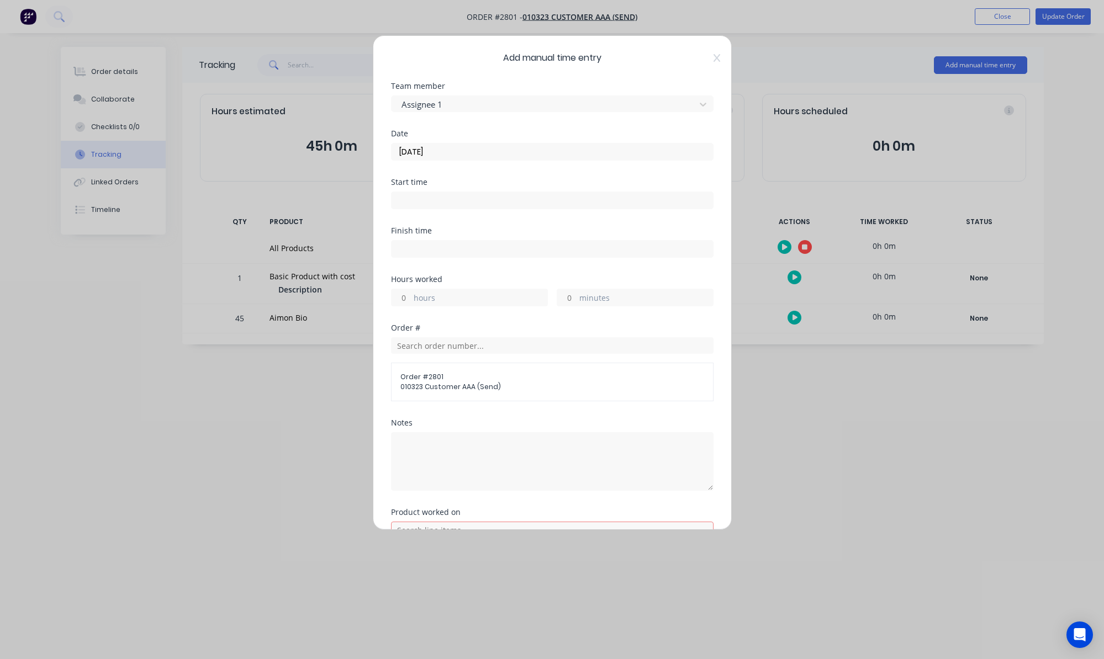
click at [402, 297] on input "hours" at bounding box center [401, 297] width 19 height 17
type input "10"
click at [586, 262] on div "Finish time" at bounding box center [552, 251] width 323 height 49
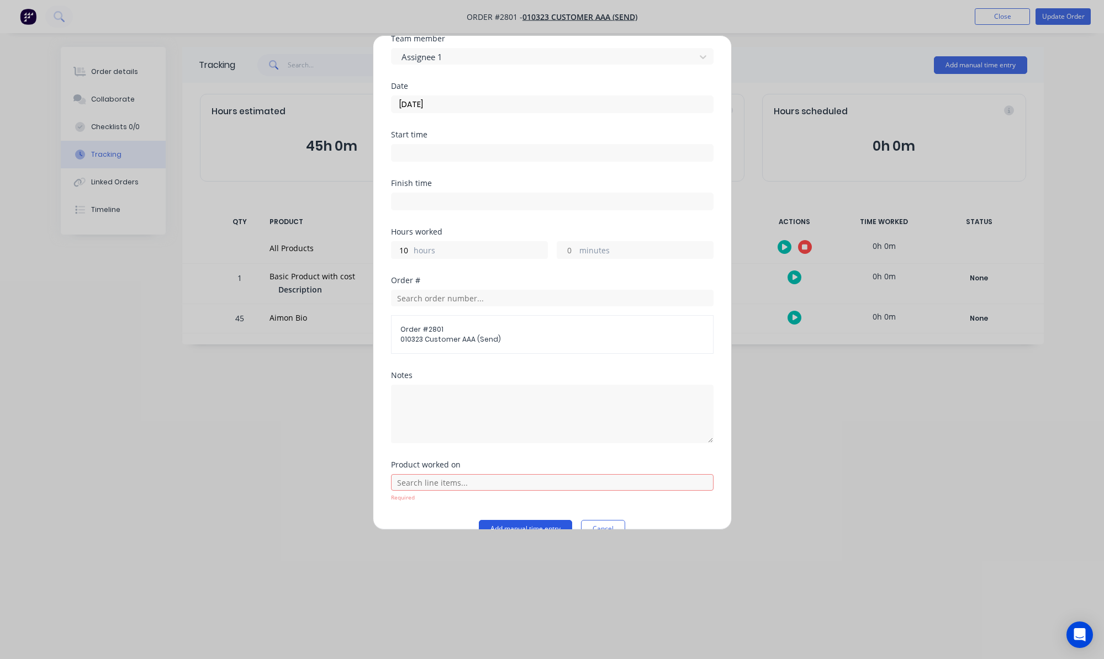
scroll to position [71, 0]
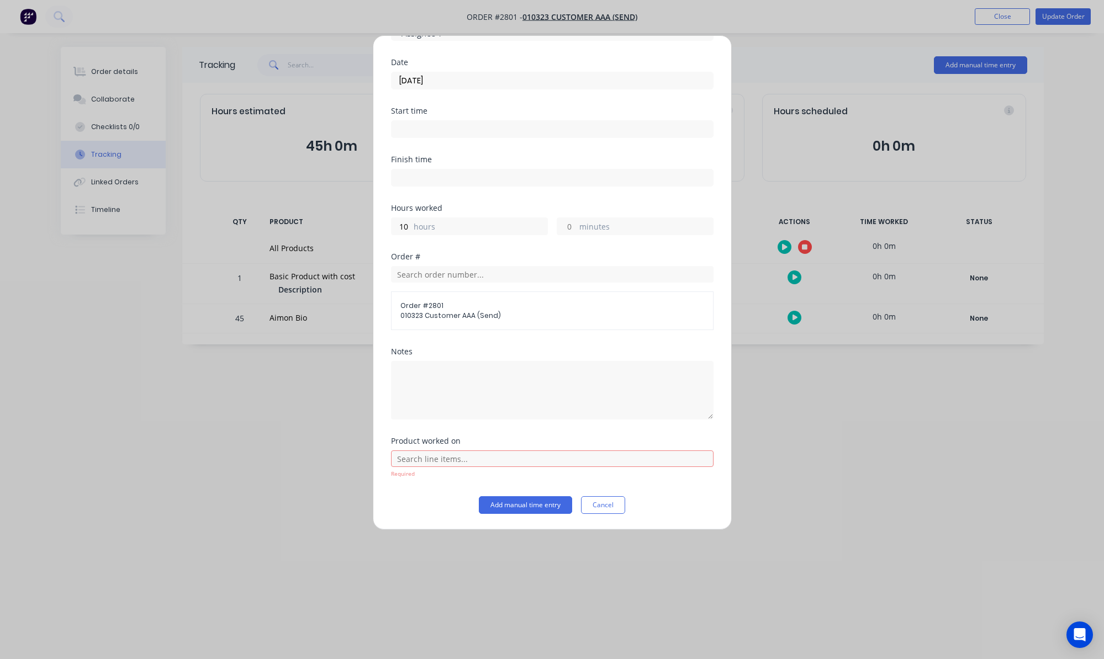
click at [460, 295] on div "Order # 2801 010323 Customer AAA (Send)" at bounding box center [552, 311] width 323 height 39
click at [470, 456] on input "text" at bounding box center [552, 459] width 323 height 17
click at [454, 387] on div "All Products" at bounding box center [552, 376] width 323 height 28
click at [473, 373] on span "All Products" at bounding box center [561, 376] width 287 height 10
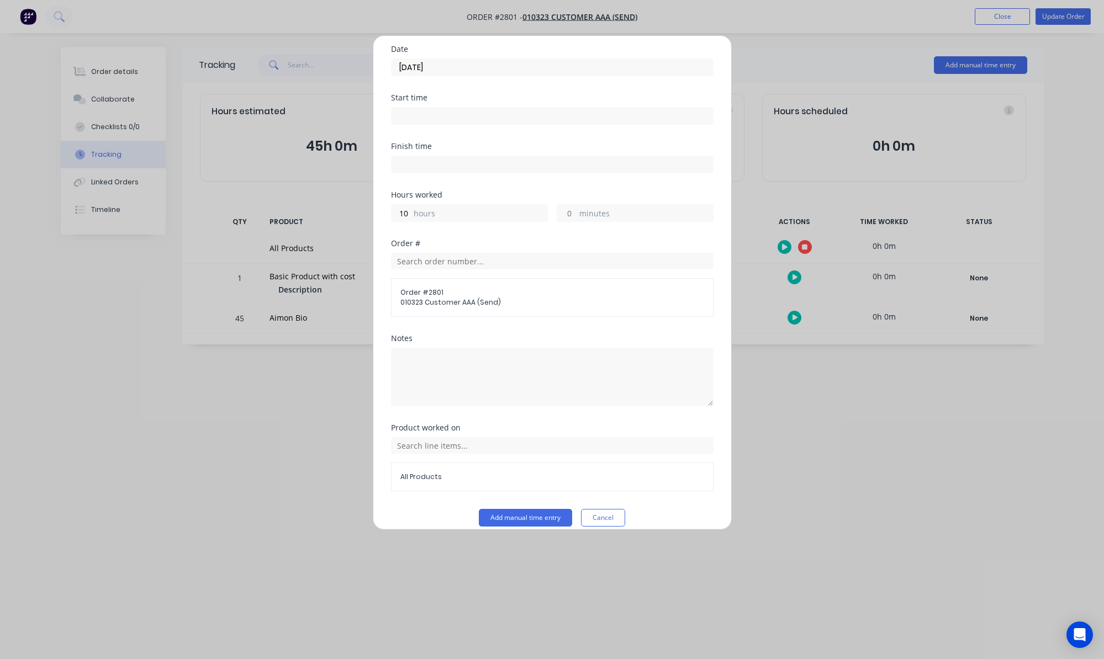
scroll to position [97, 0]
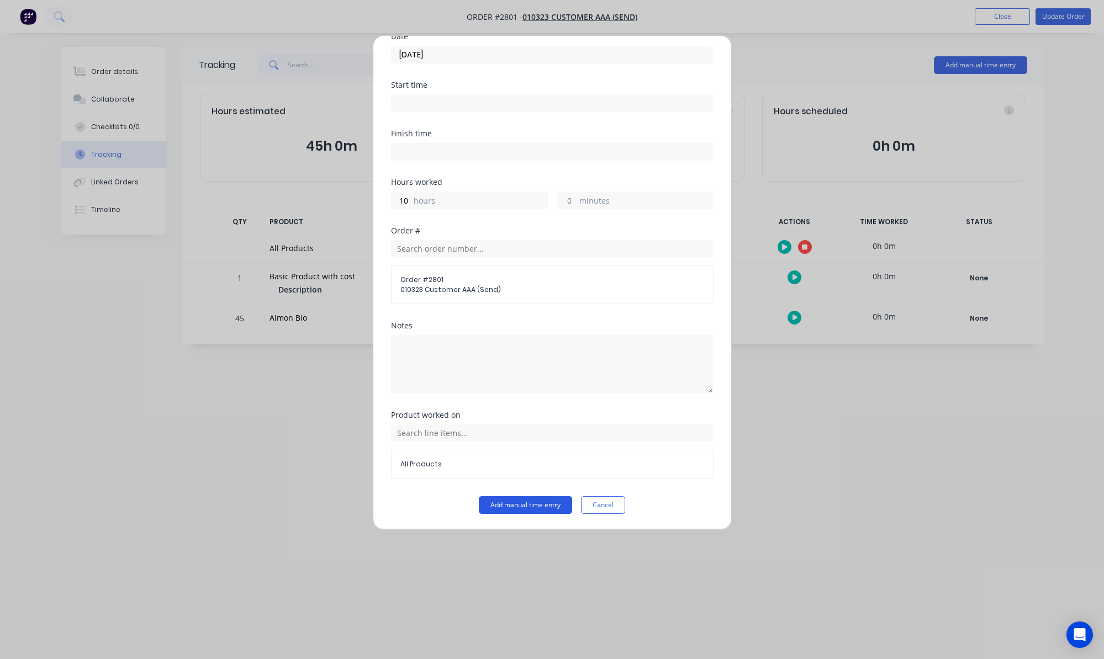
click at [505, 503] on button "Add manual time entry" at bounding box center [525, 505] width 93 height 18
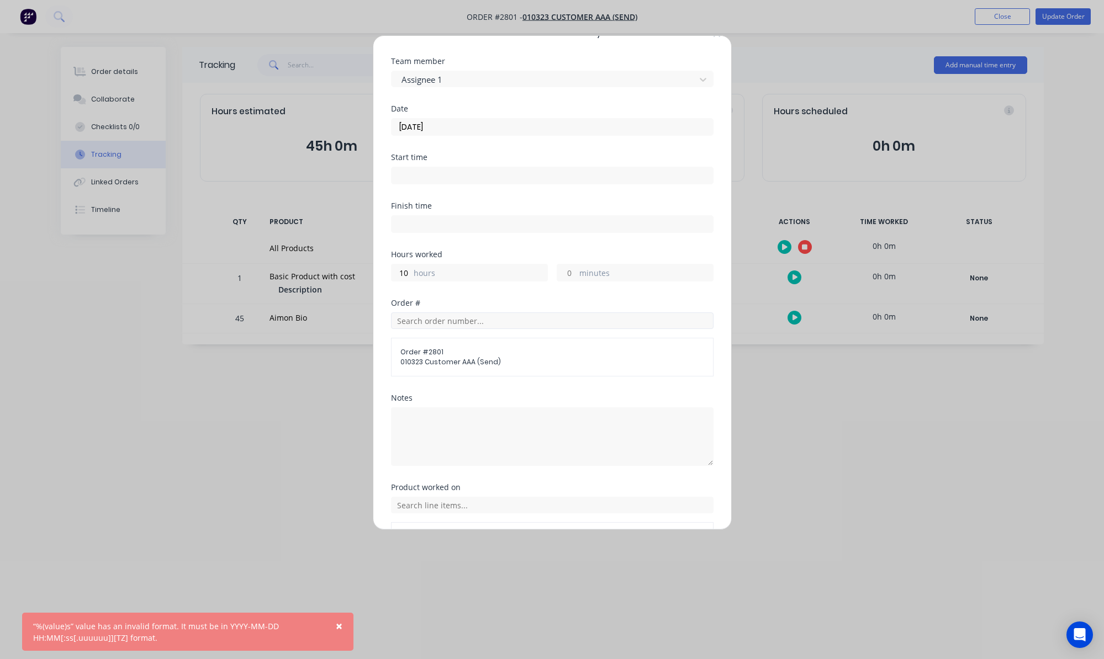
scroll to position [0, 0]
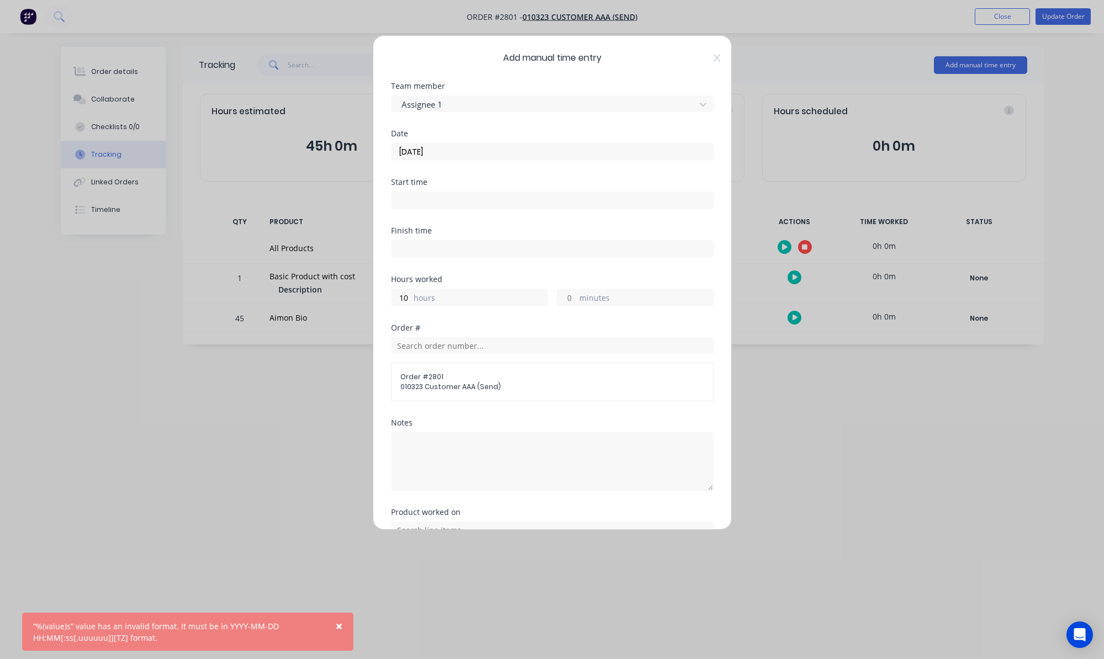
click at [405, 199] on input at bounding box center [552, 200] width 321 height 17
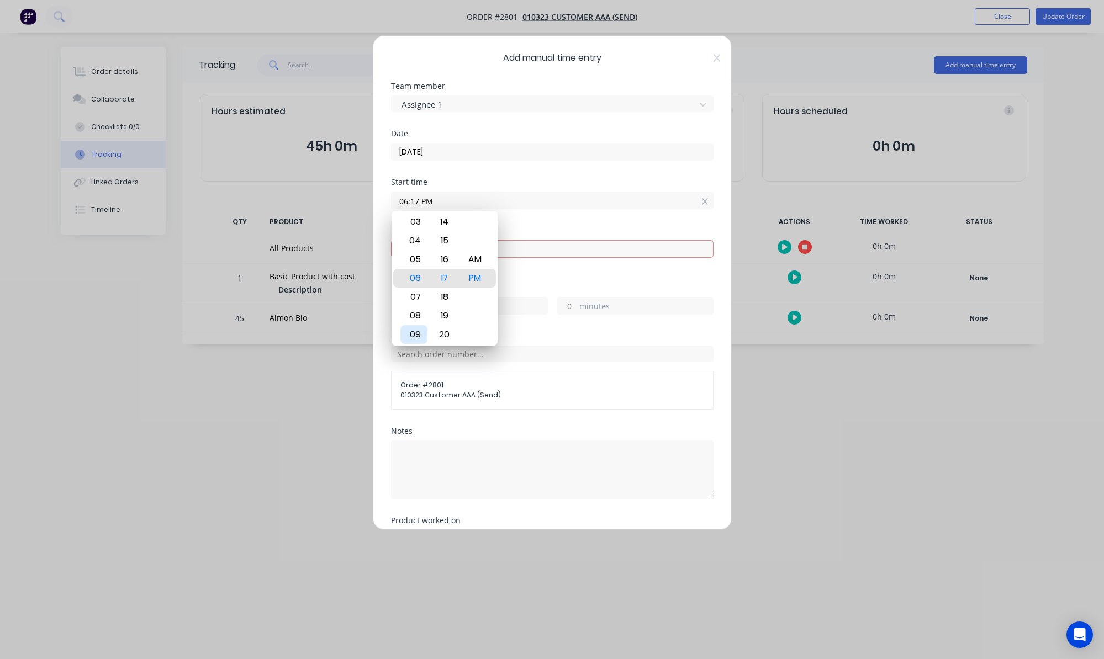
click at [418, 326] on div "09" at bounding box center [413, 334] width 27 height 19
click at [477, 252] on div "AM" at bounding box center [474, 259] width 27 height 19
type input "09:17 AM"
click at [505, 224] on div "Start time 09:17 AM" at bounding box center [552, 202] width 323 height 49
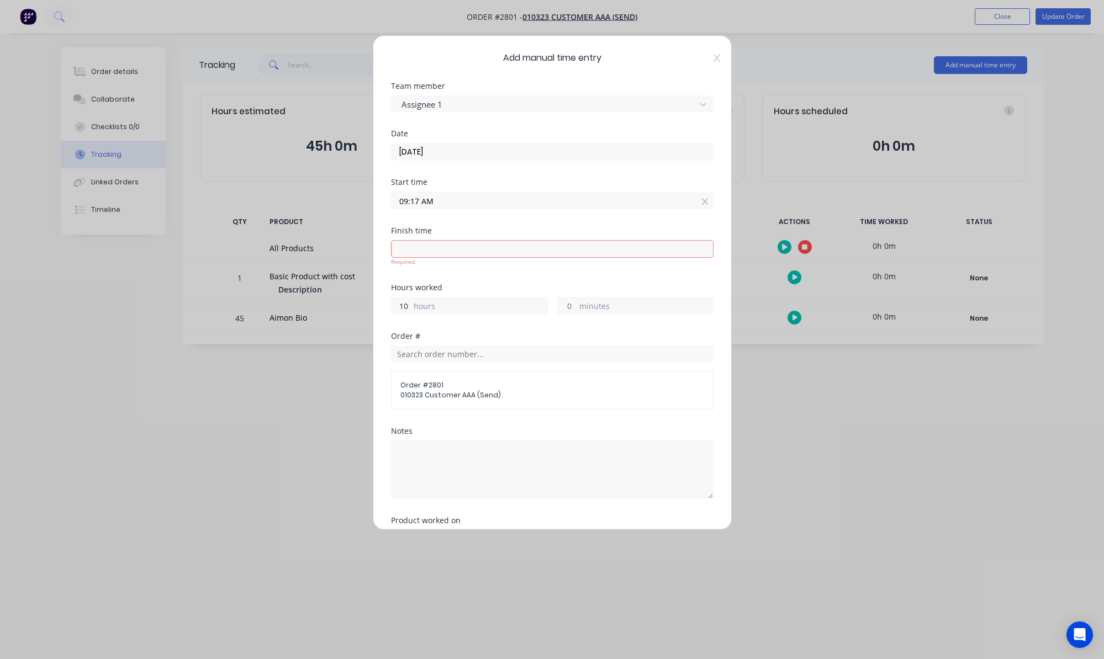
drag, startPoint x: 395, startPoint y: 301, endPoint x: 416, endPoint y: 305, distance: 22.0
click at [415, 305] on div "10 hours" at bounding box center [469, 306] width 157 height 18
type input "8"
type input "05:17 PM"
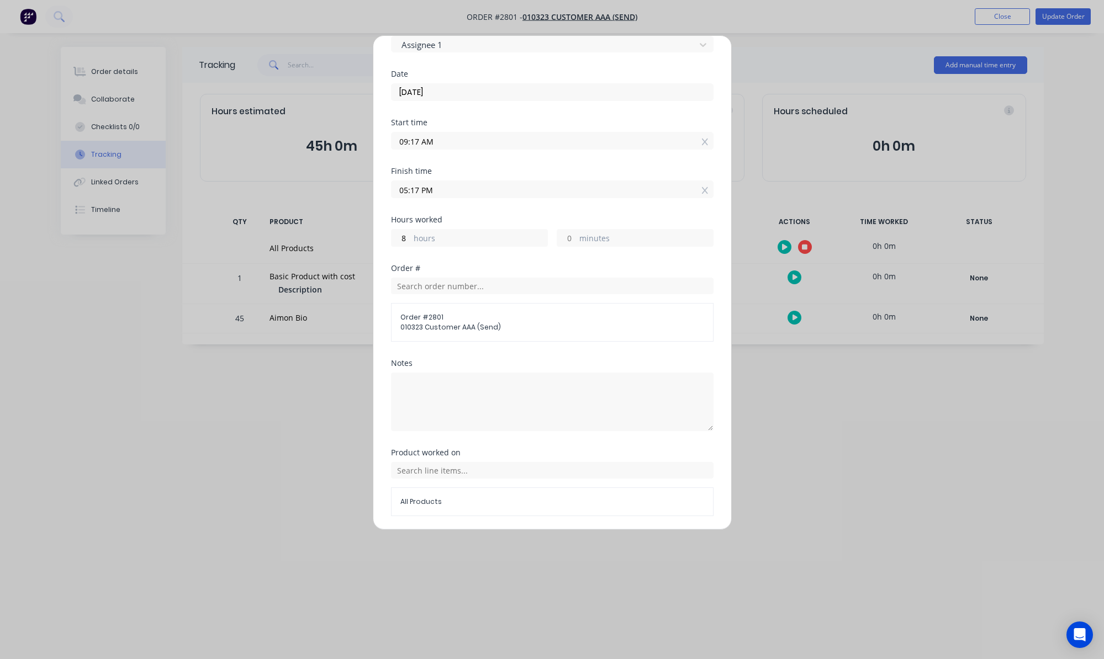
scroll to position [97, 0]
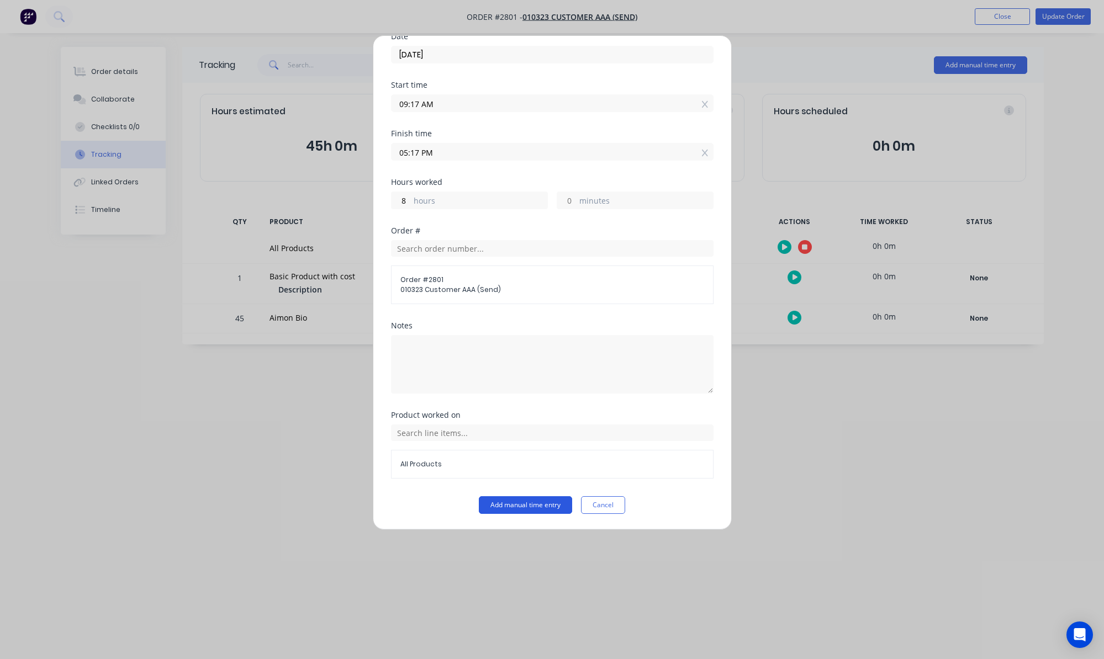
click at [517, 499] on button "Add manual time entry" at bounding box center [525, 505] width 93 height 18
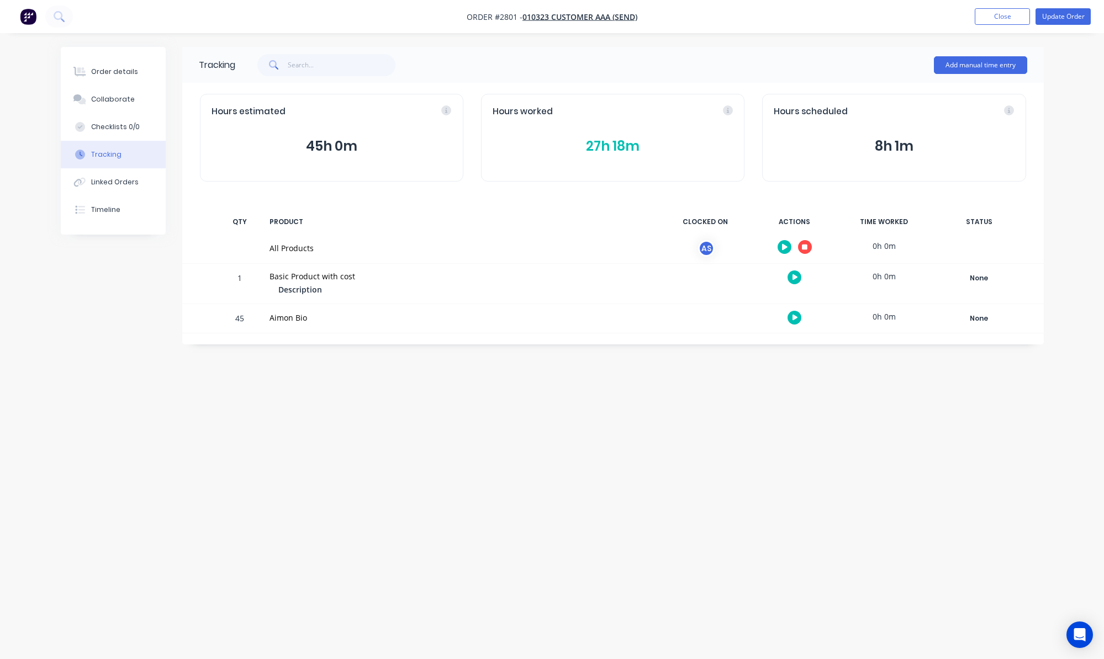
click at [517, 499] on div "Tracking Add manual time entry Hours estimated 45h 0m Hours worked 27h 18m Hour…" at bounding box center [552, 309] width 983 height 524
click at [616, 145] on button "27h 18m" at bounding box center [613, 146] width 240 height 21
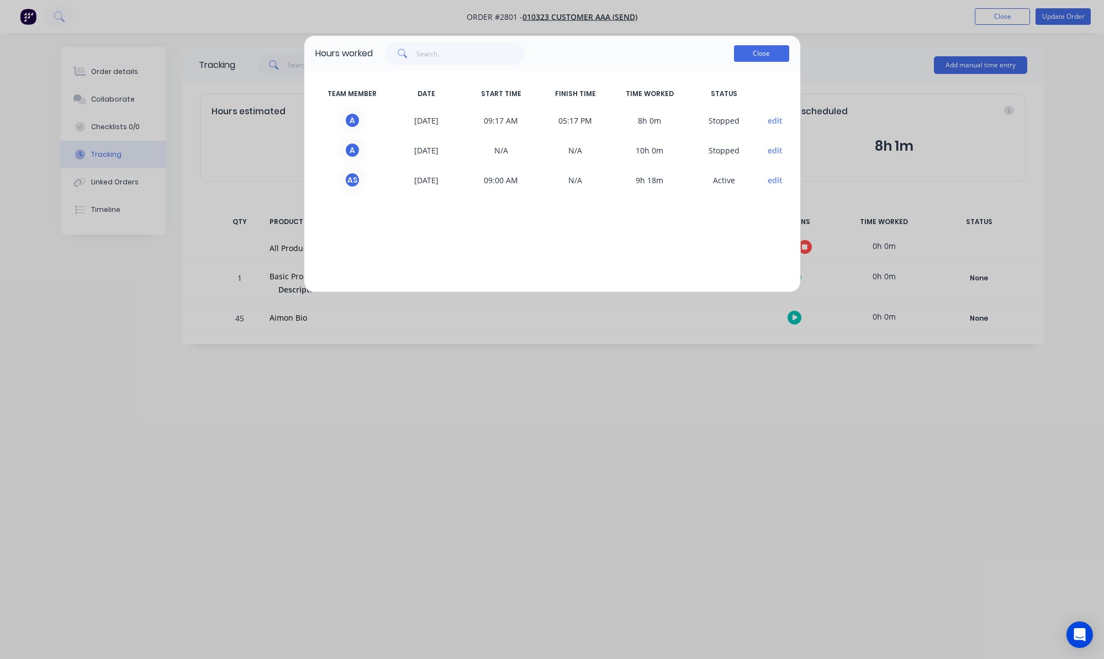
click at [749, 46] on button "Close" at bounding box center [761, 53] width 55 height 17
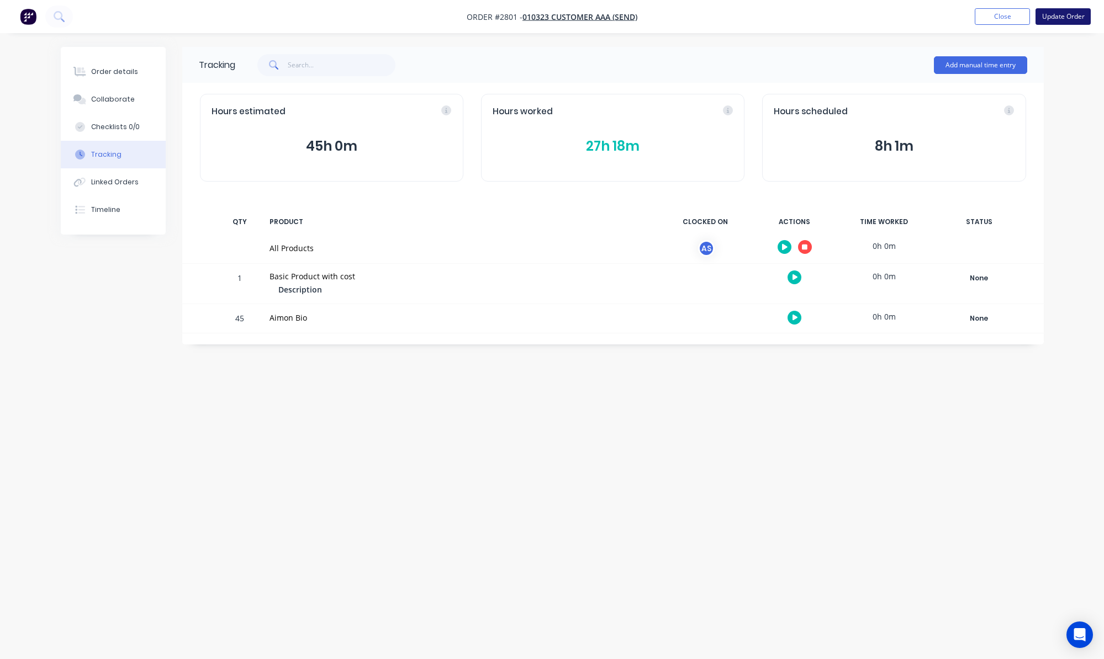
click at [1055, 17] on button "Update Order" at bounding box center [1063, 16] width 55 height 17
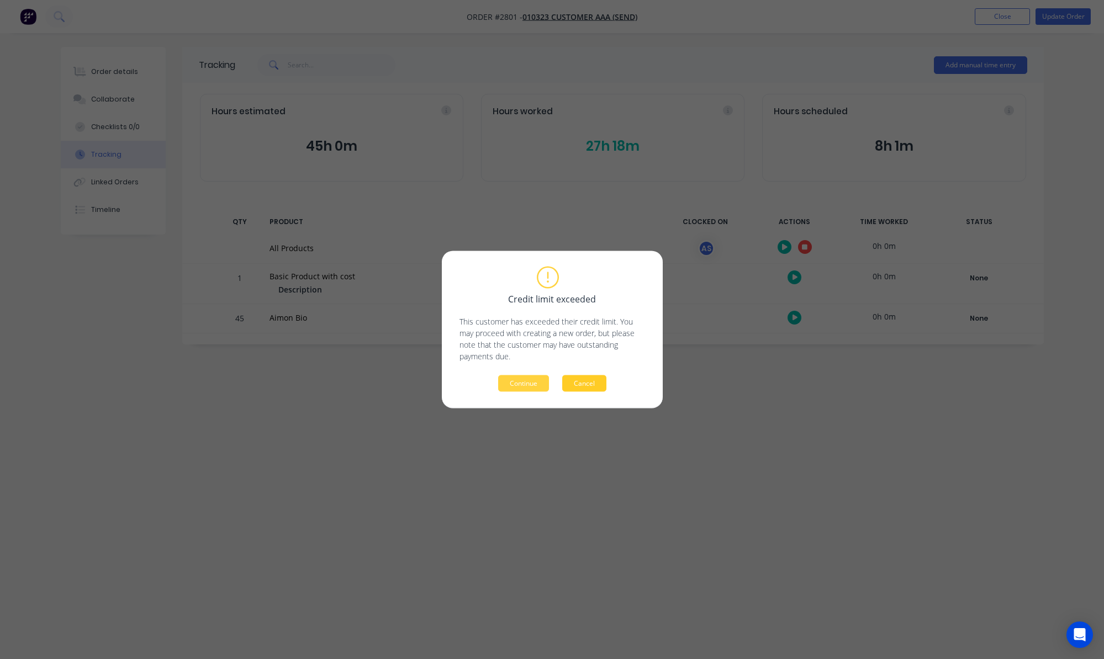
click at [593, 388] on button "Cancel" at bounding box center [584, 384] width 44 height 17
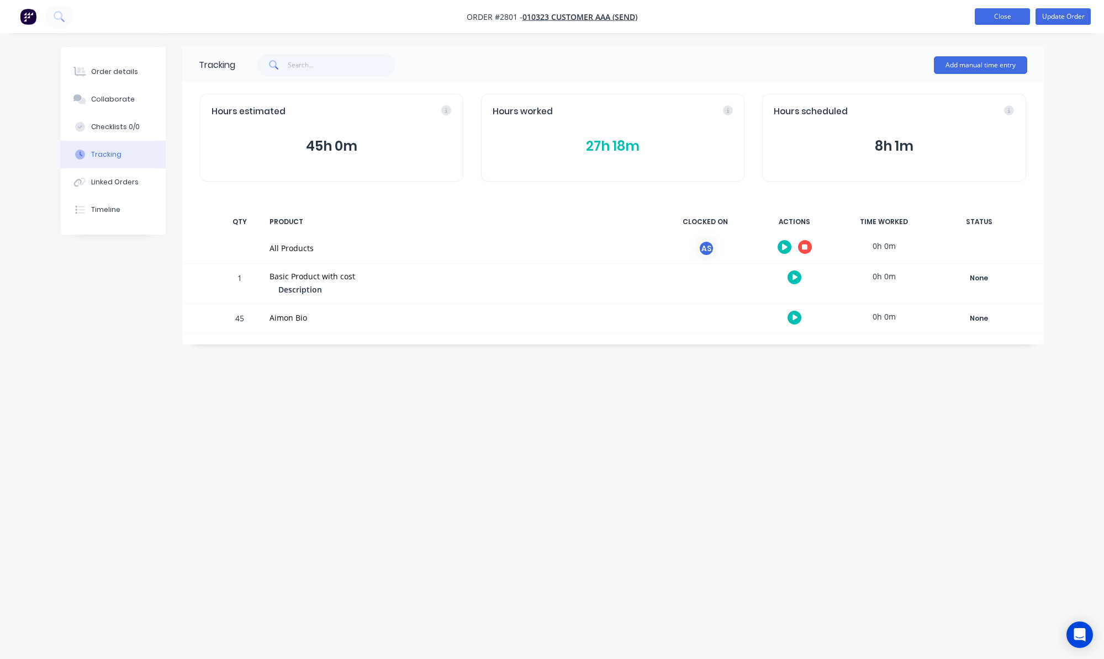
click at [995, 23] on button "Close" at bounding box center [1002, 16] width 55 height 17
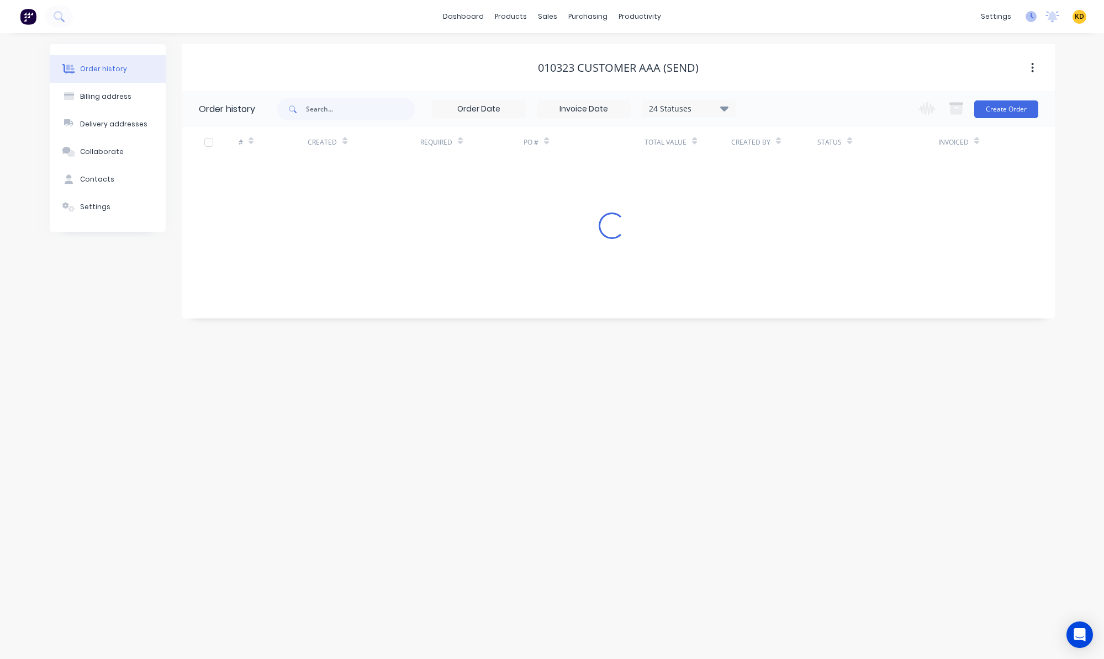
click at [1032, 15] on icon at bounding box center [1031, 16] width 11 height 11
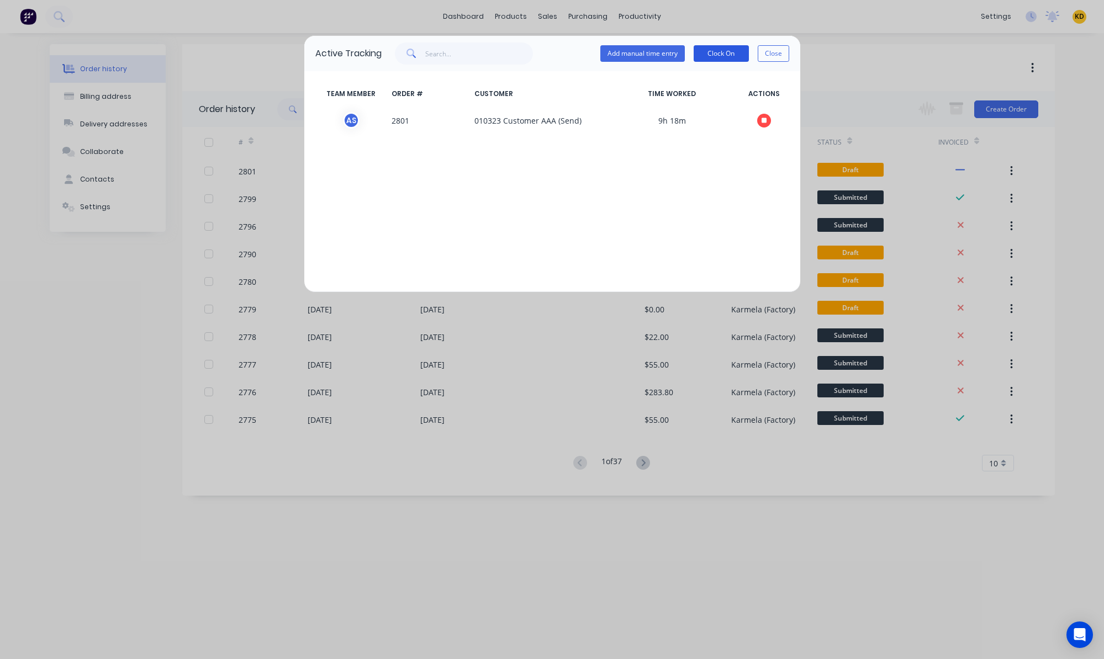
click at [733, 55] on button "Clock On" at bounding box center [721, 53] width 55 height 17
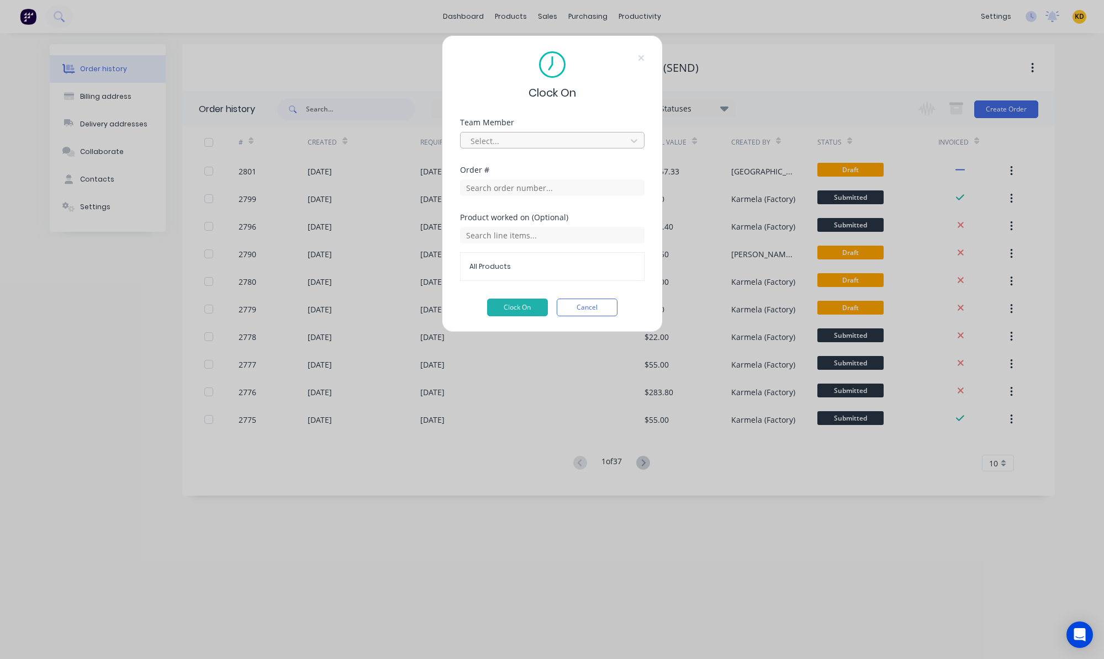
click at [503, 141] on div at bounding box center [544, 141] width 151 height 14
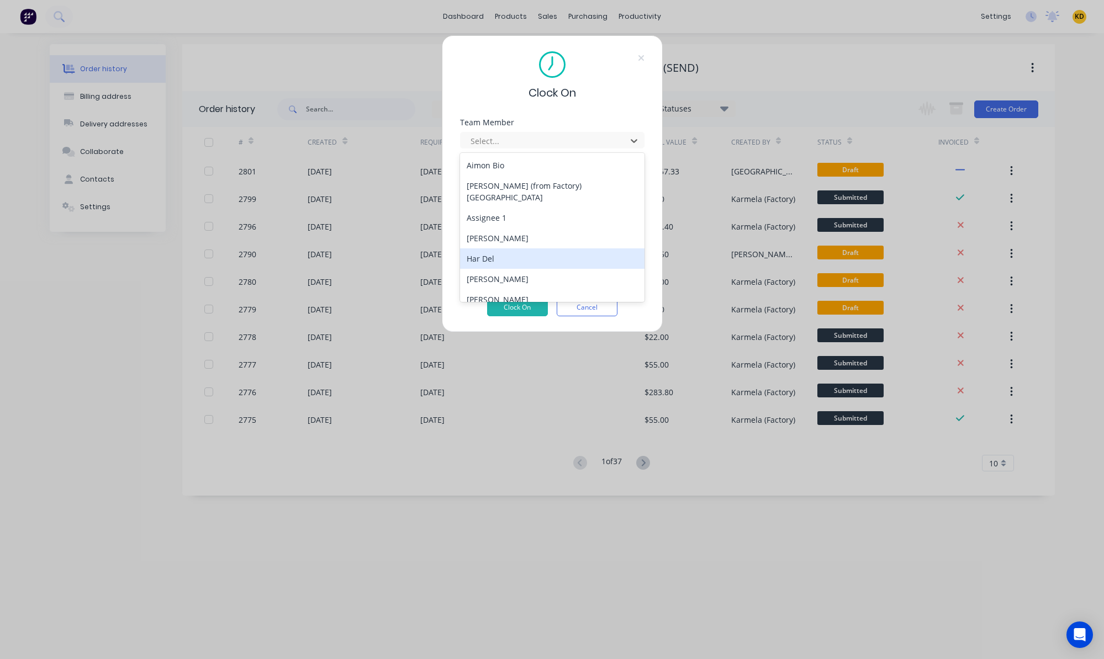
click at [518, 251] on div "Har Del" at bounding box center [552, 259] width 184 height 20
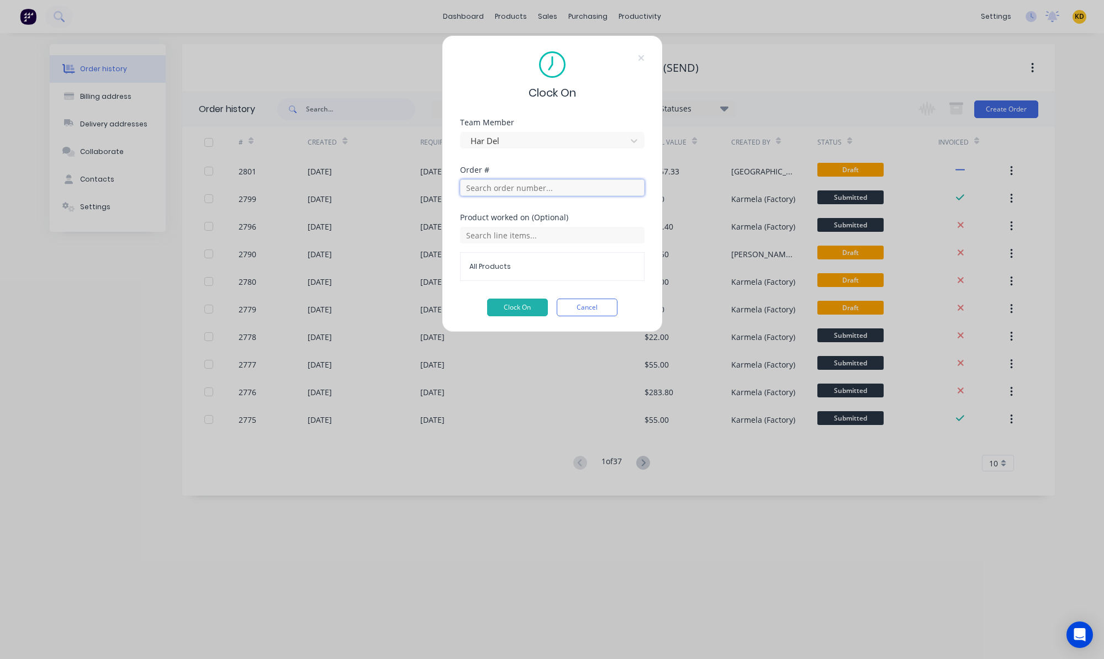
click at [514, 184] on input "text" at bounding box center [552, 187] width 184 height 17
click at [517, 172] on div "Order #" at bounding box center [552, 170] width 184 height 8
click at [520, 305] on button "Clock On" at bounding box center [517, 308] width 61 height 18
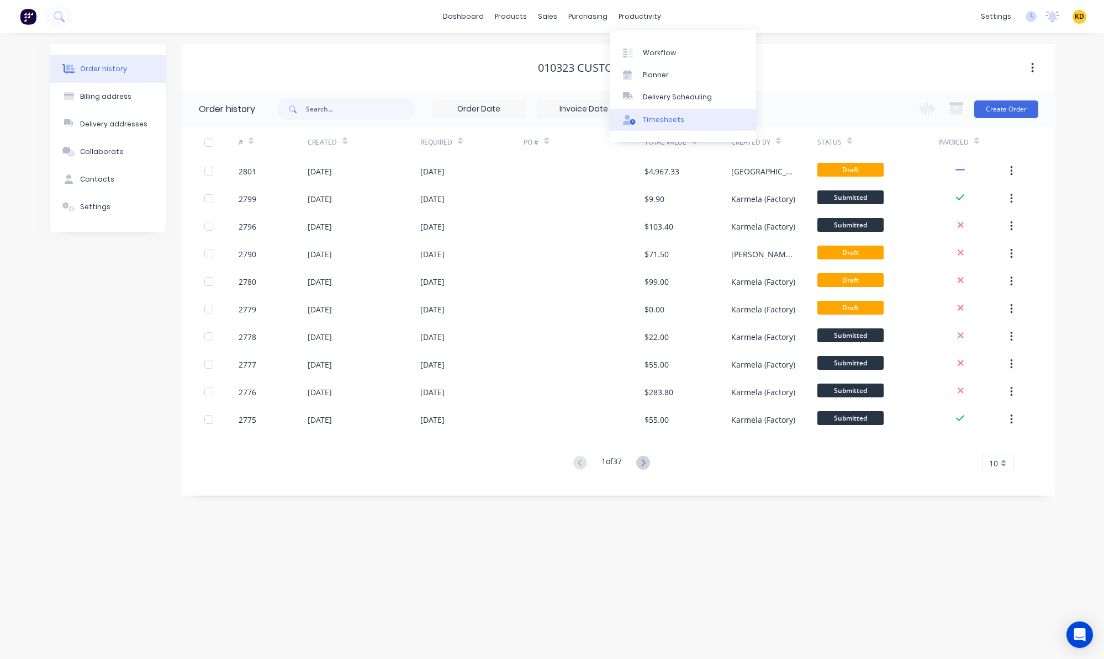
click at [668, 116] on div "Timesheets" at bounding box center [663, 120] width 41 height 10
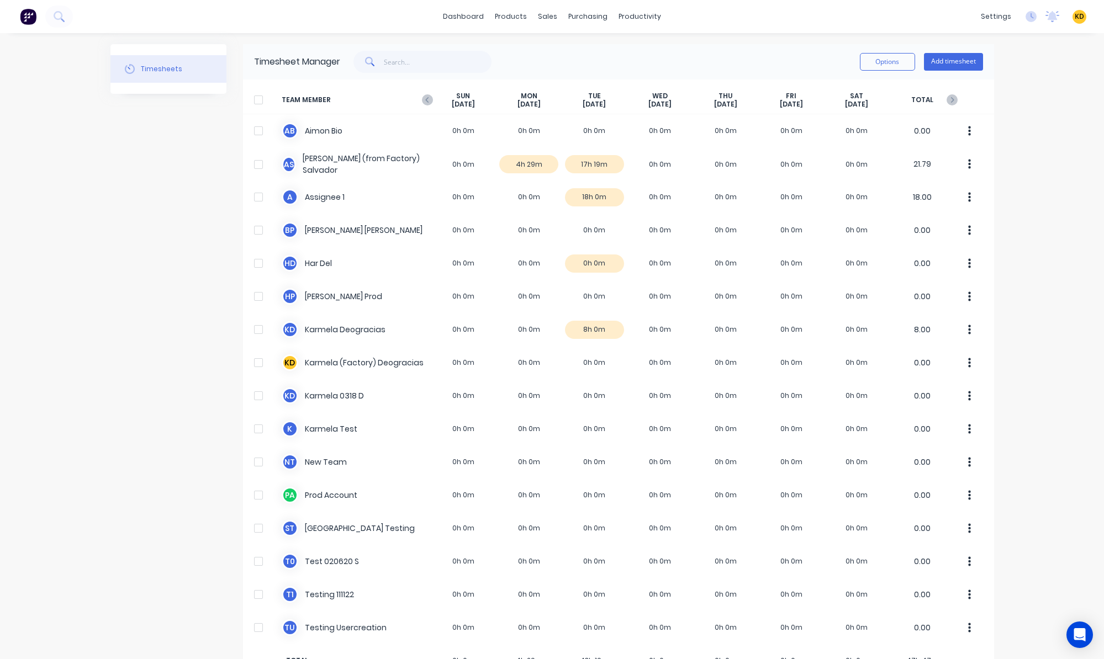
click at [1045, 217] on div "dashboard products sales purchasing productivity dashboard products Product Cat…" at bounding box center [552, 329] width 1104 height 659
click at [425, 101] on icon at bounding box center [426, 100] width 3 height 6
click at [422, 99] on icon at bounding box center [427, 99] width 11 height 11
click at [947, 102] on icon at bounding box center [952, 99] width 11 height 11
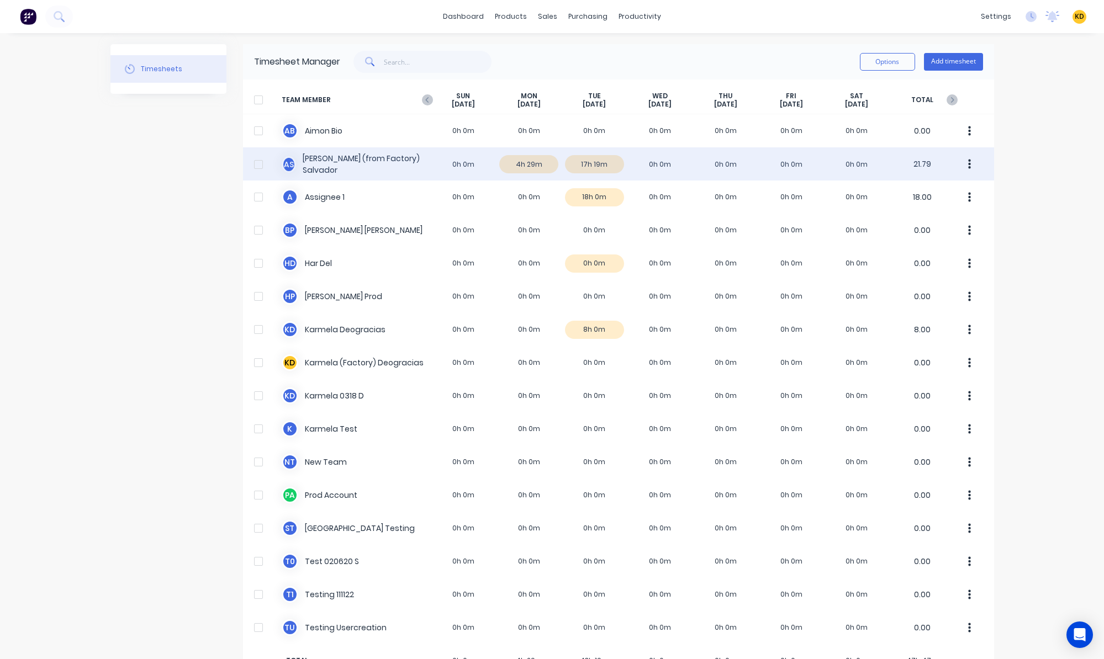
click at [517, 163] on div "A S [PERSON_NAME] (from Factory) Salvador 0h 0m 4h 29m 17h 19m 0h 0m 0h 0m 0h 0…" at bounding box center [618, 163] width 751 height 33
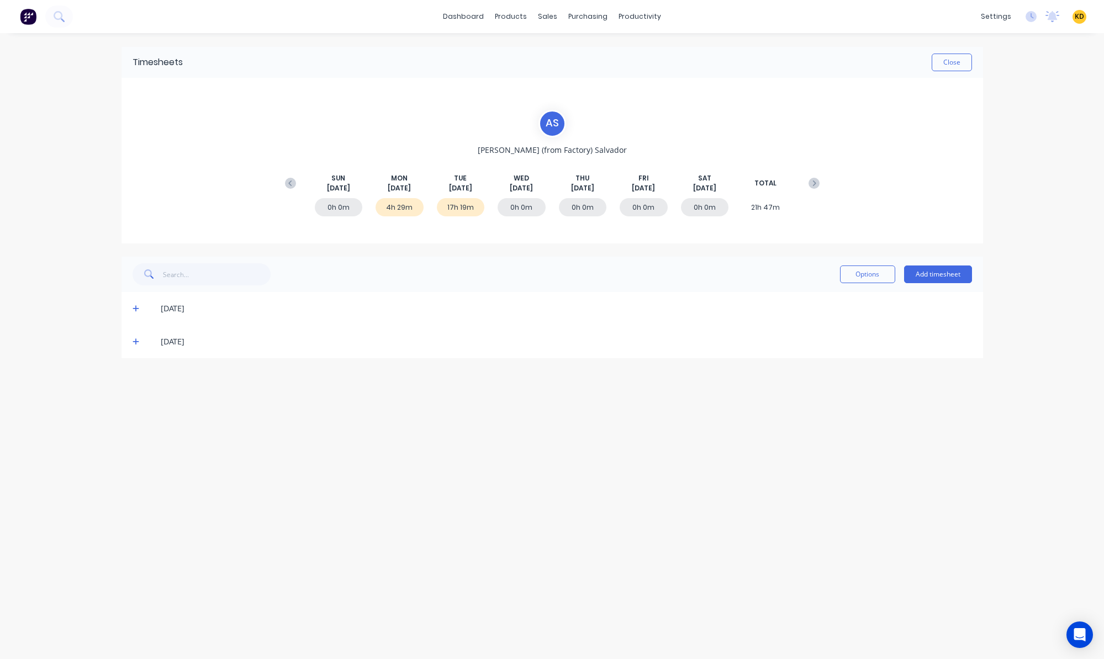
click at [133, 346] on icon at bounding box center [136, 342] width 7 height 8
click at [136, 305] on icon at bounding box center [136, 309] width 7 height 8
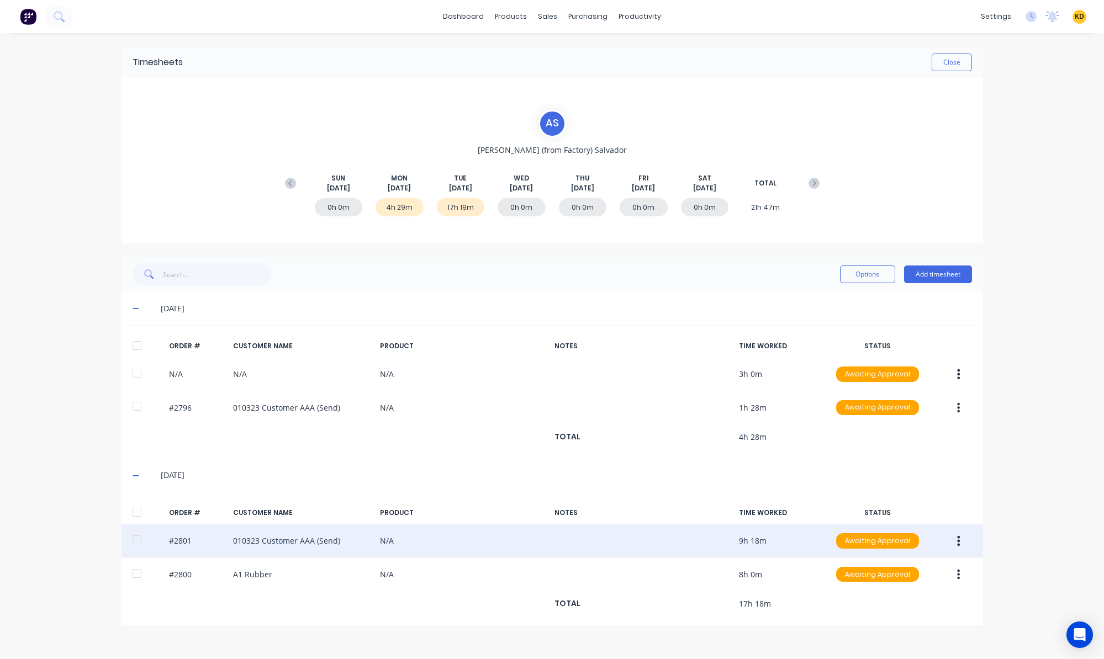
click at [957, 545] on icon "button" at bounding box center [958, 541] width 3 height 12
click at [926, 608] on div "Edit" at bounding box center [919, 614] width 85 height 16
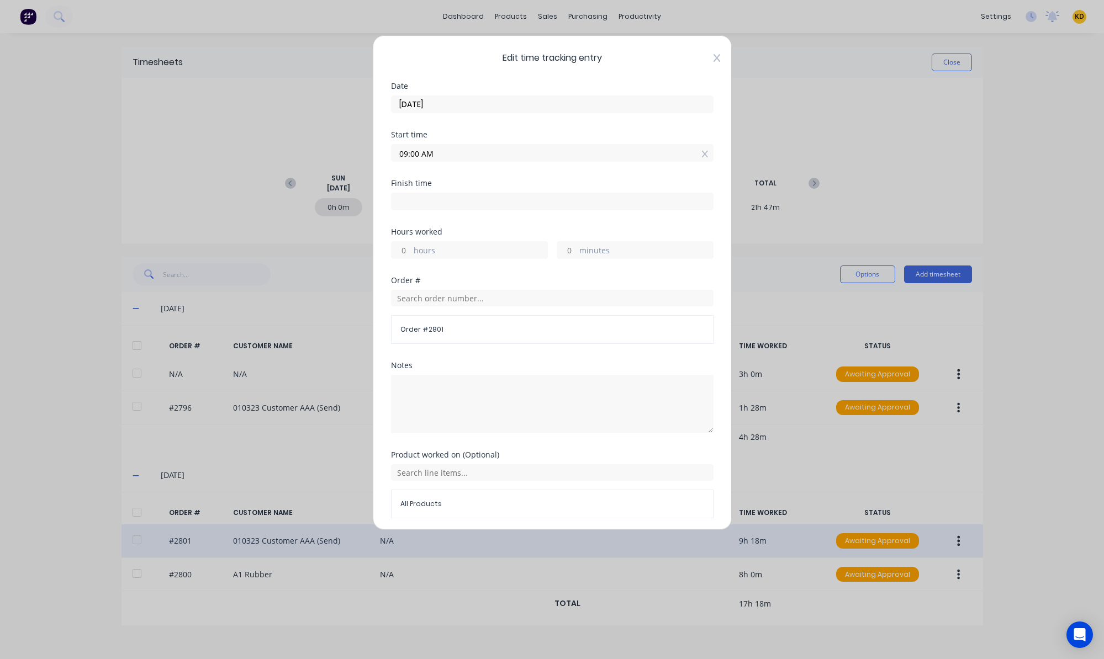
click at [714, 55] on icon at bounding box center [717, 58] width 7 height 9
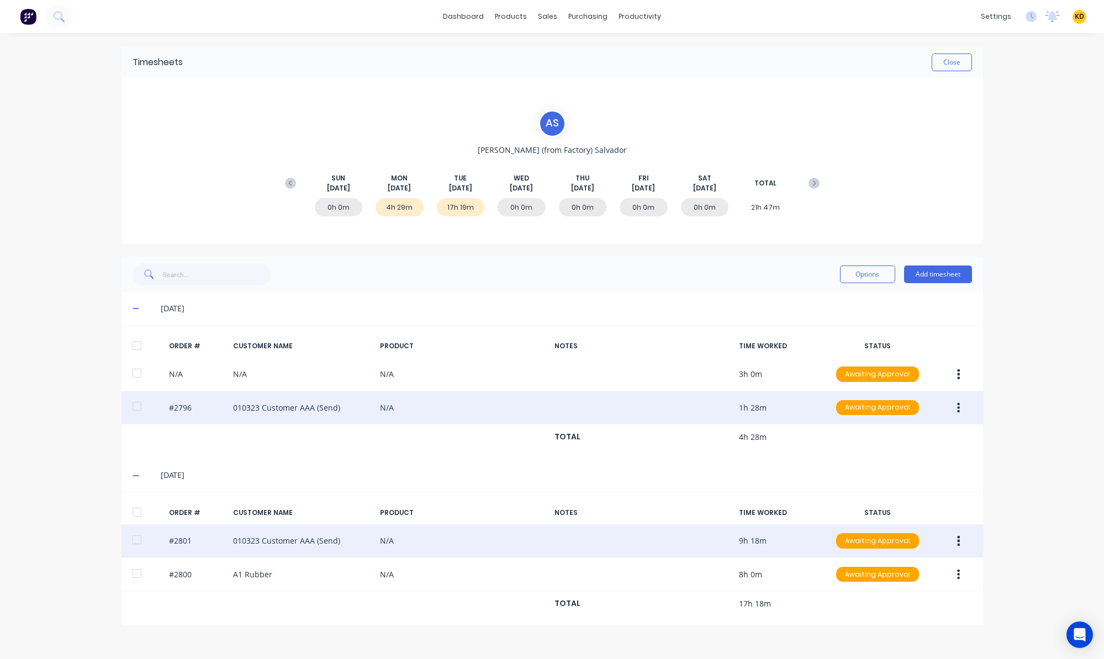
click at [962, 406] on button "button" at bounding box center [959, 408] width 26 height 20
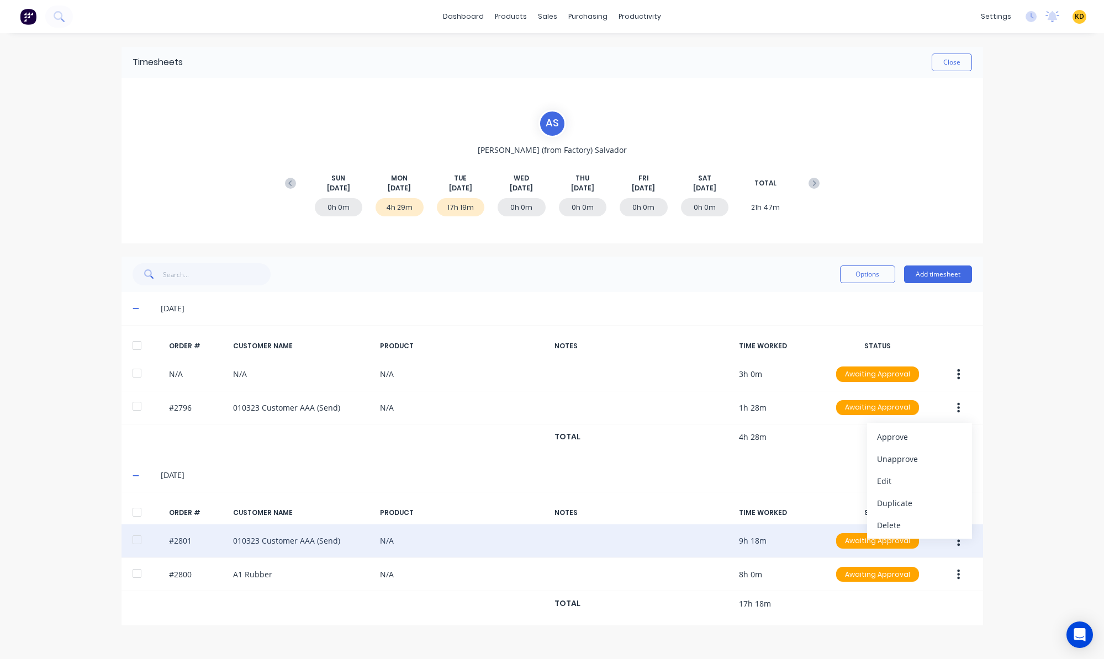
click at [1040, 390] on div "dashboard products sales purchasing productivity dashboard products Product Cat…" at bounding box center [552, 329] width 1104 height 659
click at [962, 546] on button "button" at bounding box center [959, 541] width 26 height 20
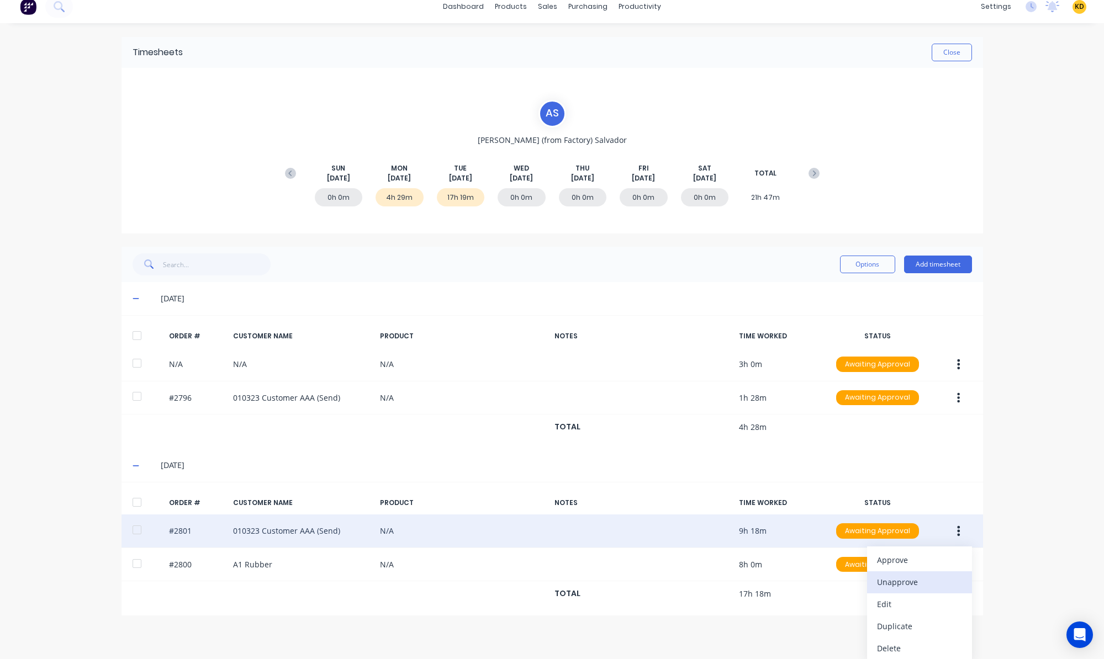
scroll to position [13, 0]
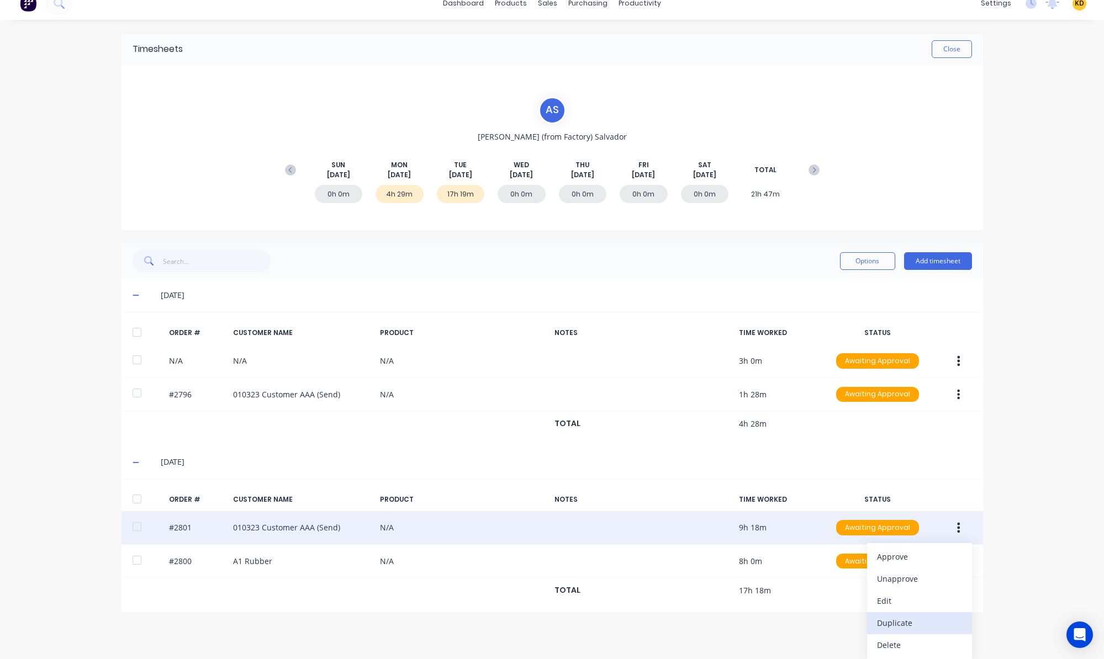
click at [921, 632] on button "Duplicate" at bounding box center [919, 623] width 105 height 22
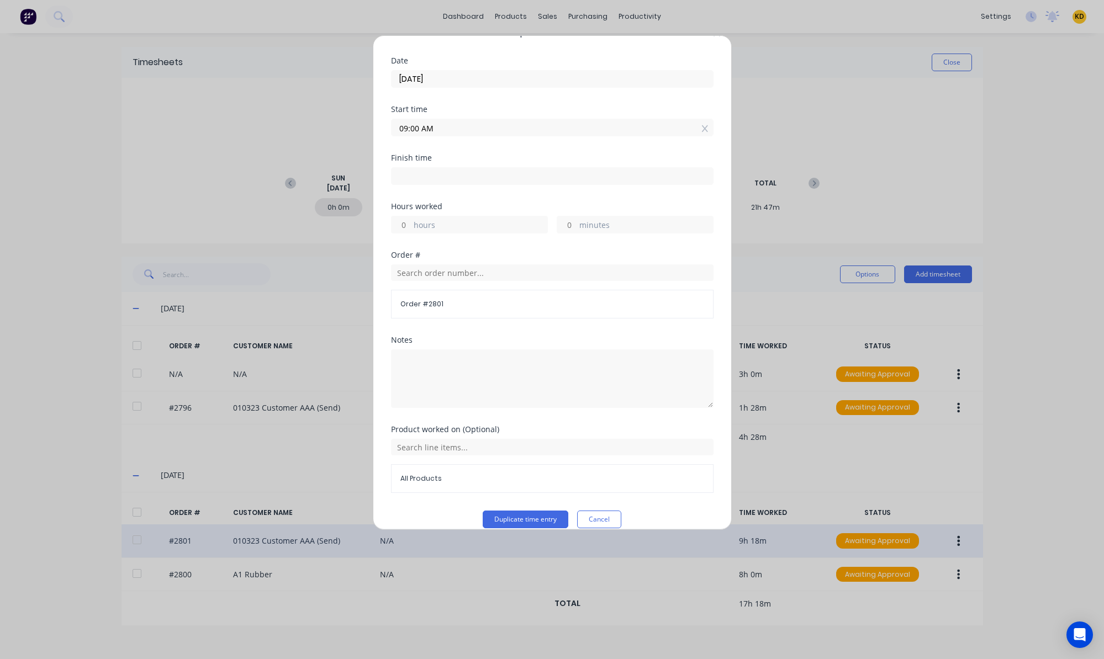
scroll to position [40, 0]
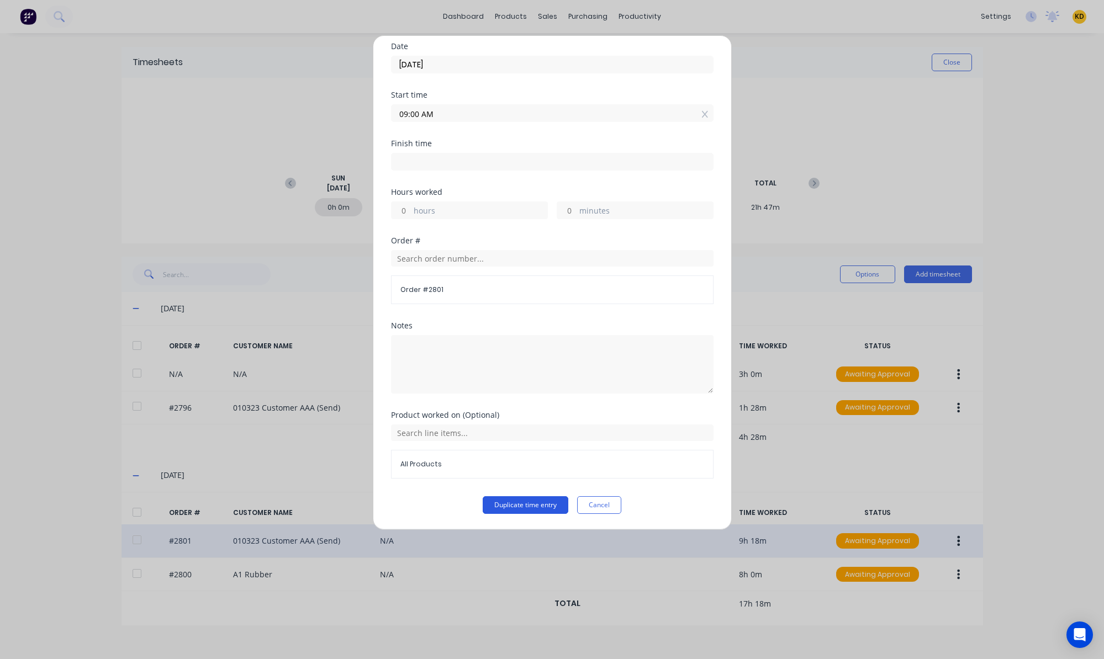
drag, startPoint x: 502, startPoint y: 489, endPoint x: 504, endPoint y: 501, distance: 12.9
click at [503, 493] on div "Product worked on (Optional) All Products" at bounding box center [552, 453] width 323 height 85
click at [504, 512] on button "Duplicate time entry" at bounding box center [526, 505] width 86 height 18
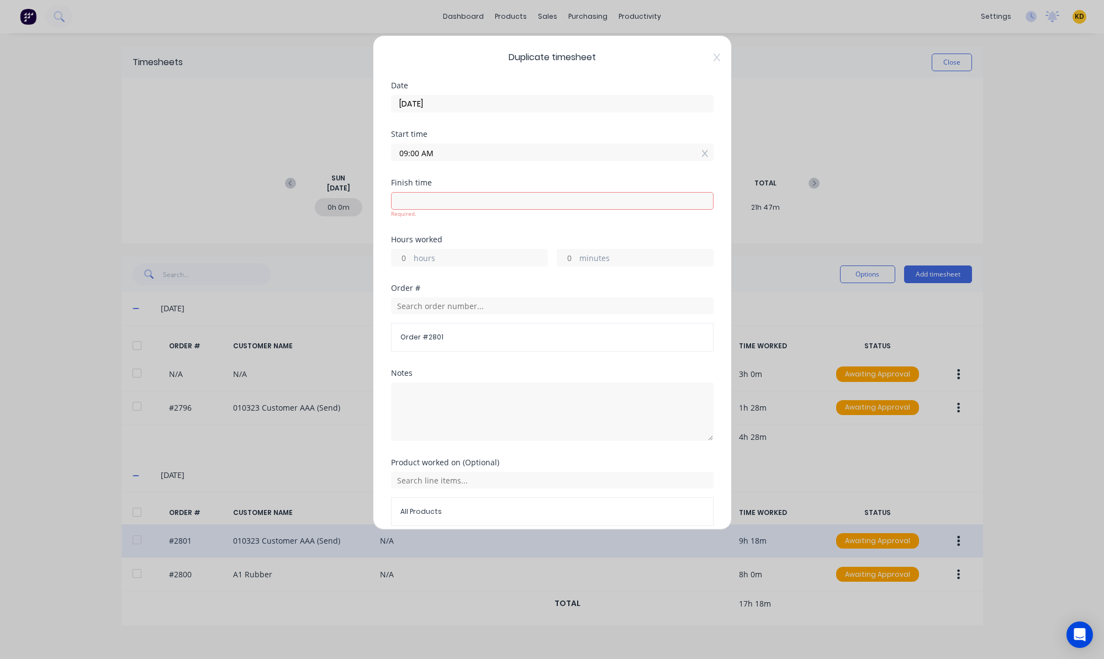
scroll to position [0, 0]
click at [404, 258] on input "hours" at bounding box center [401, 258] width 19 height 17
type input "8"
type input "05:00 PM"
click at [457, 231] on form "Date [DATE] Start time 09:00 AM Finish time 05:00 PM Required. Hours worked 8 h…" at bounding box center [552, 322] width 323 height 480
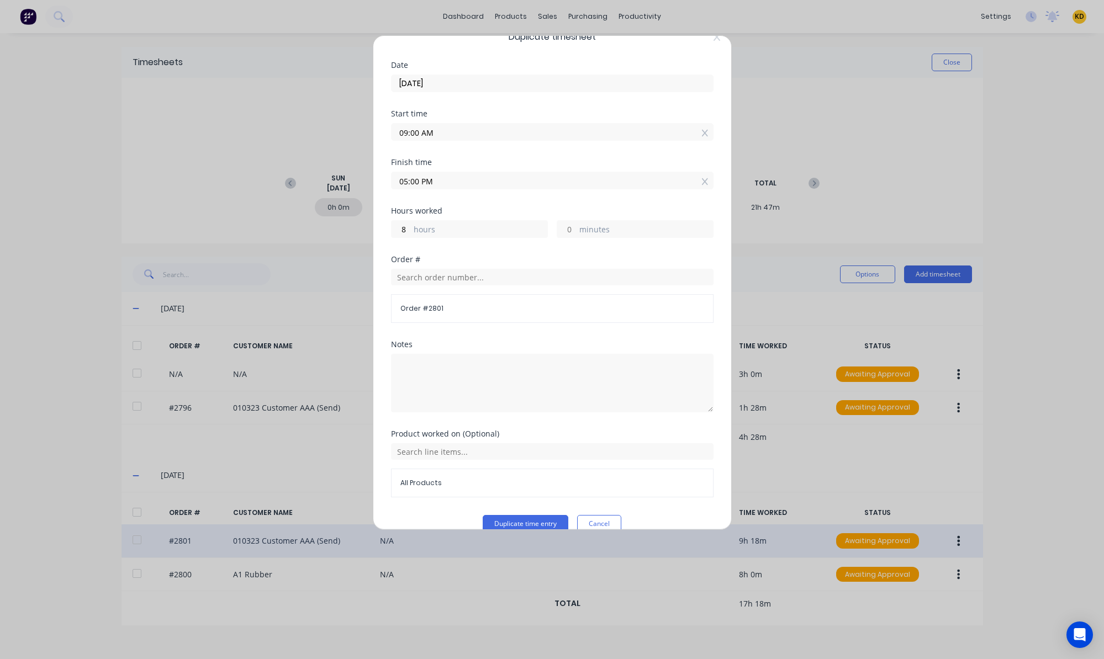
scroll to position [40, 0]
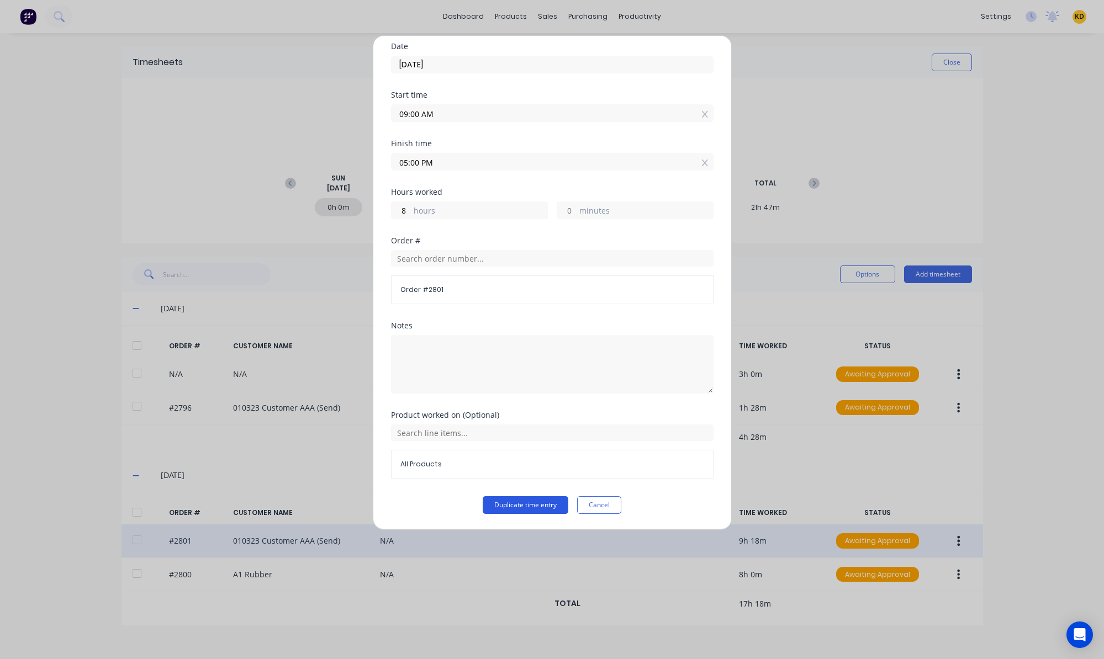
click at [518, 499] on button "Duplicate time entry" at bounding box center [526, 505] width 86 height 18
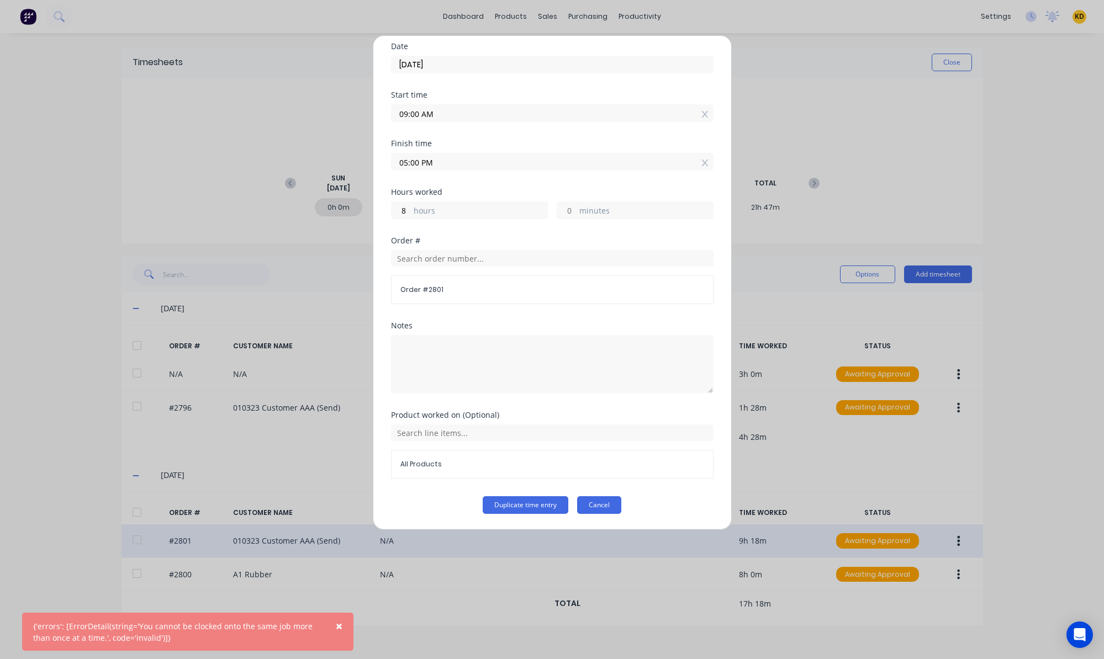
click at [580, 505] on button "Cancel" at bounding box center [599, 505] width 44 height 18
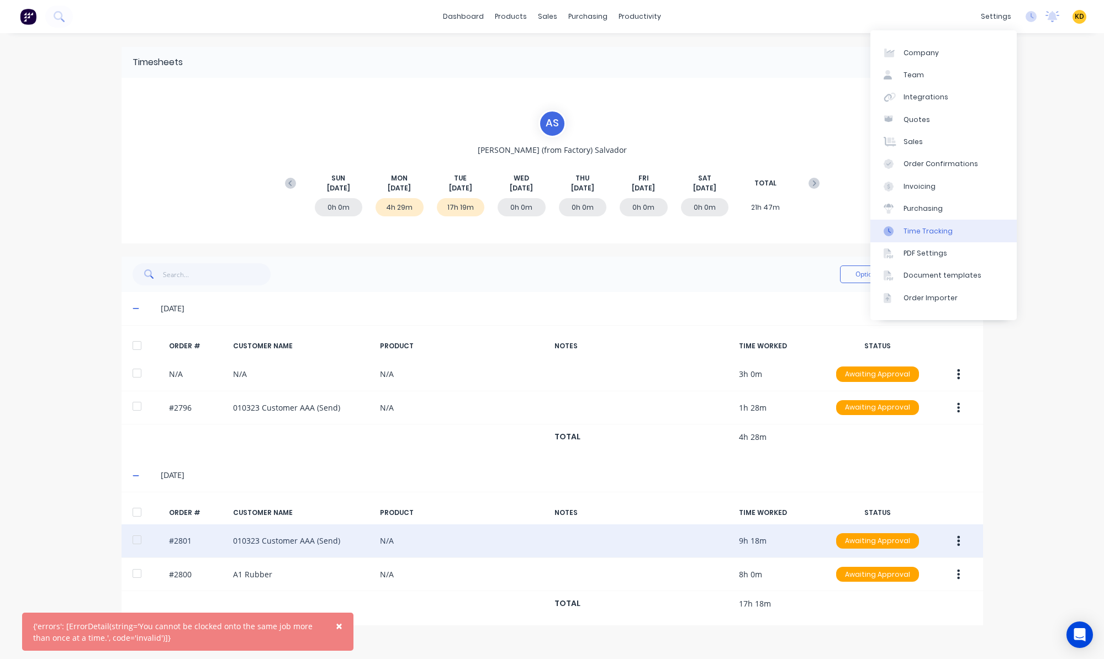
click at [948, 224] on link "Time Tracking" at bounding box center [943, 231] width 146 height 22
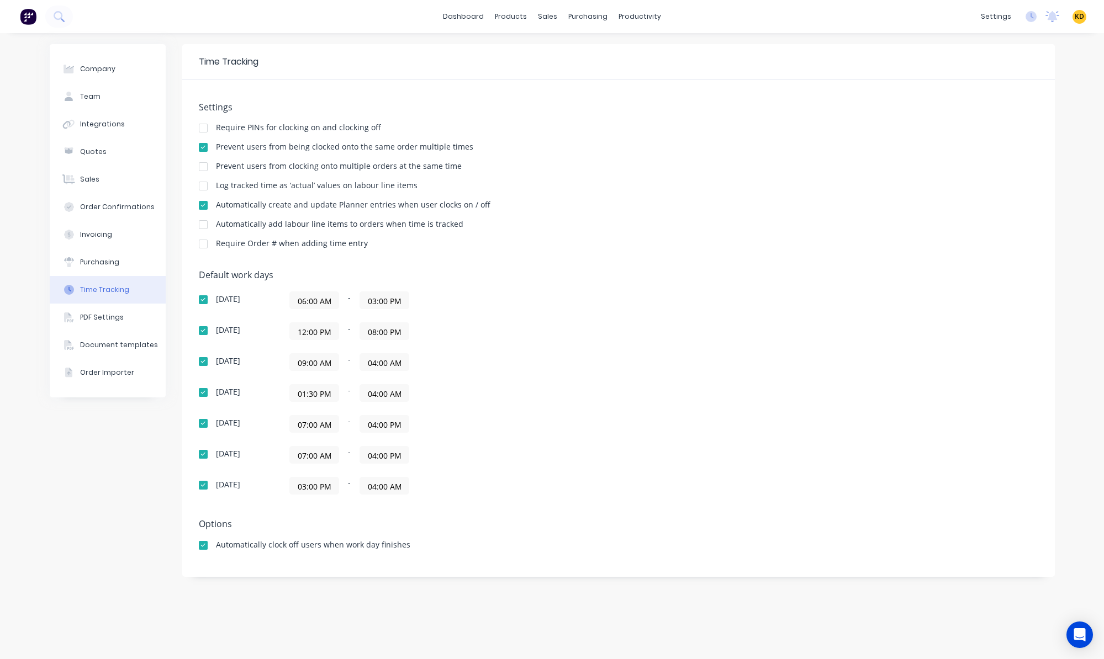
click at [589, 181] on div "Settings Require PINs for clocking on and clocking off Prevent users from being…" at bounding box center [618, 180] width 839 height 157
click at [203, 149] on div at bounding box center [203, 147] width 22 height 22
click at [652, 198] on div "Settings Require PINs for clocking on and clocking off Prevent users from being…" at bounding box center [618, 180] width 839 height 157
click at [651, 125] on link "Timesheets" at bounding box center [683, 120] width 146 height 22
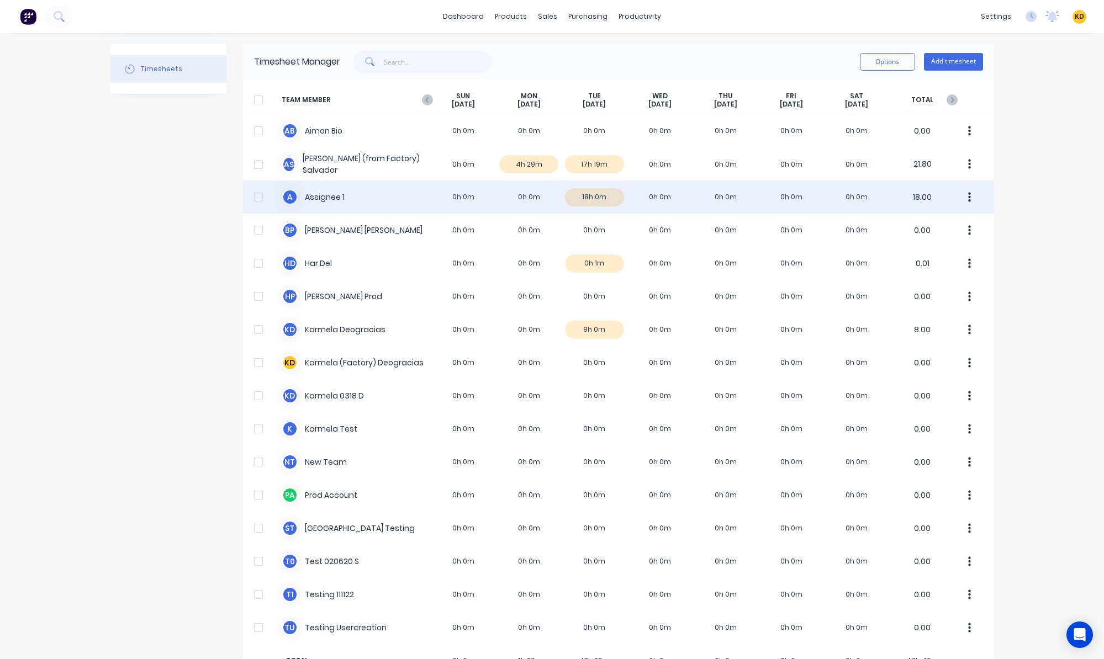
click at [641, 211] on div "A Assignee 1 0h 0m 0h 0m 18h 0m 0h 0m 0h 0m 0h 0m 0h 0m 18.00" at bounding box center [618, 197] width 751 height 33
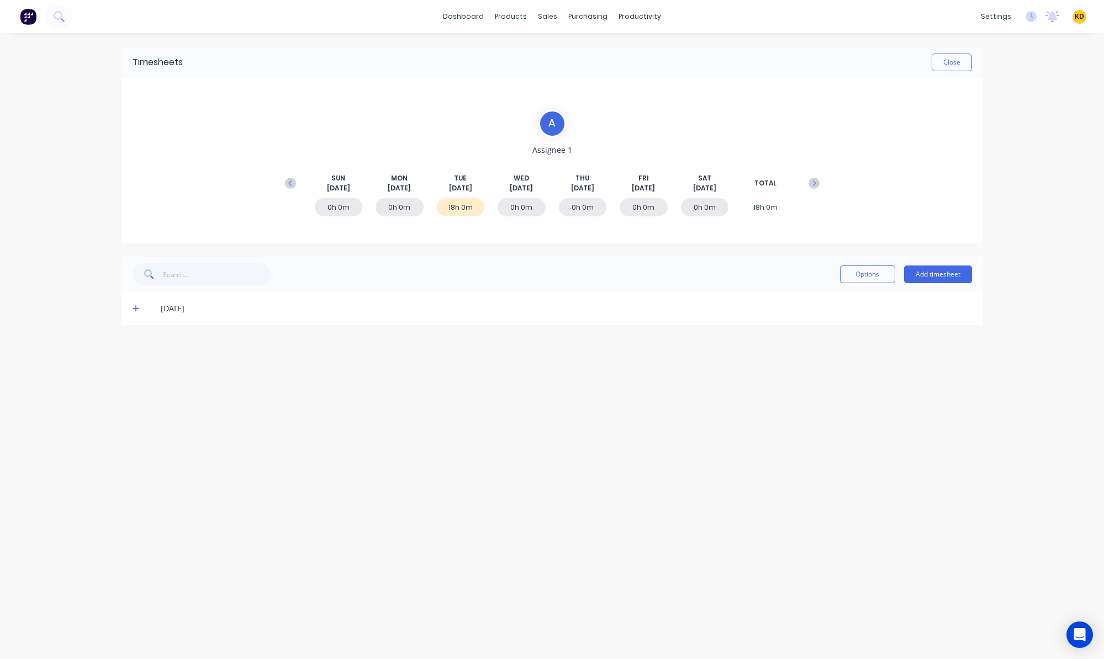
click at [136, 311] on icon at bounding box center [136, 309] width 7 height 8
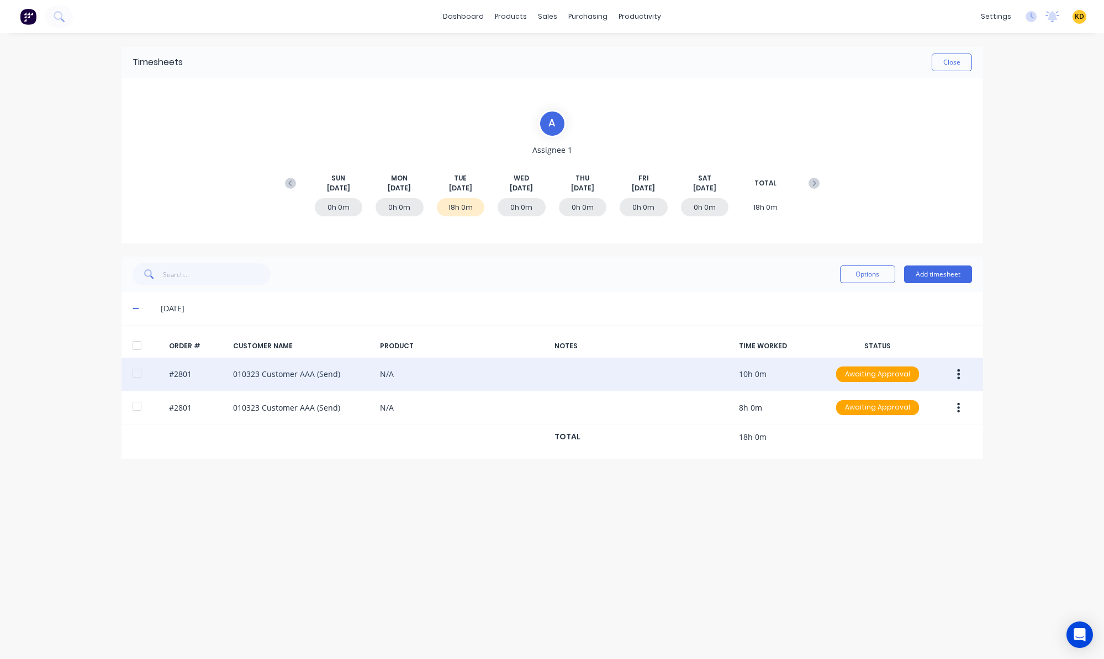
click at [957, 381] on button "button" at bounding box center [959, 375] width 26 height 20
click at [905, 462] on div "Duplicate" at bounding box center [919, 470] width 85 height 16
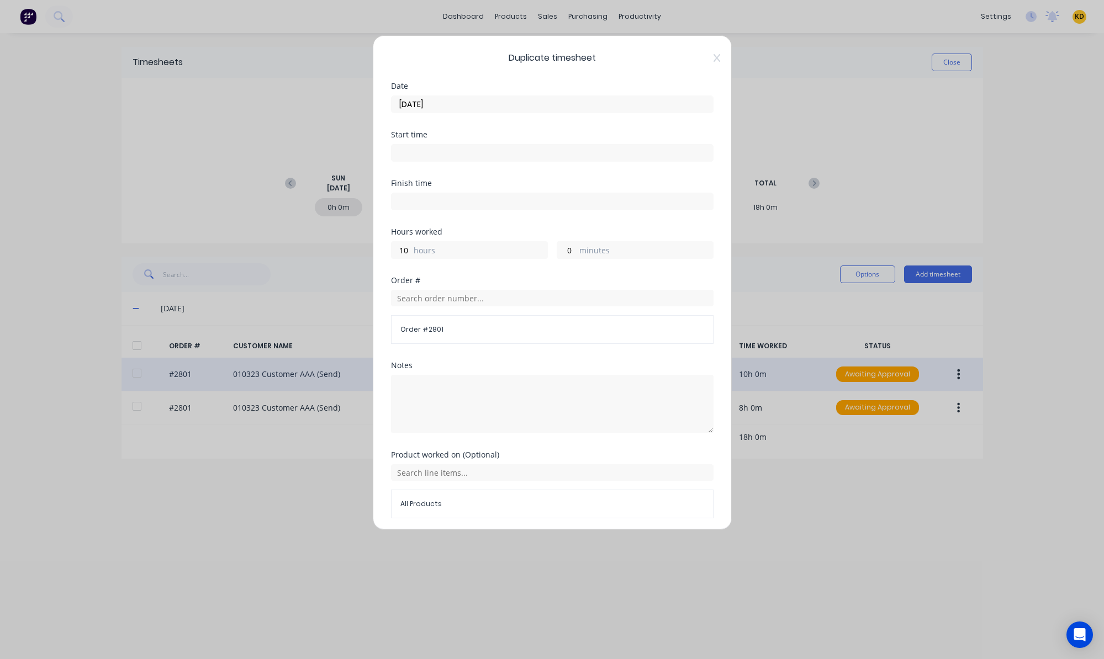
scroll to position [40, 0]
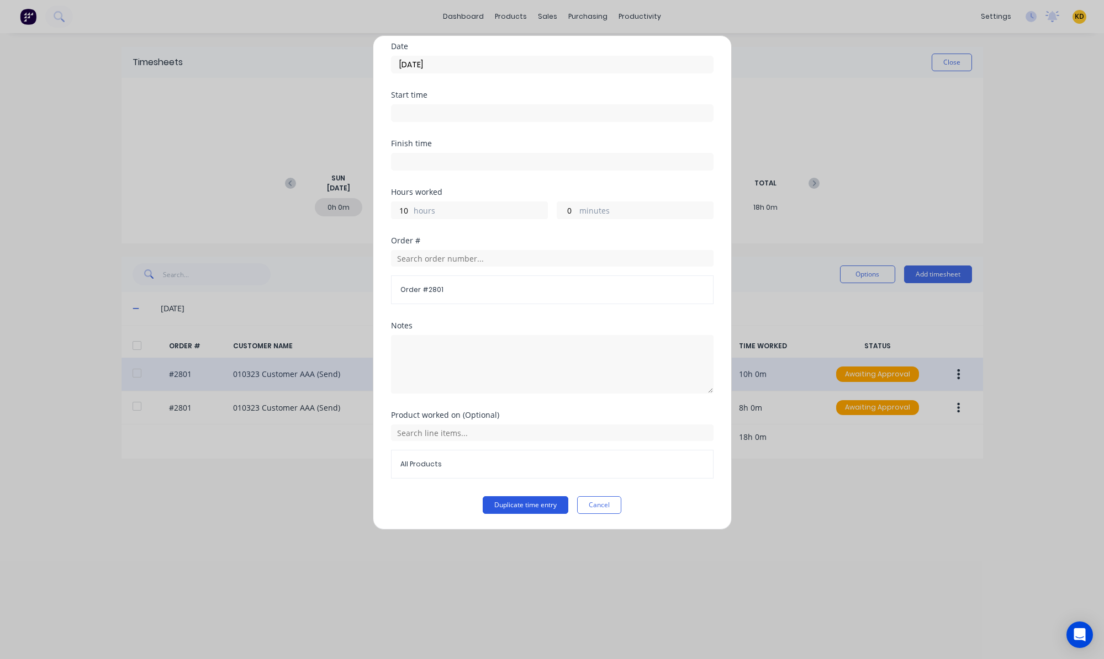
click at [495, 508] on button "Duplicate time entry" at bounding box center [526, 505] width 86 height 18
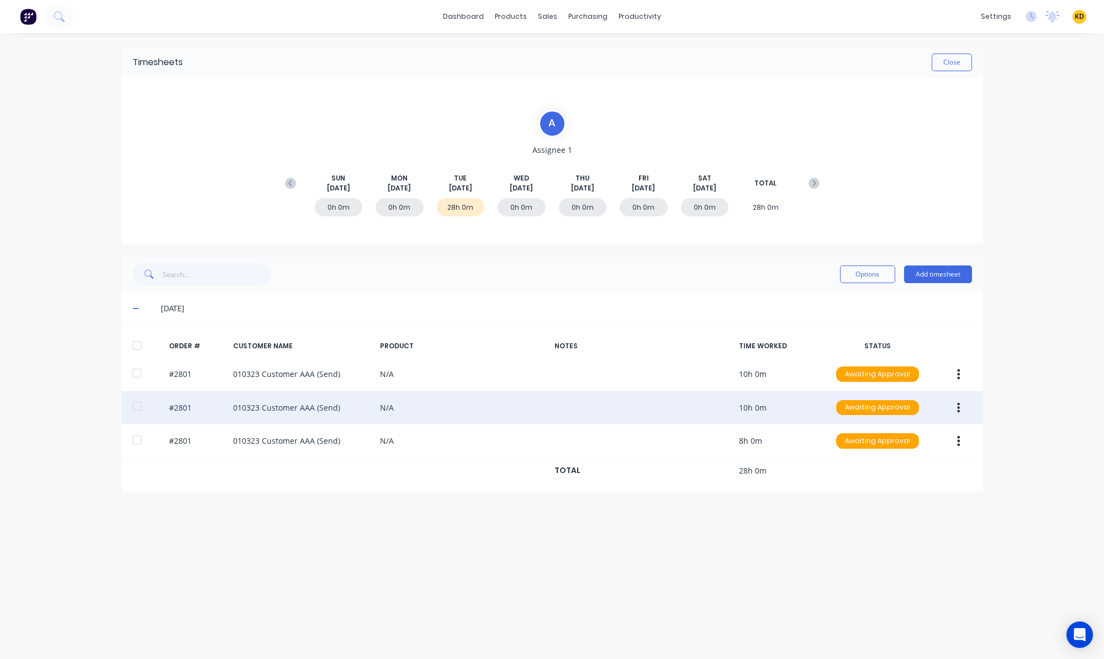
click at [534, 550] on div "Timesheets Close A Assignee 1 [DATE] [DATE] [DATE] [DATE] [DATE] [DATE] [DATE] …" at bounding box center [552, 335] width 884 height 604
click at [1016, 334] on div "dashboard products sales purchasing productivity dashboard products Product Cat…" at bounding box center [552, 329] width 1104 height 659
click at [832, 522] on div "Timesheets Close A Assignee 1 [DATE] [DATE] [DATE] [DATE] [DATE] [DATE] [DATE] …" at bounding box center [552, 335] width 884 height 604
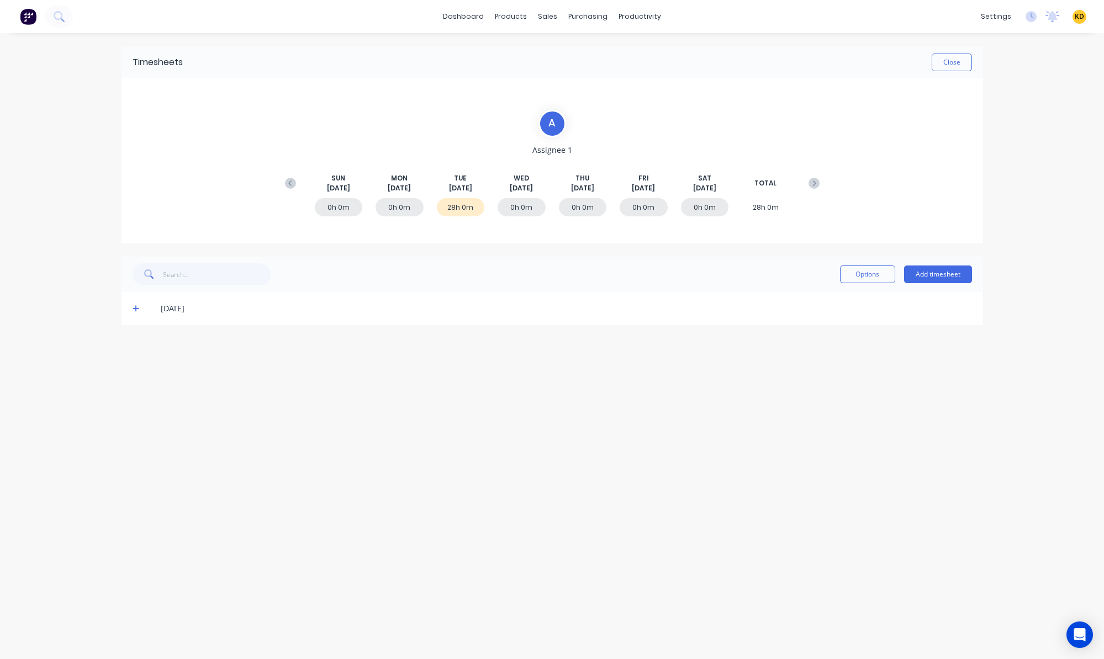
click at [136, 311] on icon at bounding box center [136, 309] width 7 height 8
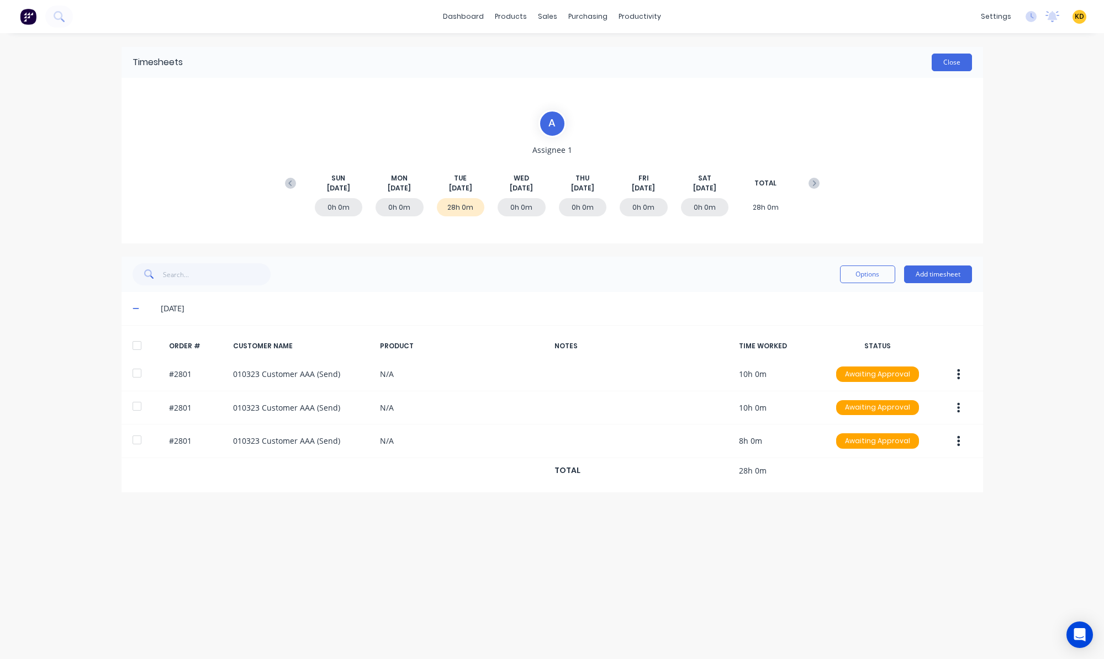
click at [946, 62] on button "Close" at bounding box center [952, 63] width 40 height 18
